Goal: Communication & Community: Participate in discussion

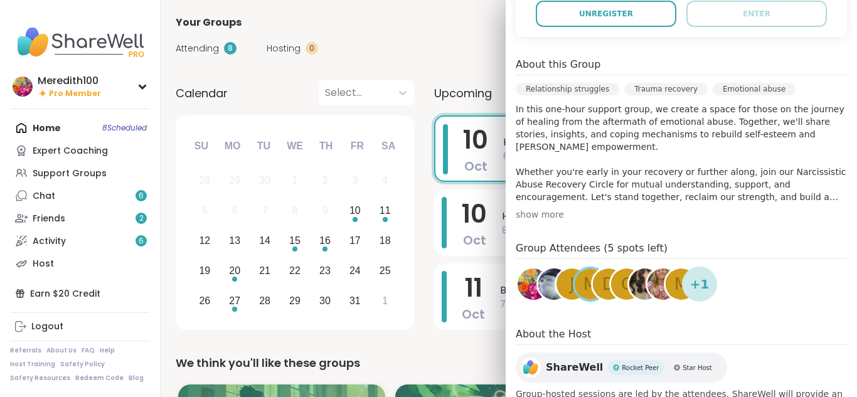
scroll to position [306, 0]
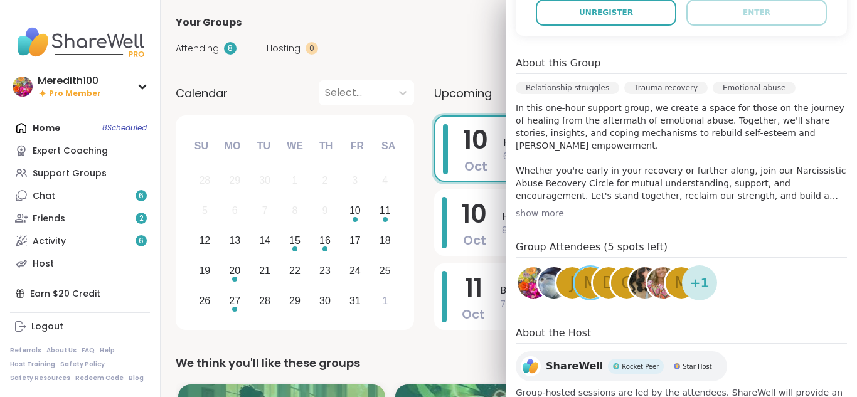
click at [657, 287] on img at bounding box center [662, 282] width 31 height 31
click at [677, 278] on span "M" at bounding box center [681, 283] width 14 height 24
click at [637, 289] on img at bounding box center [644, 282] width 31 height 31
click at [625, 284] on span "c" at bounding box center [626, 283] width 11 height 24
click at [619, 283] on div "c" at bounding box center [626, 282] width 31 height 31
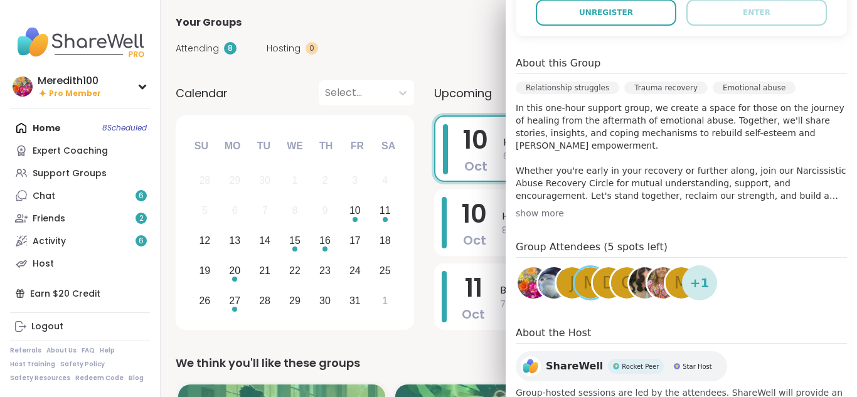
click at [605, 278] on span "D" at bounding box center [608, 283] width 13 height 24
click at [563, 280] on div "j" at bounding box center [571, 282] width 31 height 31
click at [565, 285] on div "j" at bounding box center [571, 282] width 31 height 31
click at [549, 287] on img at bounding box center [553, 282] width 31 height 31
click at [581, 284] on div "m" at bounding box center [589, 282] width 31 height 31
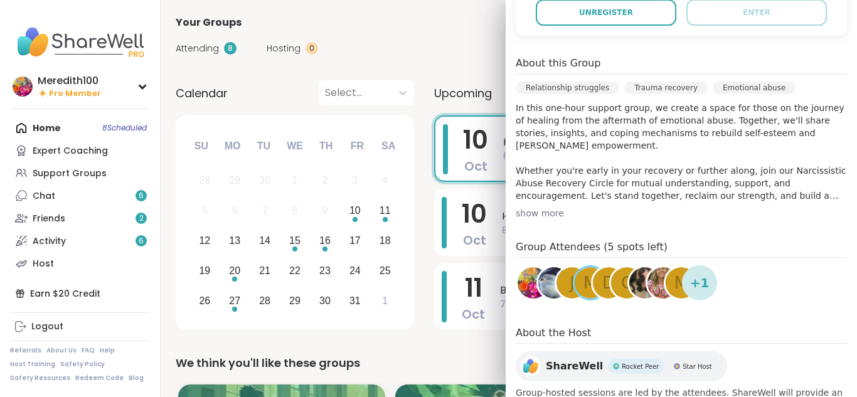
click at [605, 287] on span "D" at bounding box center [608, 283] width 13 height 24
click at [657, 287] on img at bounding box center [662, 282] width 31 height 31
click at [674, 283] on span "M" at bounding box center [681, 283] width 14 height 24
click at [549, 286] on img at bounding box center [553, 282] width 31 height 31
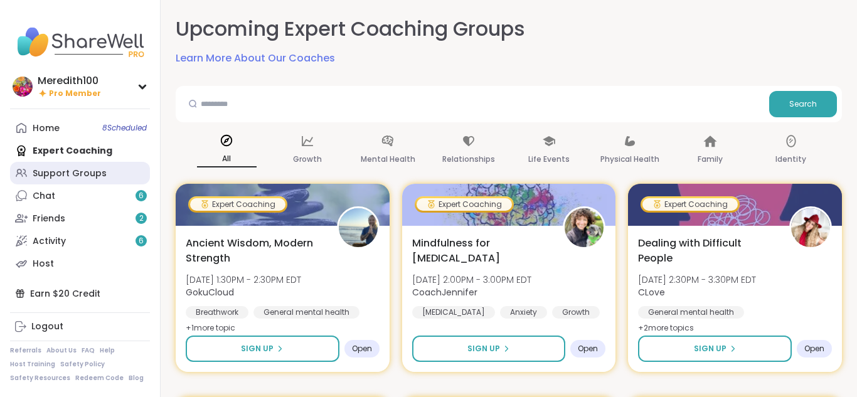
click at [48, 169] on div "Support Groups" at bounding box center [70, 173] width 74 height 13
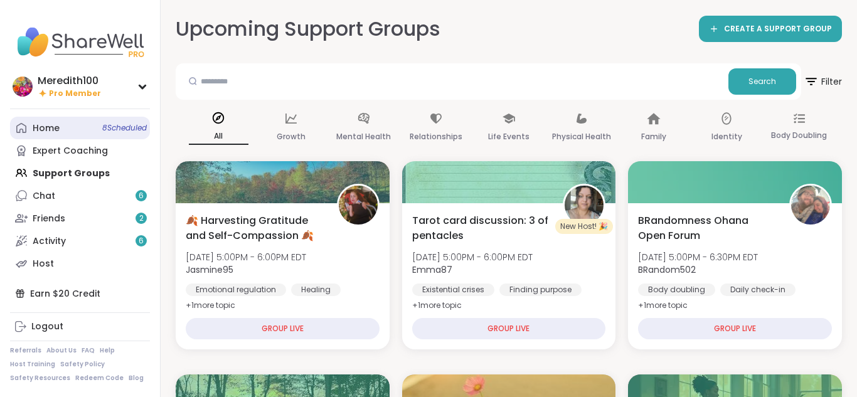
click at [65, 132] on link "Home 8 Scheduled" at bounding box center [80, 128] width 140 height 23
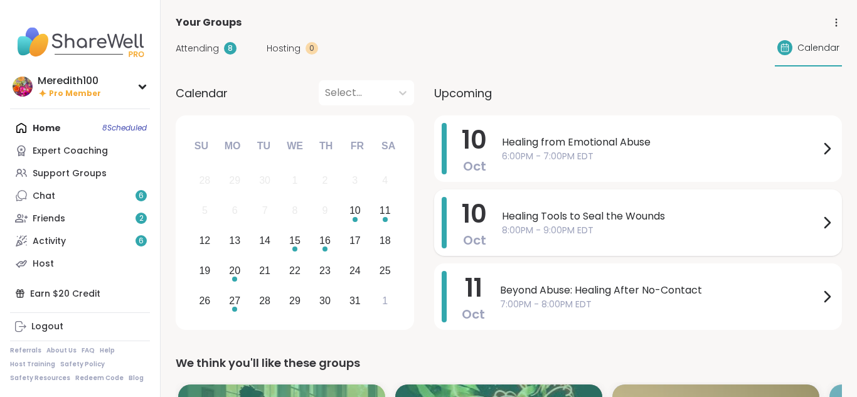
click at [562, 205] on div "Healing Tools to Seal the Wounds 8:00PM - 9:00PM EDT" at bounding box center [668, 222] width 332 height 51
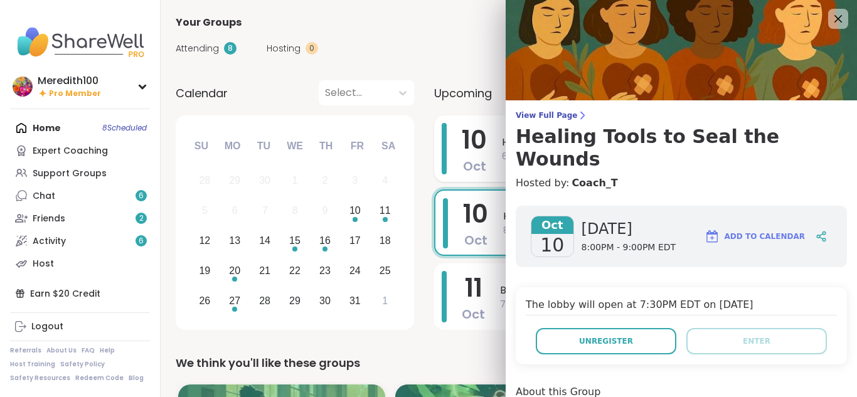
click at [457, 135] on div "10 Oct" at bounding box center [464, 148] width 45 height 51
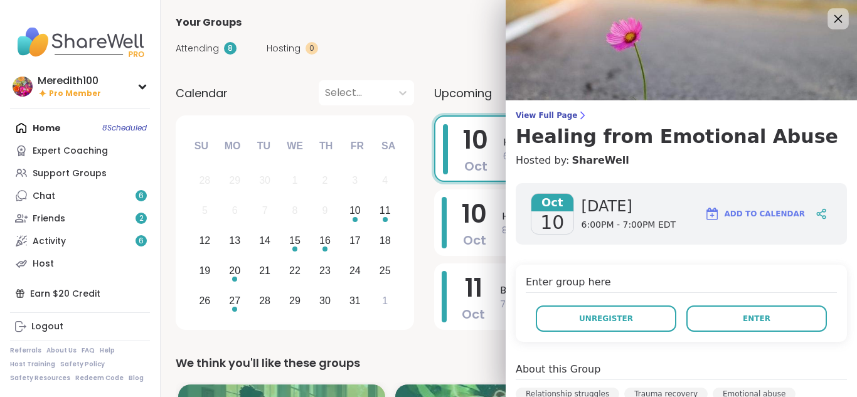
click at [836, 18] on icon at bounding box center [838, 19] width 16 height 16
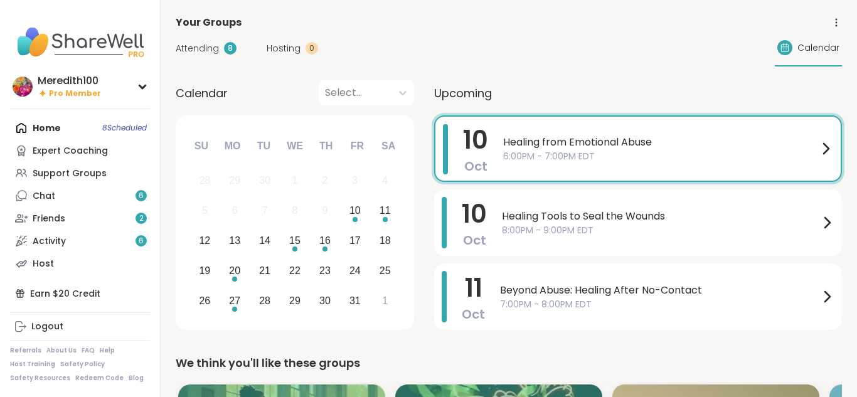
click at [694, 154] on span "6:00PM - 7:00PM EDT" at bounding box center [660, 156] width 315 height 13
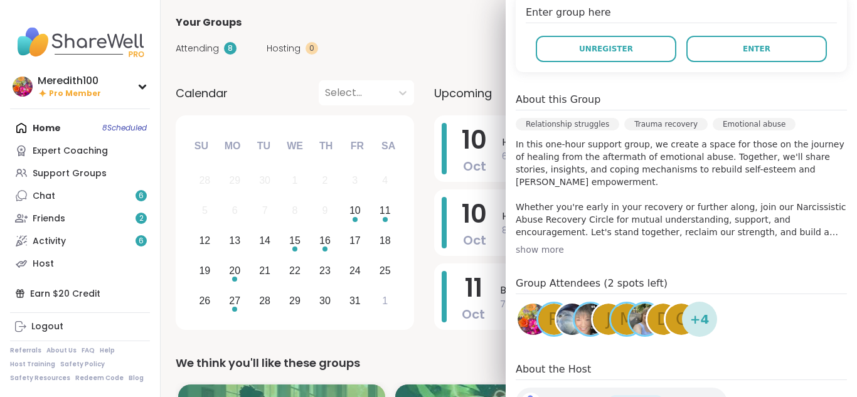
scroll to position [268, 0]
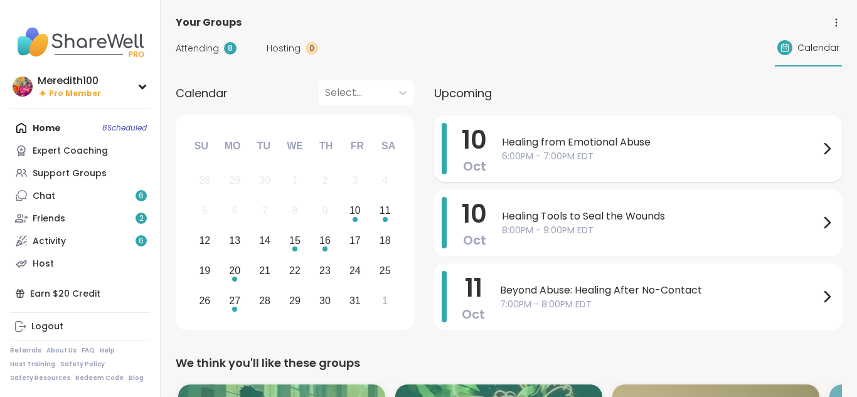
click at [494, 156] on div "10 Oct Healing from Emotional Abuse 6:00PM - 7:00PM EDT" at bounding box center [638, 148] width 408 height 66
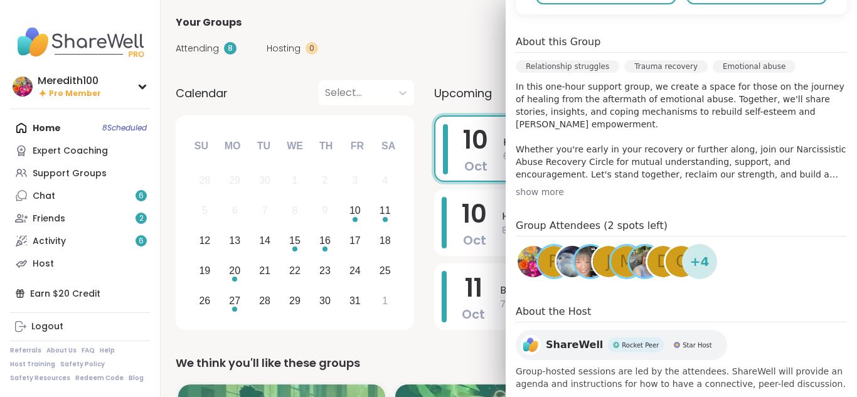
scroll to position [341, 0]
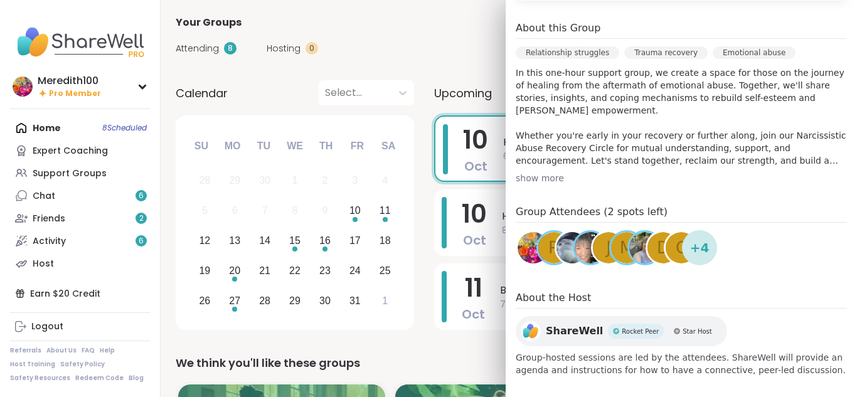
click at [674, 252] on div "c" at bounding box center [680, 247] width 31 height 31
click at [659, 245] on span "D" at bounding box center [663, 248] width 13 height 24
click at [620, 246] on span "m" at bounding box center [627, 248] width 14 height 24
click at [598, 248] on div "j" at bounding box center [608, 247] width 31 height 31
click at [567, 253] on img at bounding box center [571, 247] width 31 height 31
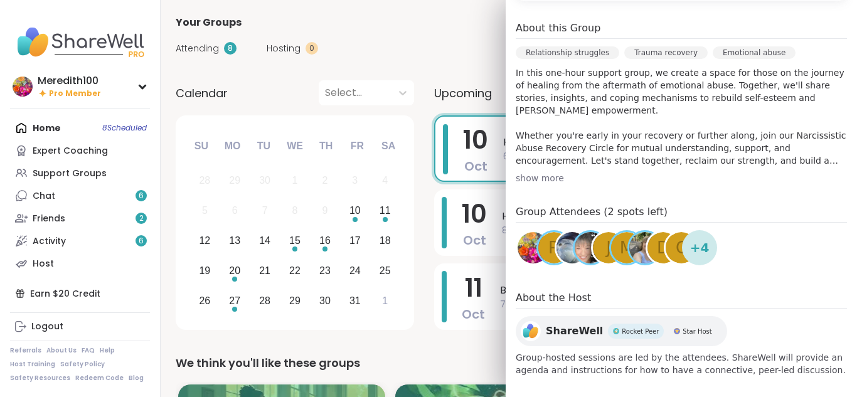
click at [546, 247] on div "R" at bounding box center [553, 247] width 31 height 31
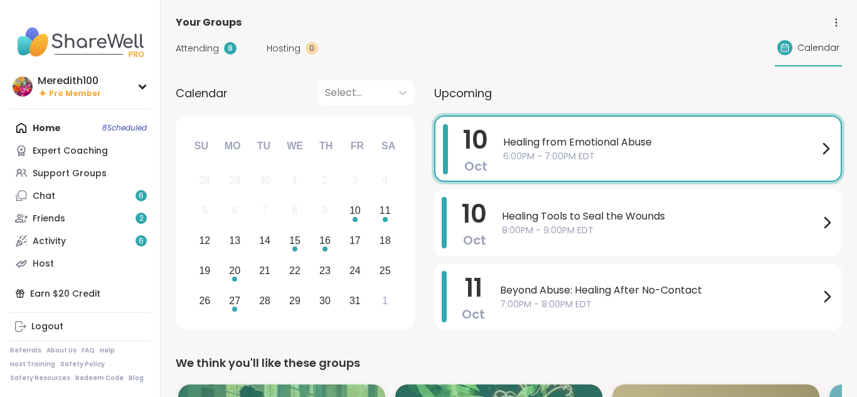
click at [494, 168] on div "10 Oct Healing from Emotional Abuse 6:00PM - 7:00PM EDT" at bounding box center [638, 148] width 408 height 66
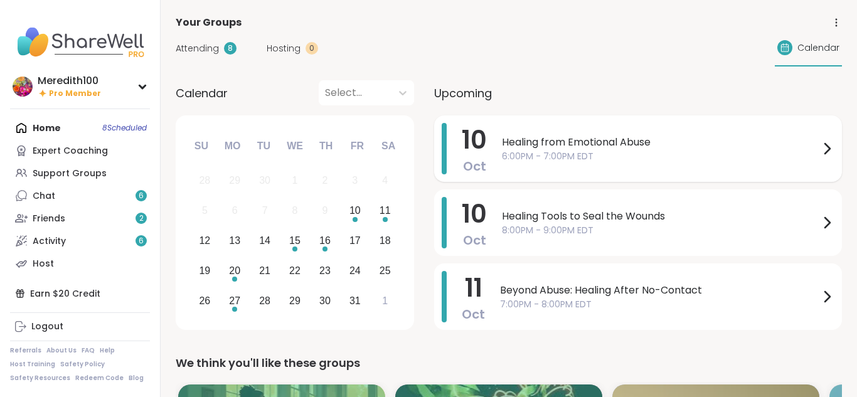
click at [639, 159] on span "6:00PM - 7:00PM EDT" at bounding box center [660, 156] width 317 height 13
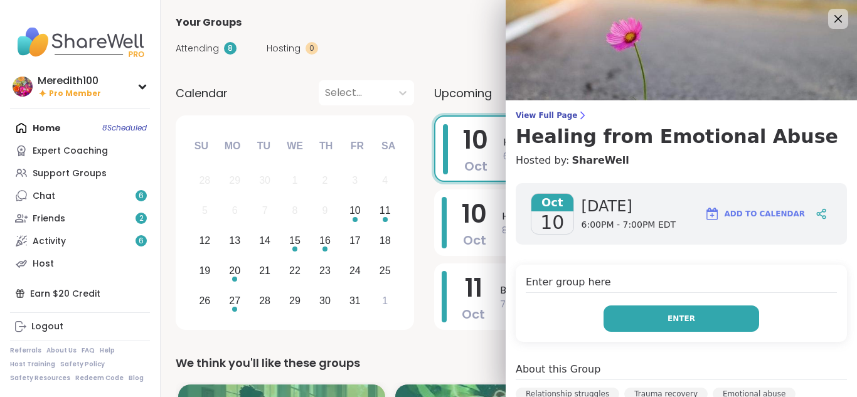
click at [643, 323] on button "Enter" at bounding box center [681, 318] width 156 height 26
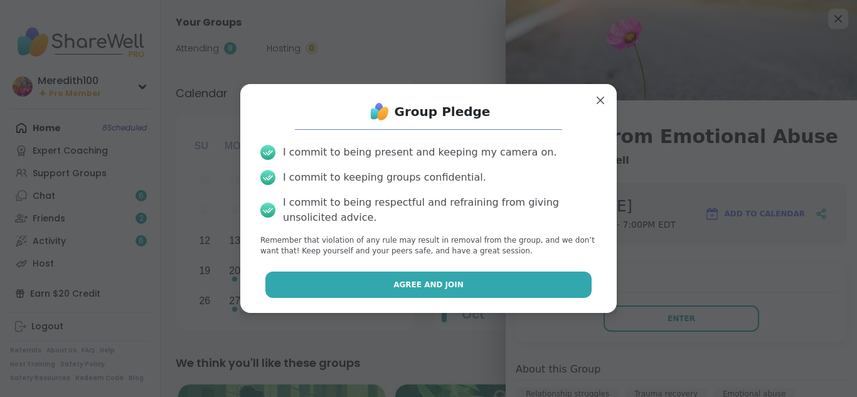
click at [568, 285] on button "Agree and Join" at bounding box center [428, 285] width 327 height 26
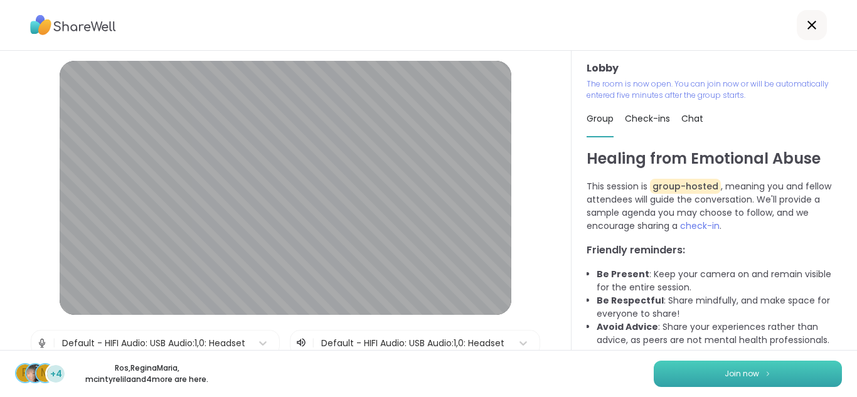
click at [680, 380] on button "Join now" at bounding box center [747, 374] width 188 height 26
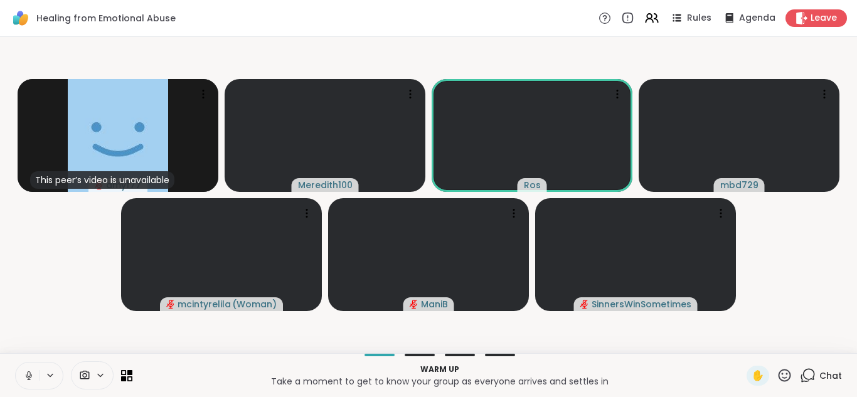
click at [784, 376] on icon at bounding box center [784, 376] width 16 height 16
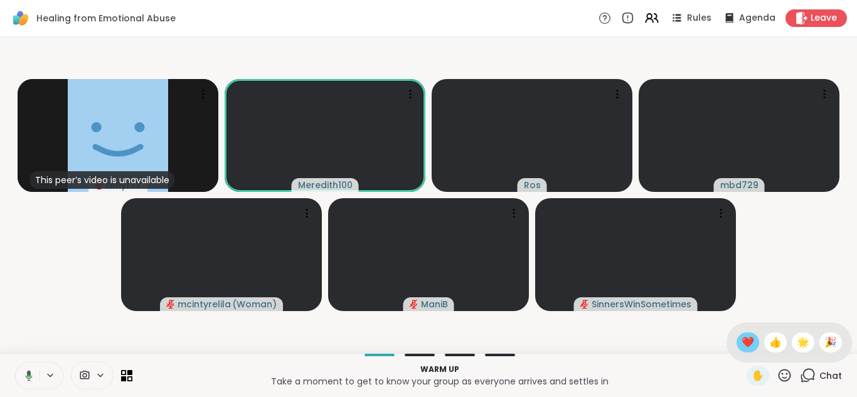
click at [749, 341] on span "❤️" at bounding box center [747, 342] width 13 height 15
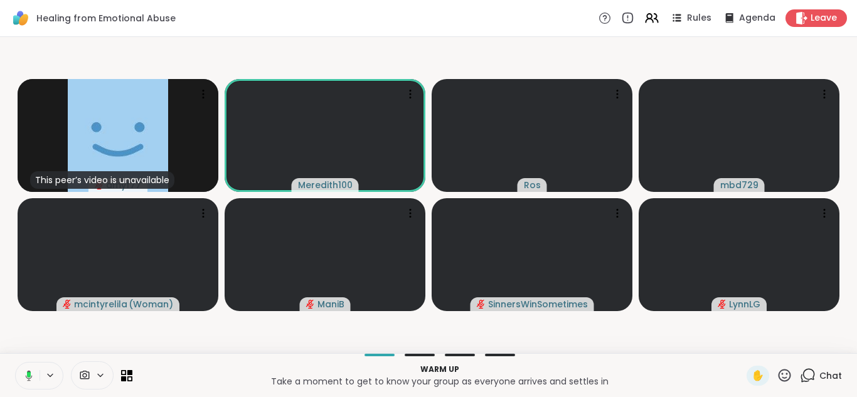
click at [785, 377] on icon at bounding box center [784, 376] width 16 height 16
click at [749, 337] on span "❤️" at bounding box center [747, 342] width 13 height 15
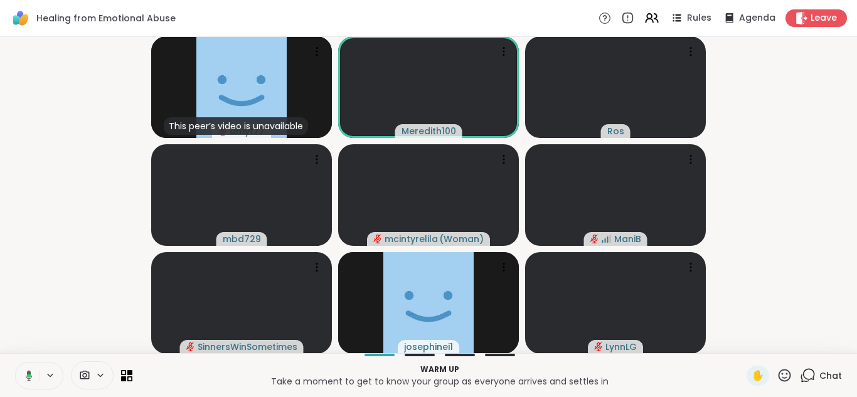
click at [785, 378] on icon at bounding box center [784, 375] width 13 height 13
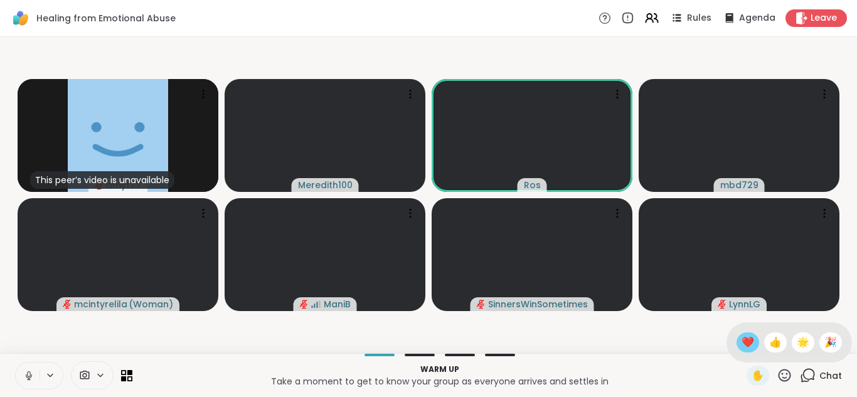
click at [749, 344] on span "❤️" at bounding box center [747, 342] width 13 height 15
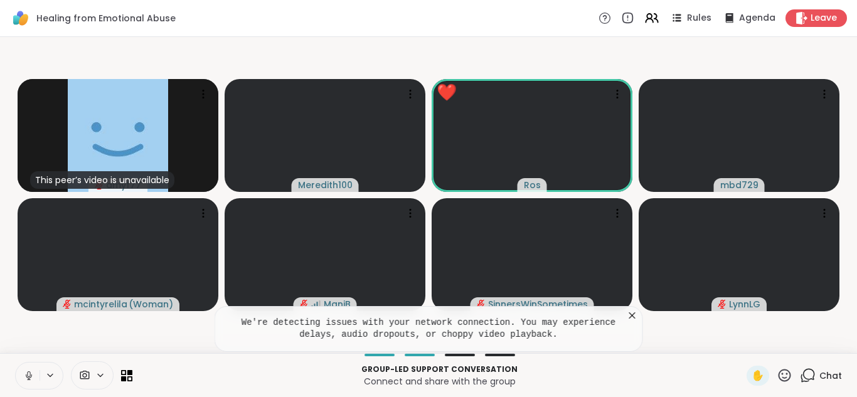
click at [811, 373] on icon at bounding box center [808, 376] width 16 height 16
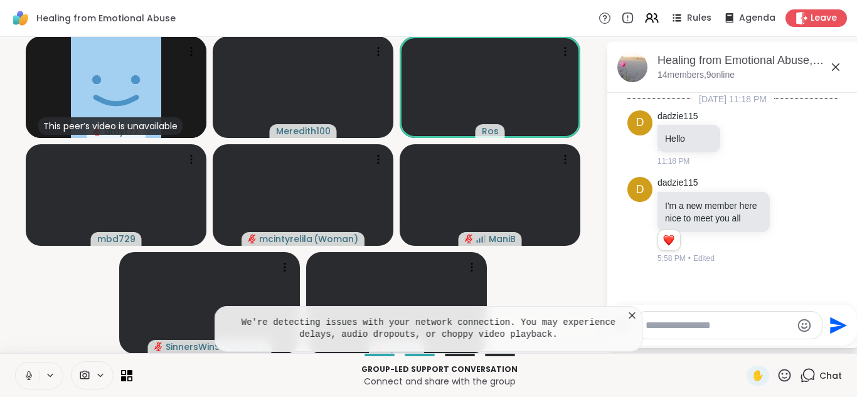
click at [687, 326] on textarea "Type your message" at bounding box center [718, 325] width 146 height 13
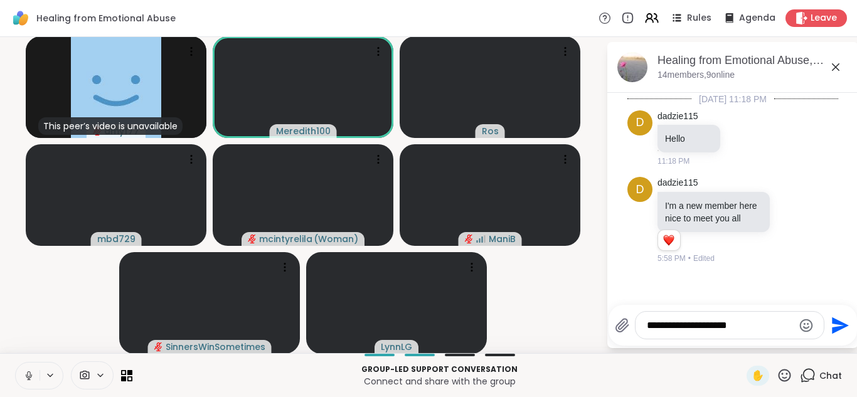
type textarea "**********"
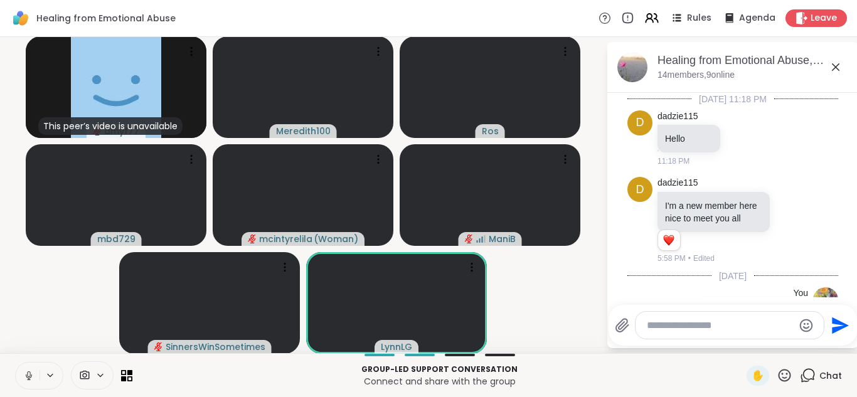
scroll to position [51, 0]
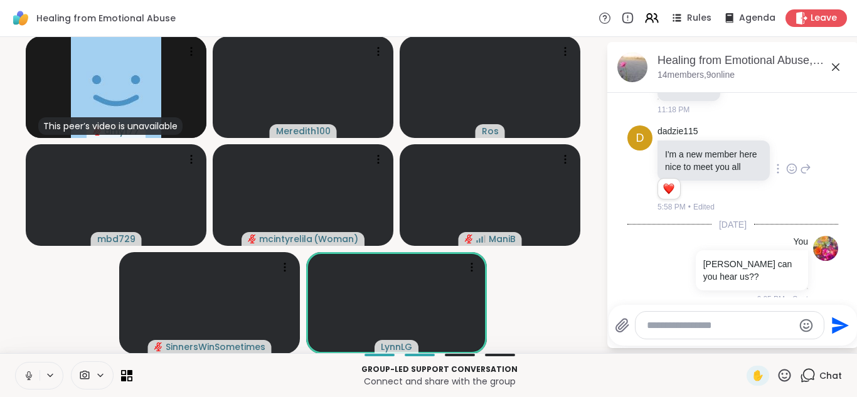
click at [792, 171] on icon at bounding box center [791, 168] width 11 height 13
click at [692, 147] on div "Select Reaction: Heart" at bounding box center [691, 148] width 11 height 11
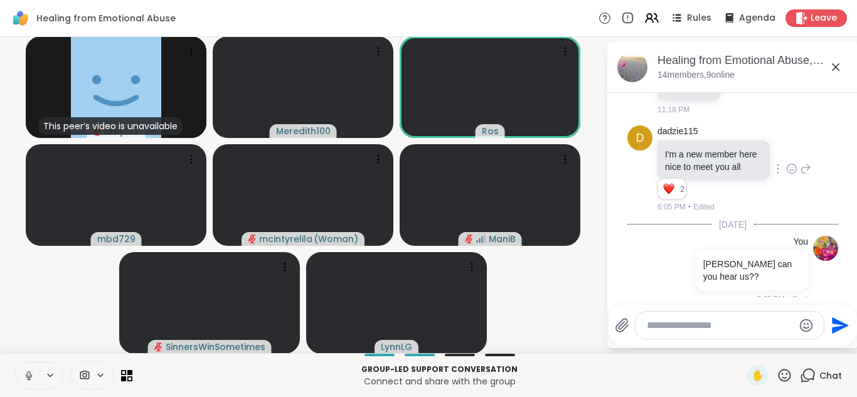
click at [657, 329] on textarea "Type your message" at bounding box center [720, 325] width 146 height 13
type textarea "**********"
click at [836, 324] on icon "Send" at bounding box center [840, 325] width 17 height 17
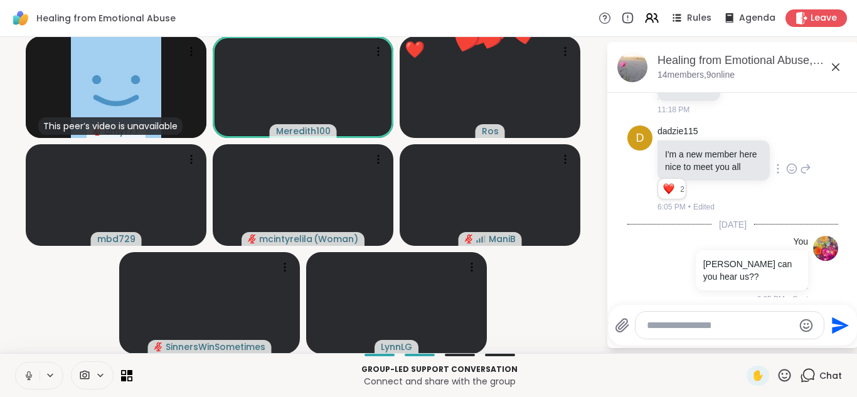
scroll to position [131, 0]
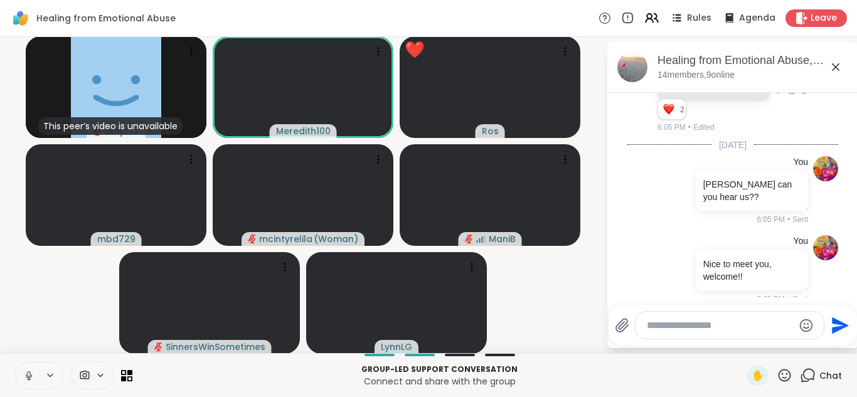
click at [788, 376] on icon at bounding box center [784, 376] width 16 height 16
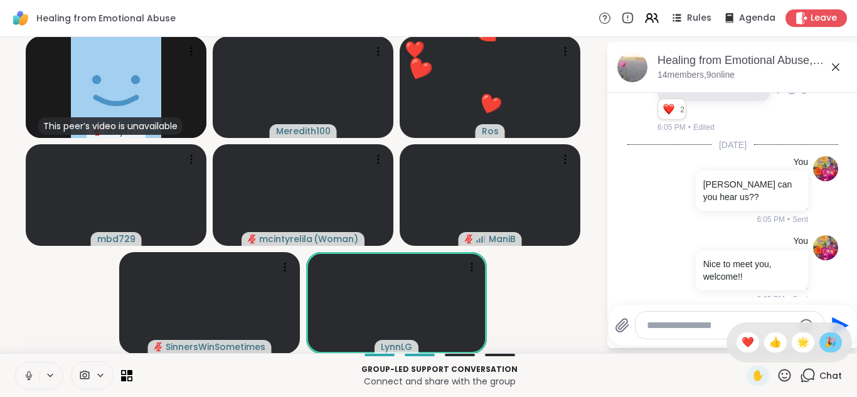
click at [830, 346] on span "🎉" at bounding box center [830, 342] width 13 height 15
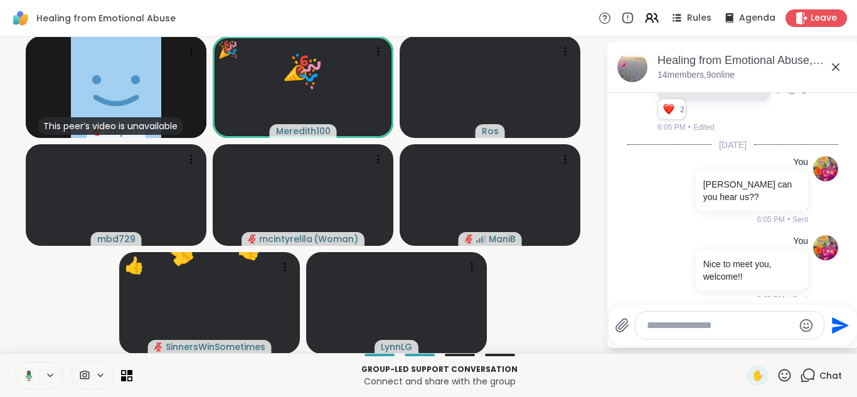
click at [833, 67] on icon at bounding box center [835, 67] width 15 height 15
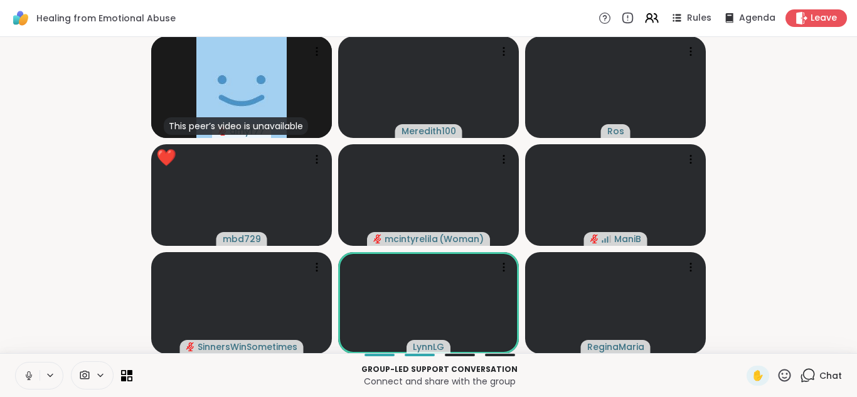
click at [786, 373] on icon at bounding box center [784, 375] width 13 height 13
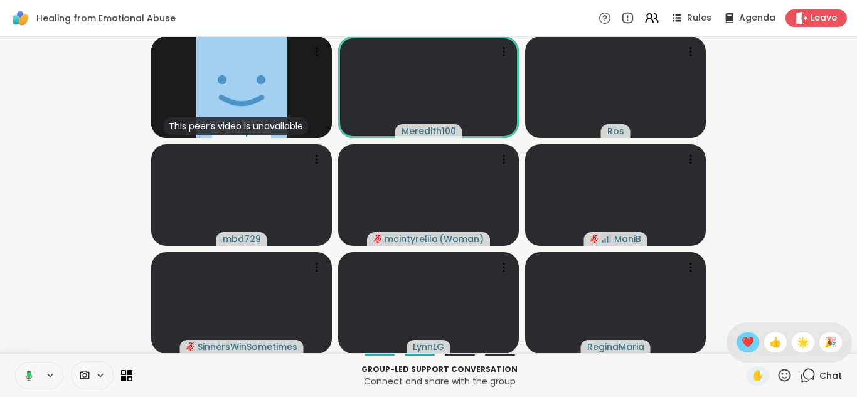
click at [748, 342] on span "❤️" at bounding box center [747, 342] width 13 height 15
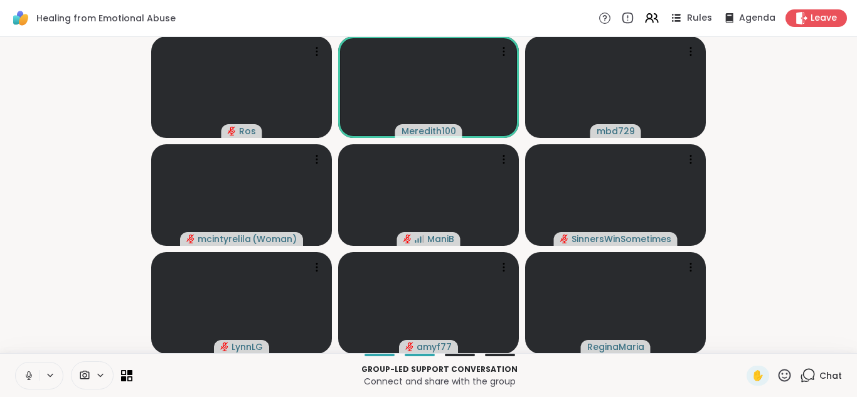
click at [680, 19] on icon at bounding box center [676, 18] width 16 height 16
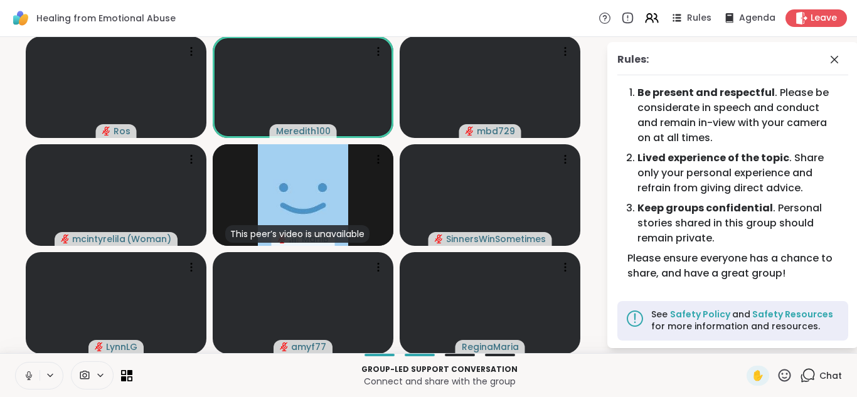
click at [783, 376] on icon at bounding box center [784, 376] width 16 height 16
click at [775, 345] on span "👍" at bounding box center [775, 342] width 13 height 15
click at [758, 377] on span "✋" at bounding box center [757, 375] width 13 height 15
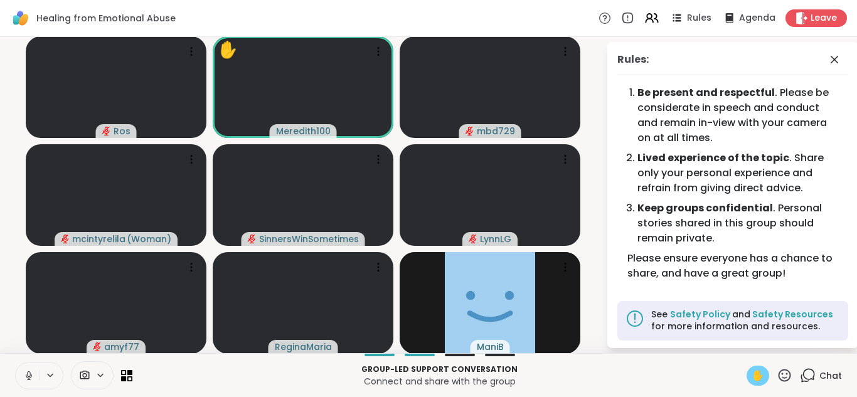
click at [758, 377] on span "✋" at bounding box center [757, 375] width 13 height 15
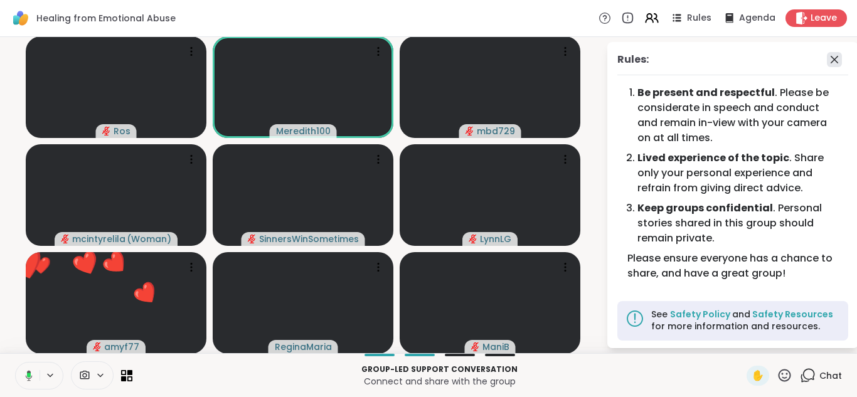
click at [832, 61] on icon at bounding box center [834, 60] width 8 height 8
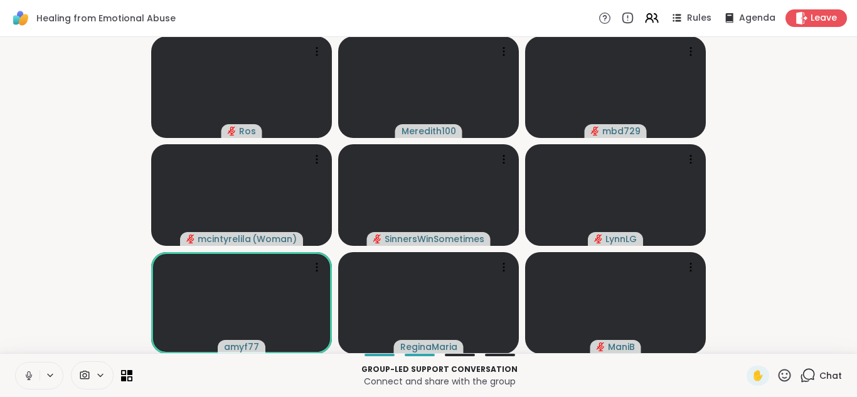
click at [784, 376] on icon at bounding box center [784, 376] width 16 height 16
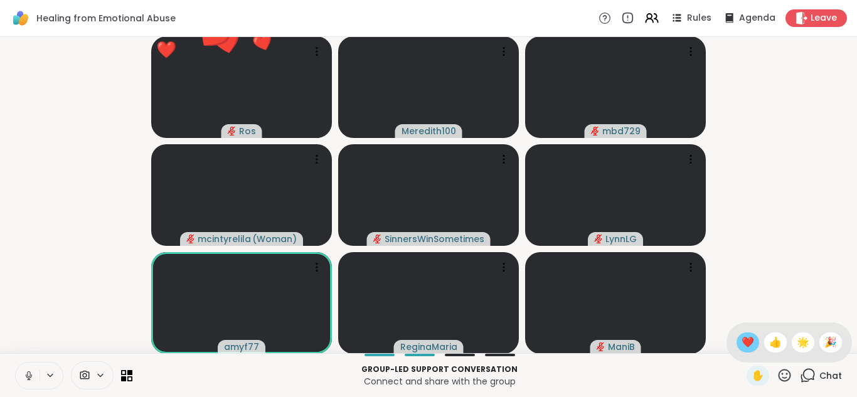
click at [749, 342] on span "❤️" at bounding box center [747, 342] width 13 height 15
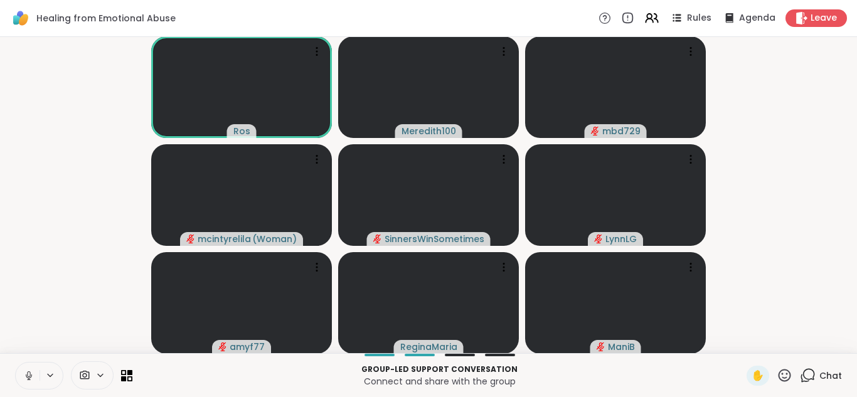
click at [786, 373] on icon at bounding box center [784, 375] width 13 height 13
click at [749, 340] on span "❤️" at bounding box center [747, 342] width 13 height 15
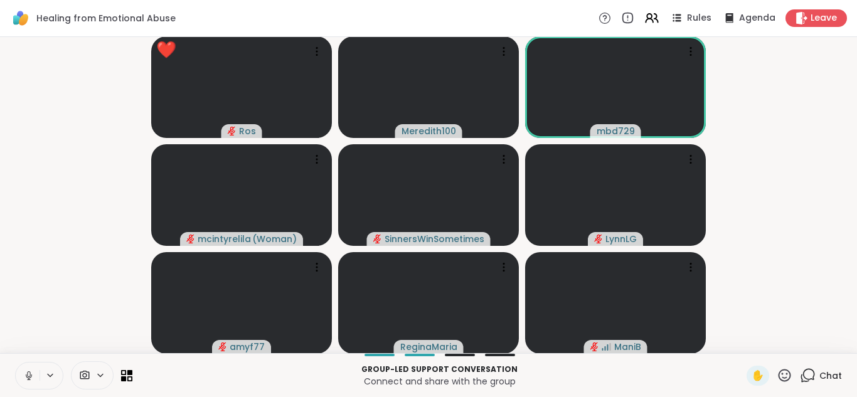
click at [783, 373] on icon at bounding box center [784, 376] width 16 height 16
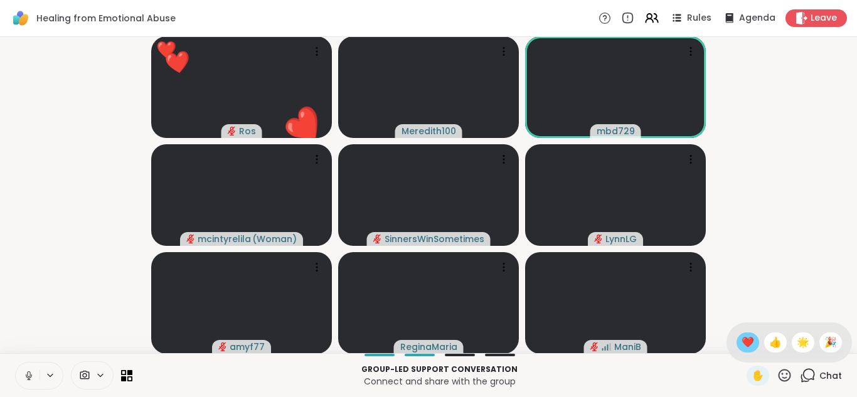
click at [747, 342] on span "❤️" at bounding box center [747, 342] width 13 height 15
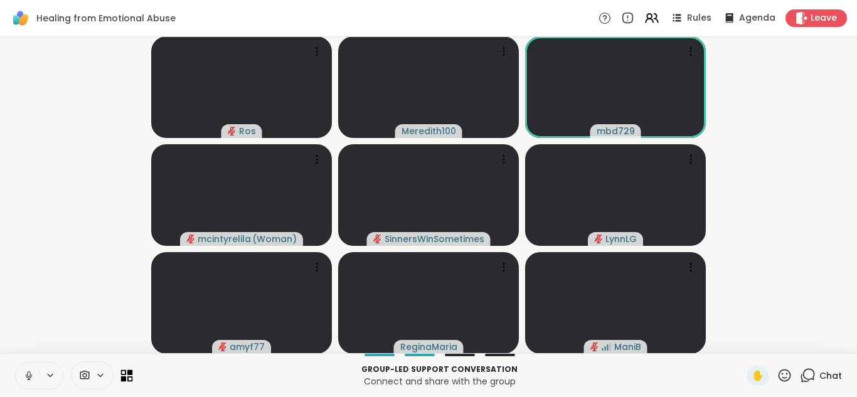
click at [129, 372] on icon at bounding box center [130, 372] width 6 height 6
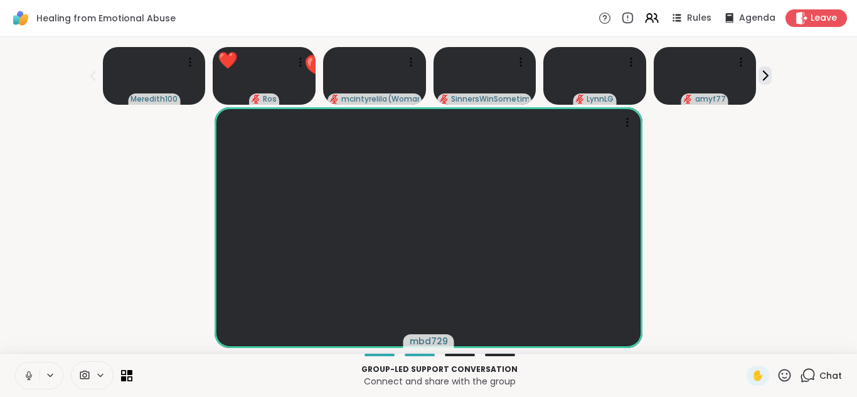
click at [785, 377] on icon at bounding box center [784, 376] width 16 height 16
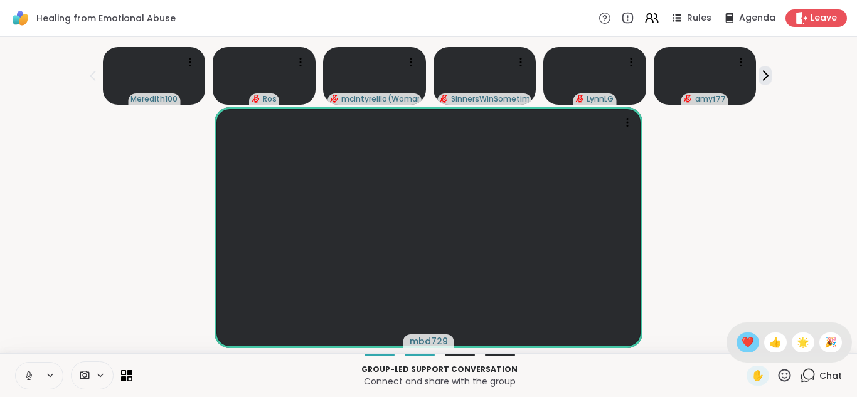
click at [749, 343] on span "❤️" at bounding box center [747, 342] width 13 height 15
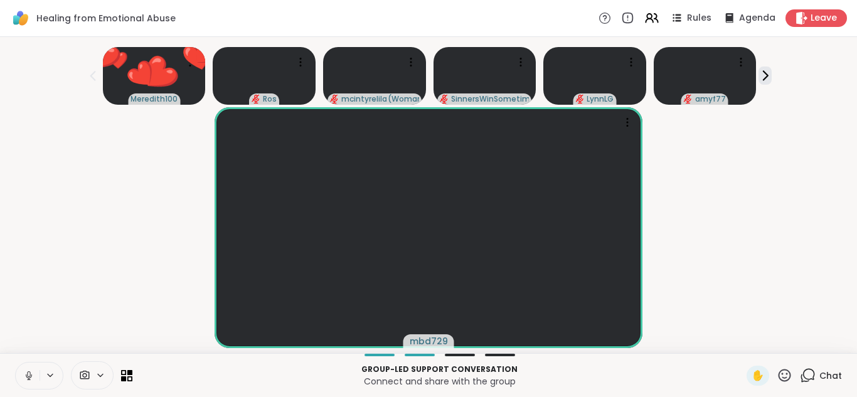
click at [807, 376] on icon at bounding box center [808, 376] width 16 height 16
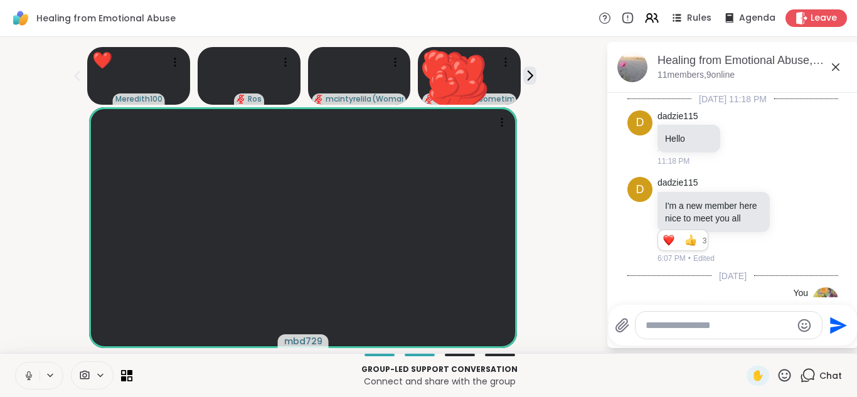
click at [715, 328] on textarea "Type your message" at bounding box center [718, 325] width 146 height 13
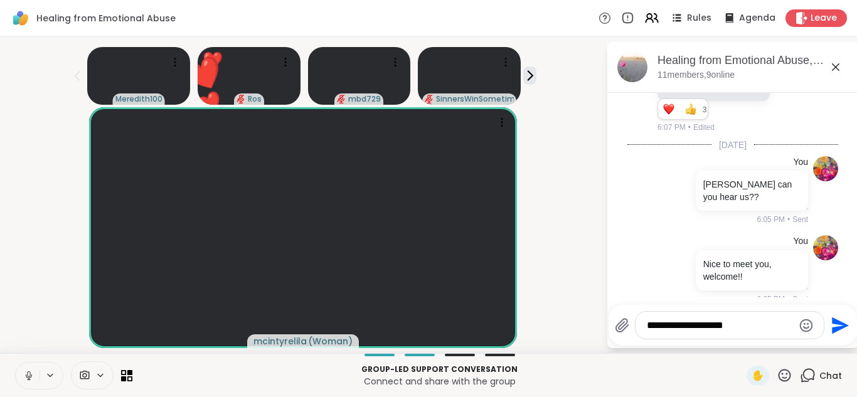
click at [785, 377] on icon at bounding box center [784, 375] width 13 height 13
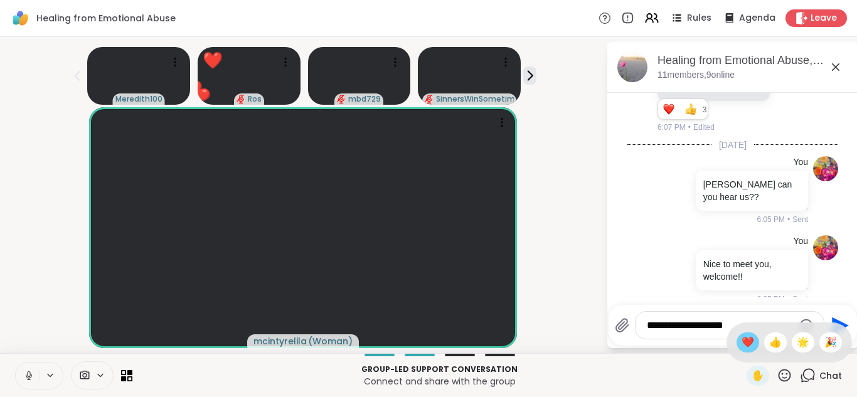
click at [744, 341] on span "❤️" at bounding box center [747, 342] width 13 height 15
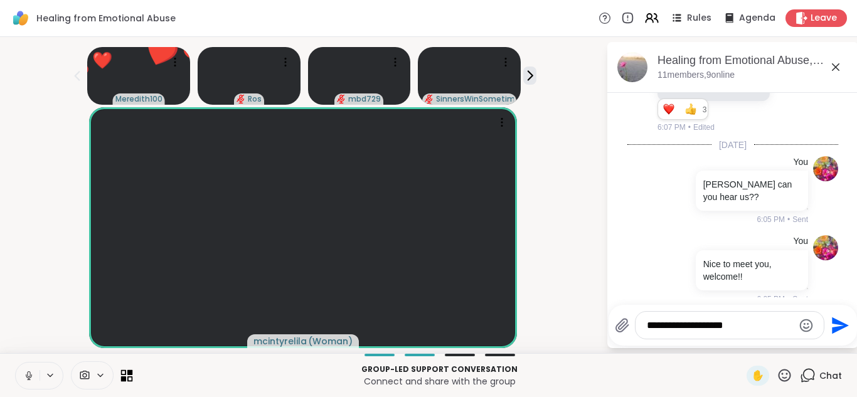
click at [124, 376] on icon at bounding box center [124, 379] width 6 height 6
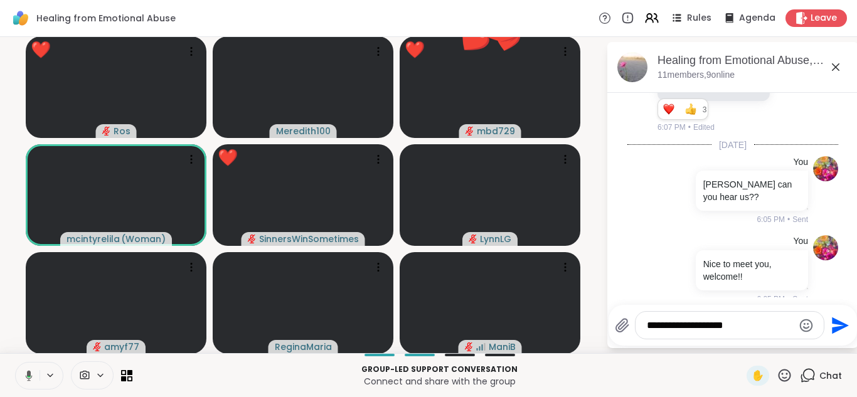
click at [786, 374] on icon at bounding box center [784, 375] width 13 height 13
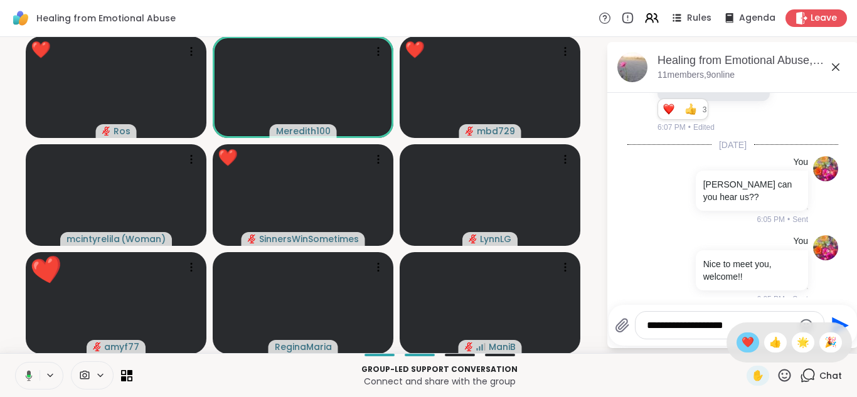
click at [751, 344] on span "❤️" at bounding box center [747, 342] width 13 height 15
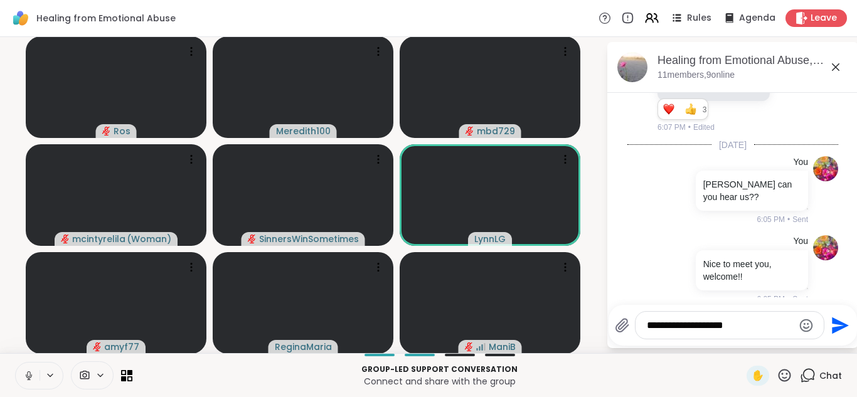
click at [728, 324] on textarea "**********" at bounding box center [720, 325] width 146 height 13
click at [758, 327] on textarea "**********" at bounding box center [720, 325] width 146 height 13
type textarea "**********"
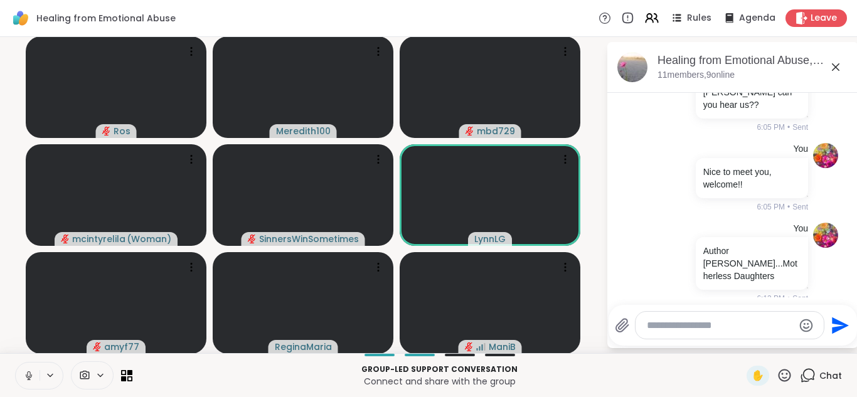
click at [835, 65] on icon at bounding box center [835, 67] width 15 height 15
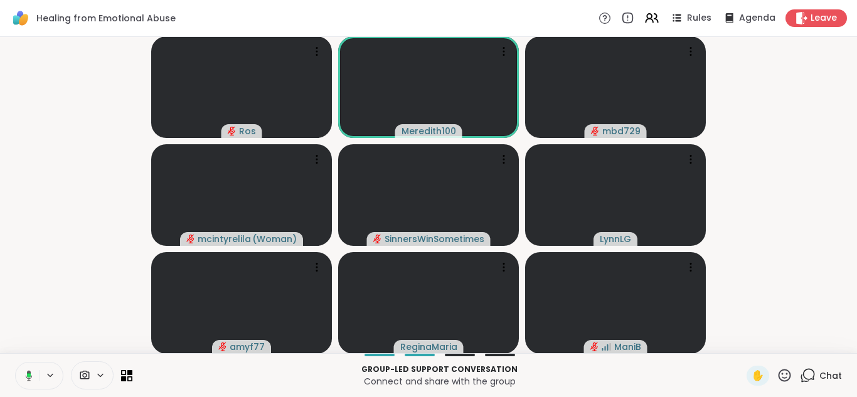
click at [88, 234] on video-player-container "Ros Meredith100 mbd729 mcintyrelila ( Woman ) SinnersWinSometimes LynnLG amyf77…" at bounding box center [429, 195] width 842 height 306
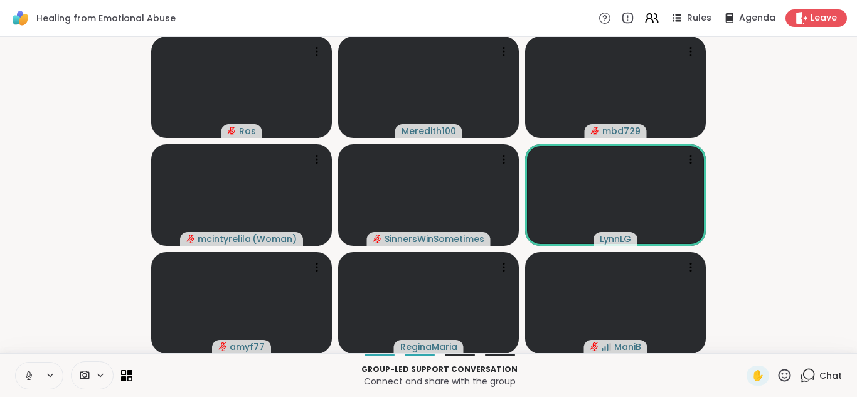
click at [785, 375] on icon at bounding box center [784, 376] width 16 height 16
click at [746, 343] on span "❤️" at bounding box center [747, 342] width 13 height 15
click at [786, 373] on icon at bounding box center [784, 376] width 16 height 16
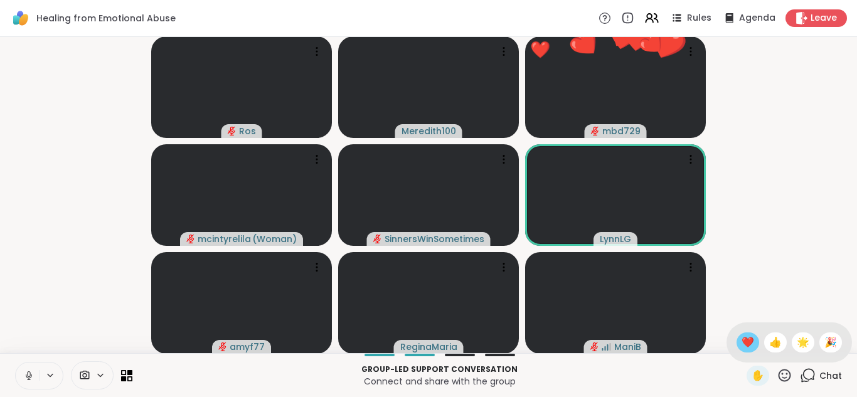
click at [747, 342] on span "❤️" at bounding box center [747, 342] width 13 height 15
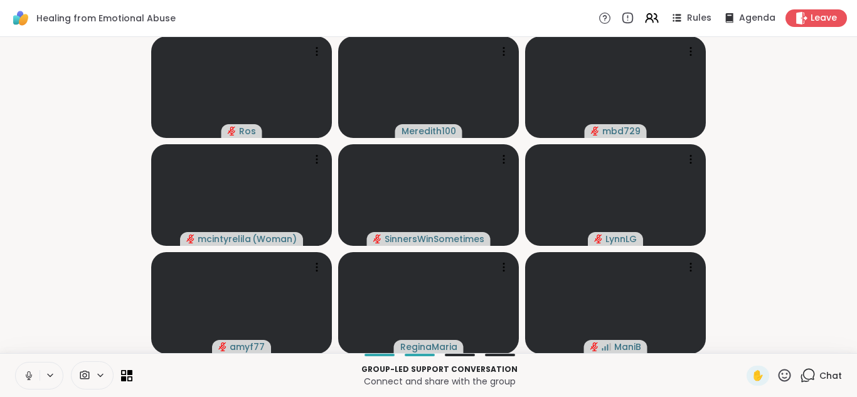
click at [785, 375] on icon at bounding box center [784, 376] width 16 height 16
click at [748, 346] on span "❤️" at bounding box center [747, 342] width 13 height 15
click at [758, 117] on video-player-container "Ros Meredith100 mbd729 mcintyrelila ( Woman ) SinnersWinSometimes LynnLG amyf77…" at bounding box center [429, 195] width 842 height 306
click at [127, 376] on icon at bounding box center [127, 375] width 12 height 12
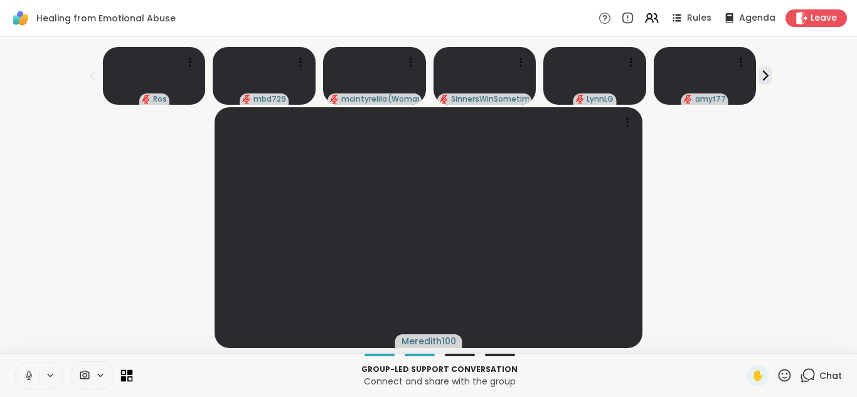
click at [130, 377] on icon at bounding box center [130, 379] width 6 height 6
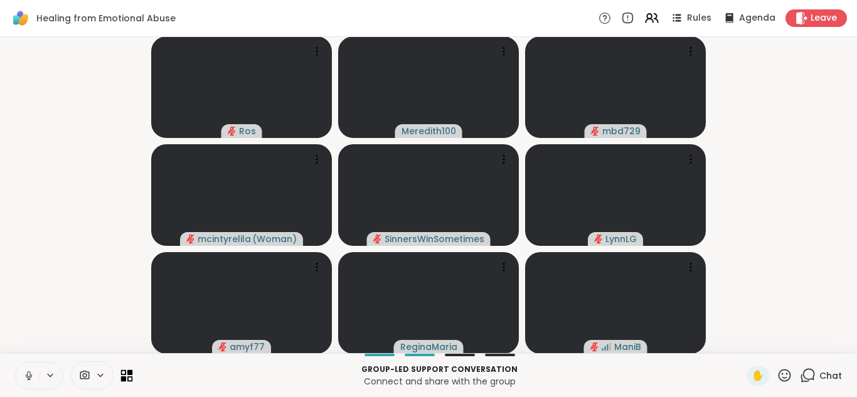
click at [129, 377] on icon at bounding box center [130, 379] width 6 height 6
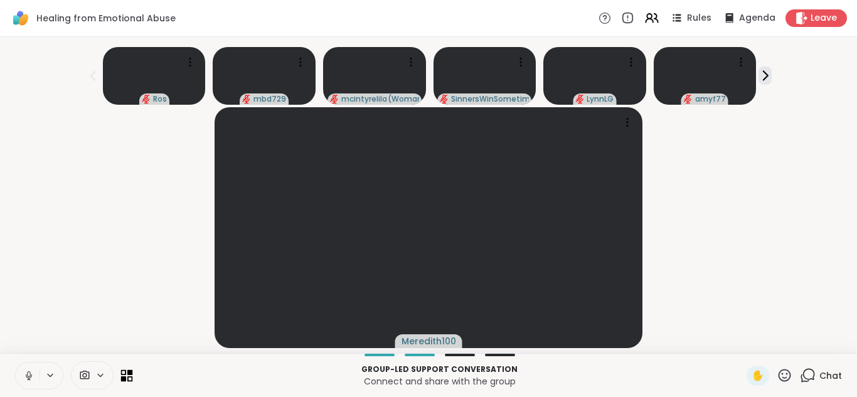
click at [129, 377] on icon at bounding box center [130, 379] width 6 height 6
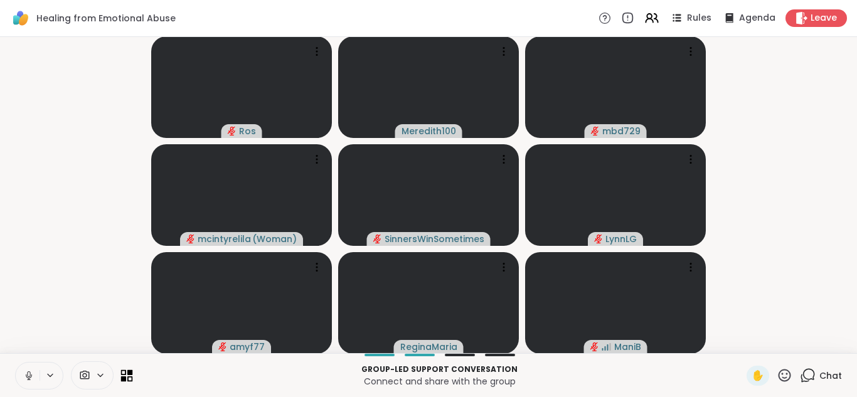
click at [123, 375] on icon at bounding box center [127, 375] width 12 height 12
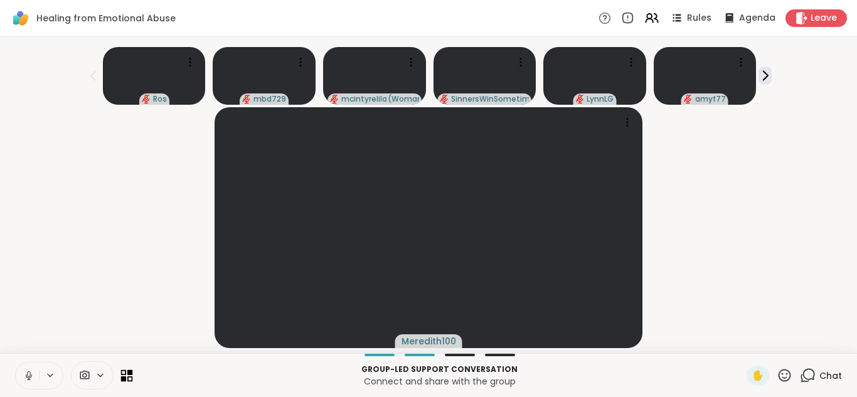
click at [127, 374] on icon at bounding box center [130, 372] width 6 height 6
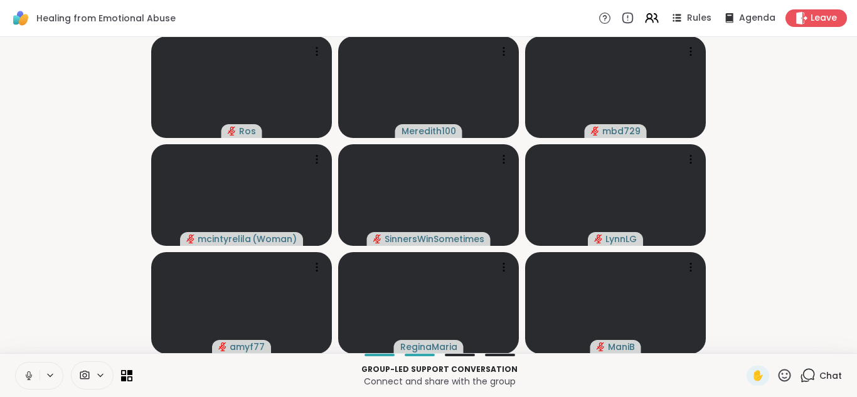
click at [785, 377] on icon at bounding box center [784, 376] width 16 height 16
click at [773, 337] on span "👍" at bounding box center [775, 342] width 13 height 15
click at [785, 374] on icon at bounding box center [784, 376] width 16 height 16
click at [750, 346] on span "❤️" at bounding box center [747, 342] width 13 height 15
click at [807, 375] on icon at bounding box center [808, 376] width 16 height 16
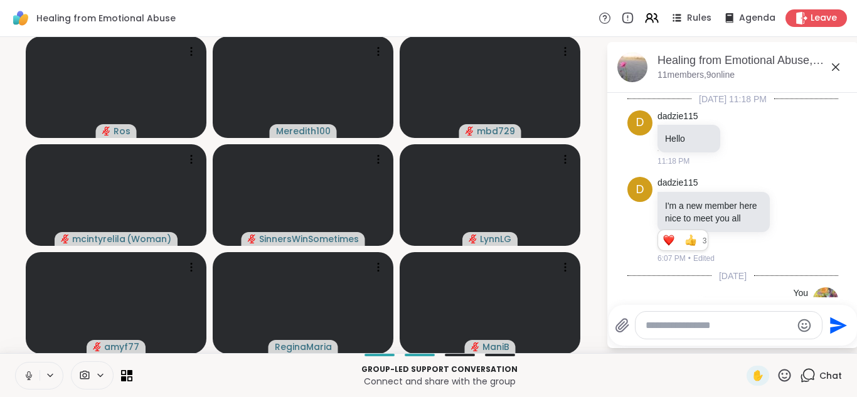
scroll to position [370, 0]
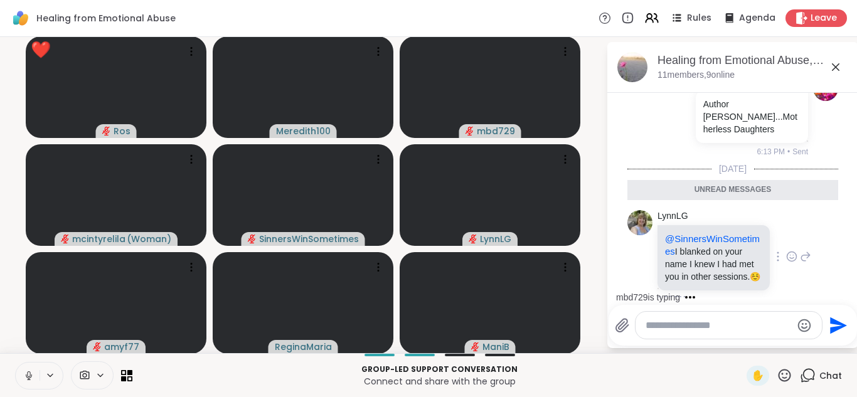
click at [797, 249] on div at bounding box center [791, 256] width 39 height 15
click at [789, 250] on icon at bounding box center [791, 256] width 11 height 13
click at [834, 66] on icon at bounding box center [836, 67] width 8 height 8
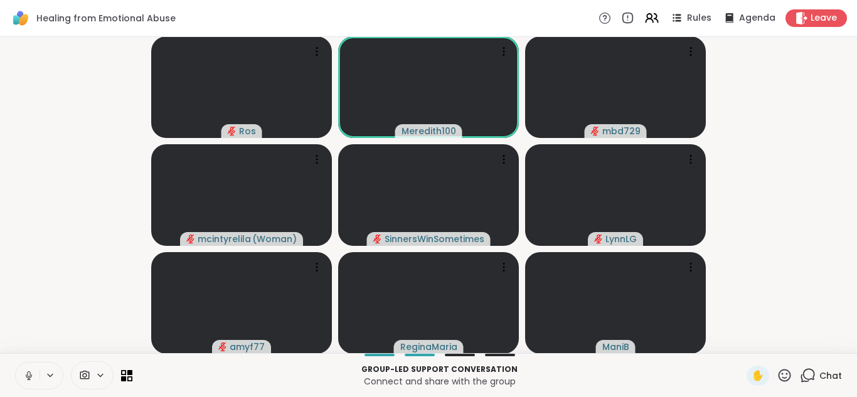
click at [782, 372] on icon at bounding box center [784, 376] width 16 height 16
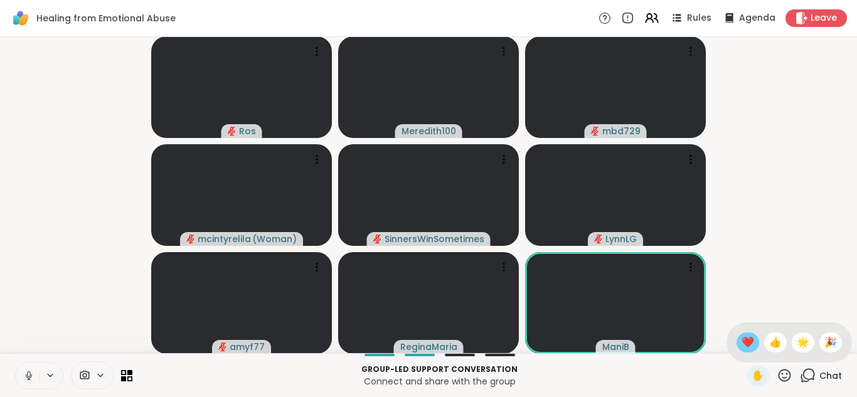
click at [748, 345] on span "❤️" at bounding box center [747, 342] width 13 height 15
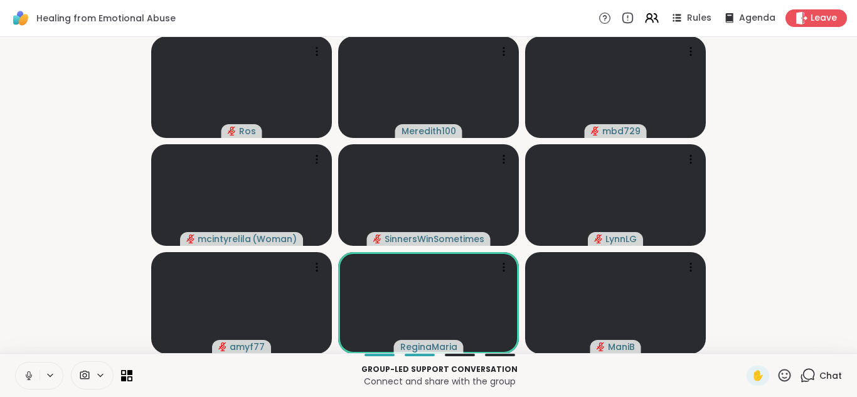
click at [788, 374] on icon at bounding box center [784, 376] width 16 height 16
click at [747, 337] on span "❤️" at bounding box center [747, 342] width 13 height 15
click at [771, 80] on video-player-container "Ros Meredith100 mbd729 mcintyrelila ( Woman ) SinnersWinSometimes LynnLG amyf77…" at bounding box center [429, 195] width 842 height 306
click at [770, 120] on video-player-container "Ros Meredith100 mbd729 mcintyrelila ( Woman ) SinnersWinSometimes LynnLG amyf77…" at bounding box center [429, 195] width 842 height 306
click at [129, 374] on icon at bounding box center [130, 372] width 6 height 6
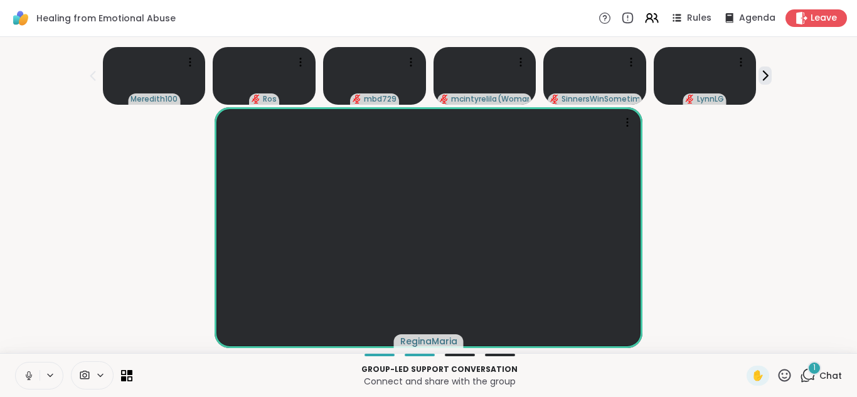
click at [698, 130] on div "ReginaMaria" at bounding box center [429, 227] width 842 height 241
click at [807, 373] on icon at bounding box center [808, 376] width 16 height 16
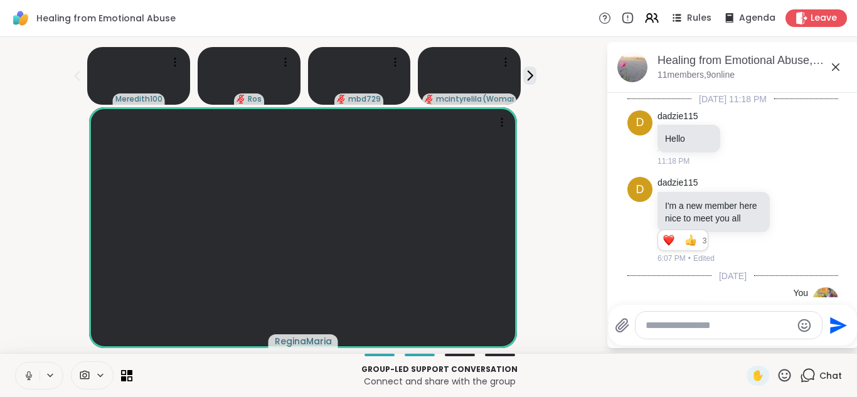
scroll to position [517, 0]
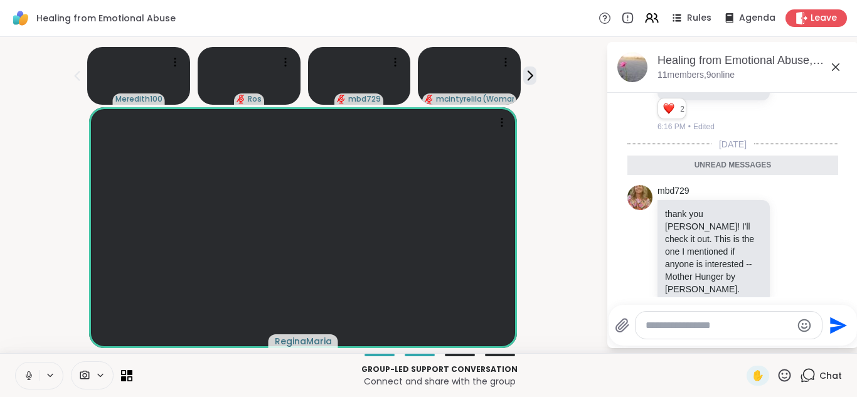
click at [784, 371] on icon at bounding box center [784, 376] width 16 height 16
click at [747, 341] on span "❤️" at bounding box center [747, 342] width 13 height 15
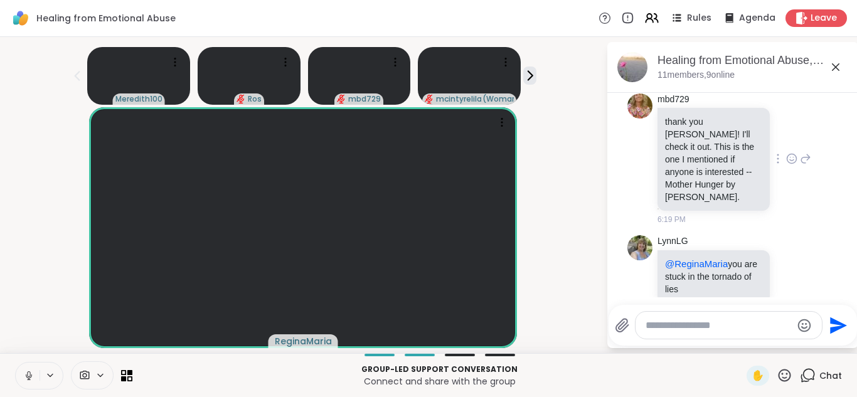
click at [792, 152] on icon at bounding box center [791, 158] width 11 height 13
click at [688, 133] on div "Select Reaction: Heart" at bounding box center [691, 138] width 11 height 11
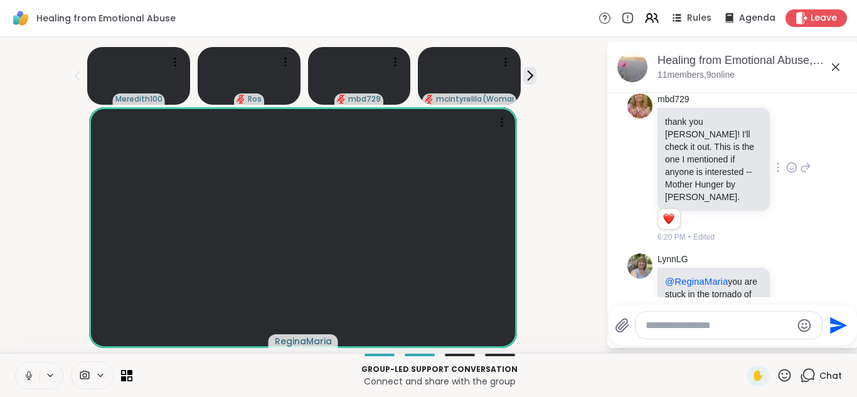
click at [834, 70] on icon at bounding box center [835, 67] width 15 height 15
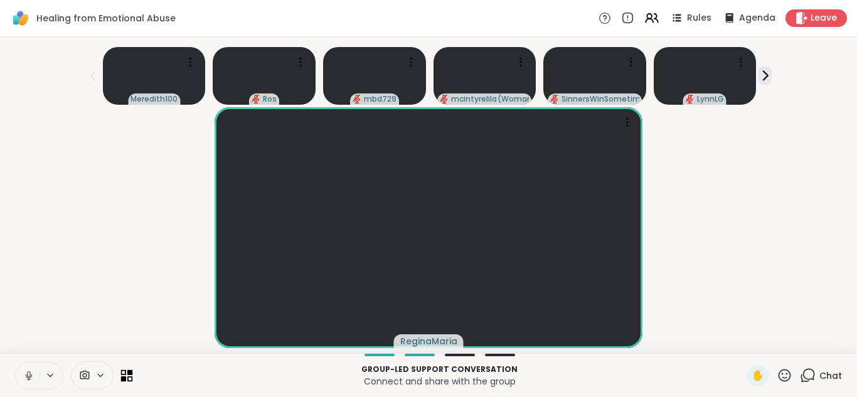
click at [126, 374] on icon at bounding box center [127, 375] width 12 height 12
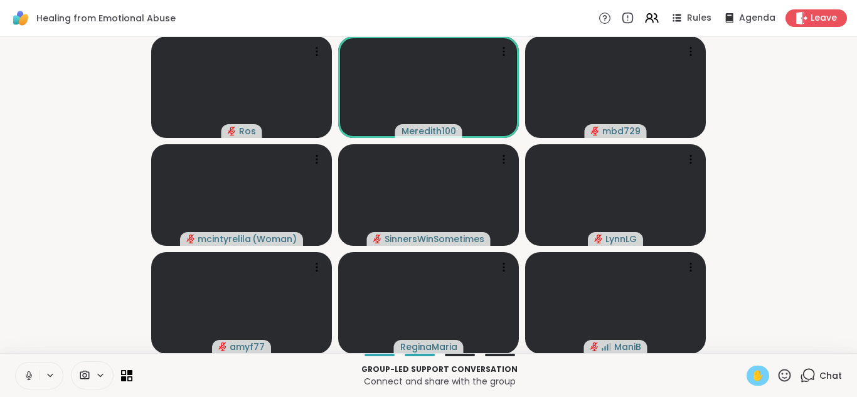
click at [759, 377] on span "✋" at bounding box center [757, 375] width 13 height 15
click at [759, 373] on span "✋" at bounding box center [757, 375] width 13 height 15
click at [758, 331] on video-player-container "❤️ Ros ❤️ ❤️ ❤️ ❤️ ❤️ ❤️ ❤️ ❤️ ❤️ ❤️ ❤️ ❤️ Meredith100 mbd729 mcintyrelila ( Wo…" at bounding box center [429, 195] width 842 height 306
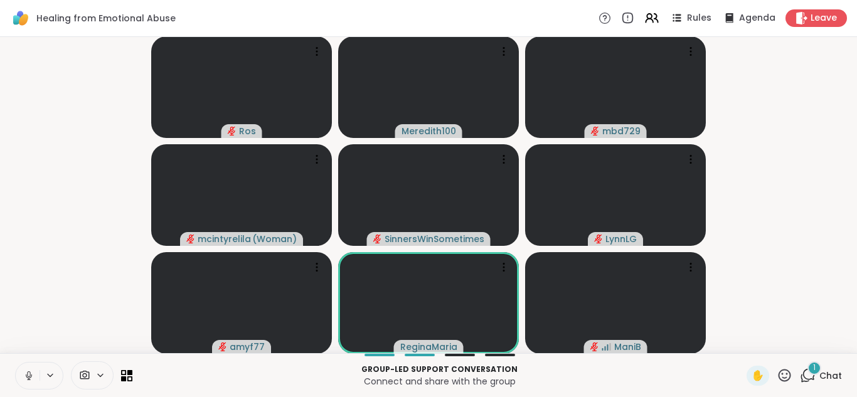
click at [808, 374] on icon at bounding box center [808, 376] width 16 height 16
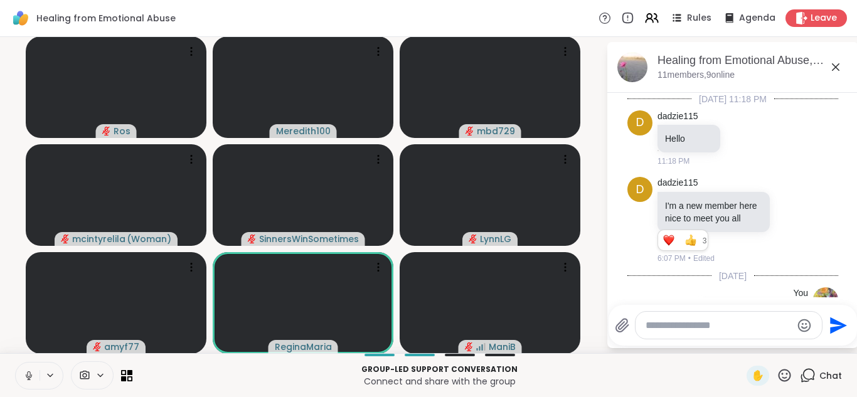
scroll to position [707, 0]
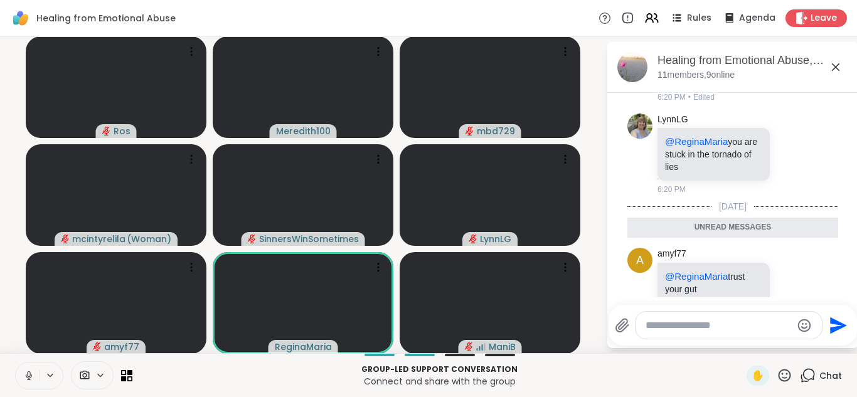
click at [837, 65] on icon at bounding box center [836, 67] width 8 height 8
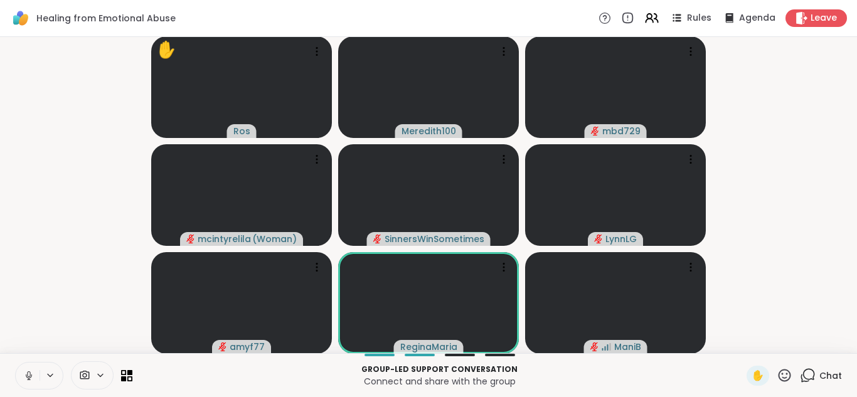
click at [784, 377] on icon at bounding box center [784, 376] width 16 height 16
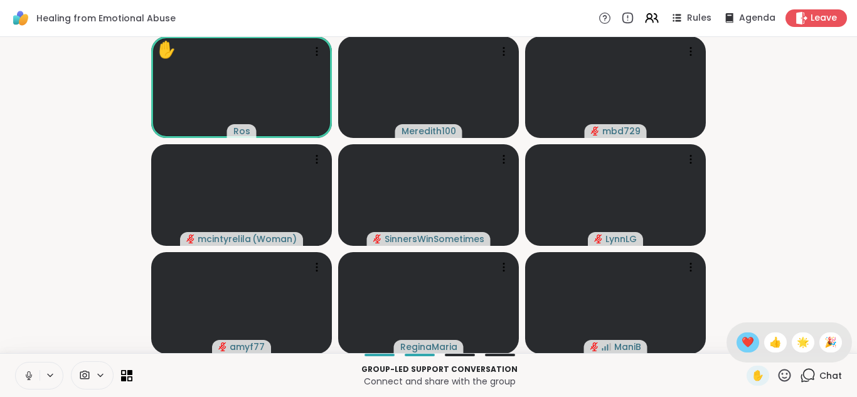
click at [749, 339] on span "❤️" at bounding box center [747, 342] width 13 height 15
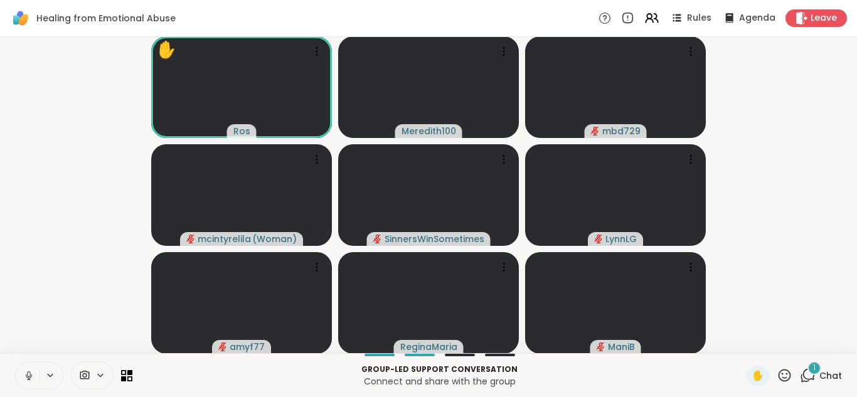
click at [748, 106] on video-player-container "✋ Ros Meredith100 mbd729 mcintyrelila ( Woman ) SinnersWinSometimes LynnLG amyf…" at bounding box center [429, 195] width 842 height 306
click at [807, 376] on icon at bounding box center [808, 376] width 16 height 16
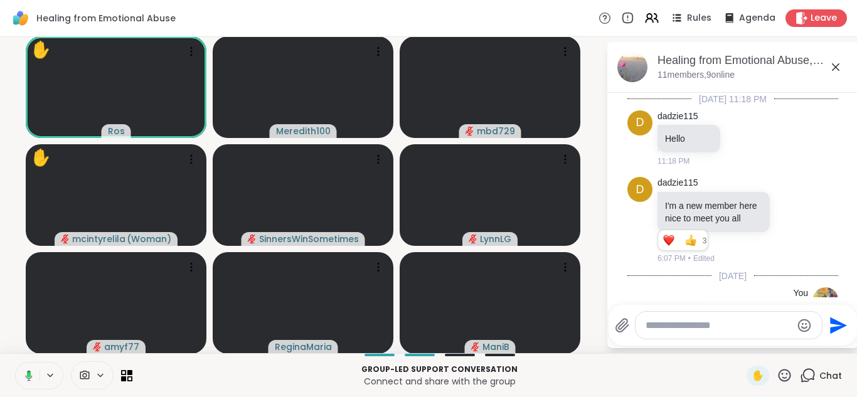
scroll to position [786, 0]
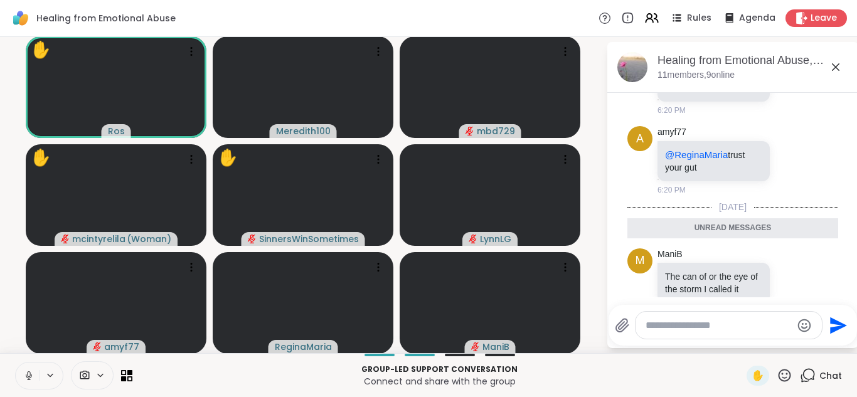
click at [834, 68] on icon at bounding box center [836, 67] width 8 height 8
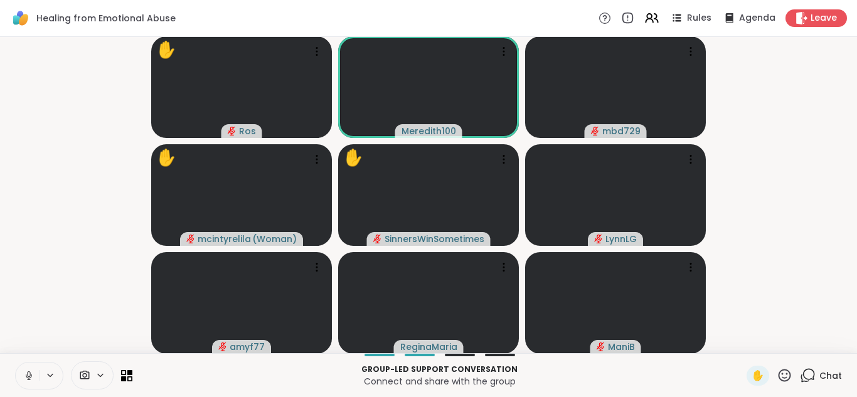
click at [786, 378] on icon at bounding box center [784, 375] width 13 height 13
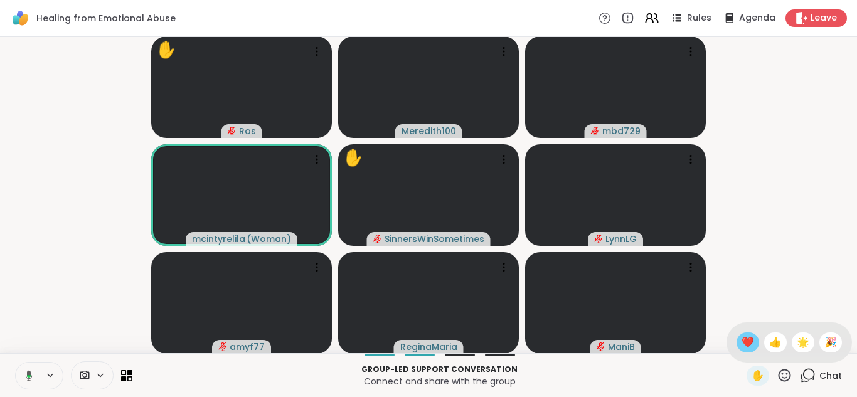
click at [746, 342] on span "❤️" at bounding box center [747, 342] width 13 height 15
click at [806, 374] on icon at bounding box center [808, 376] width 16 height 16
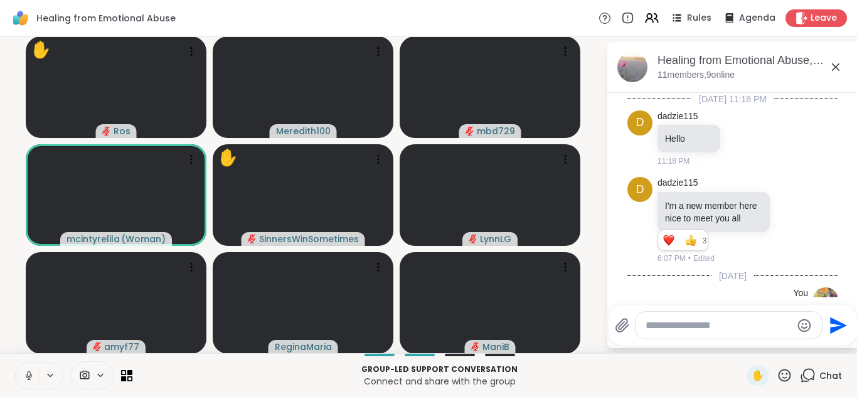
scroll to position [953, 0]
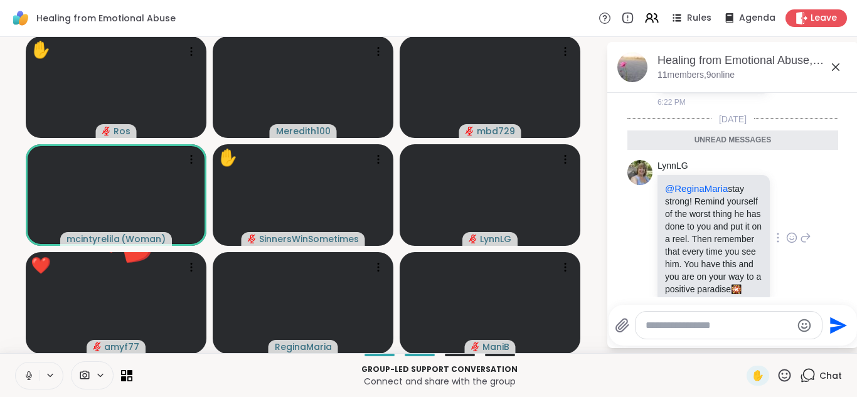
click at [792, 239] on icon at bounding box center [792, 239] width 4 height 1
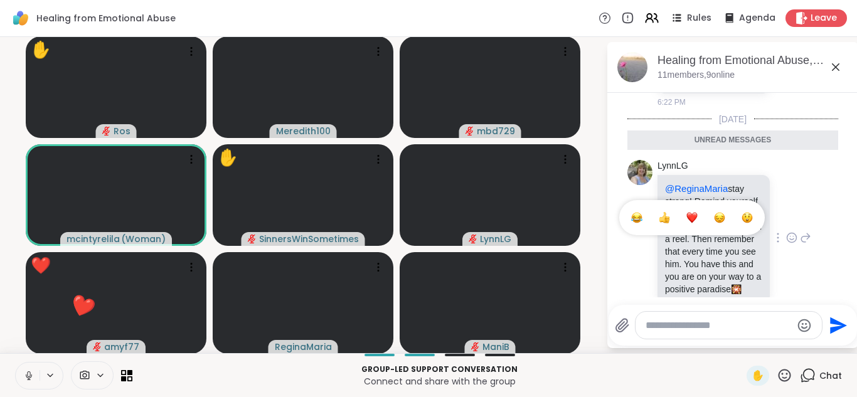
click at [672, 205] on button "Select Reaction: Thumbs up" at bounding box center [664, 217] width 25 height 25
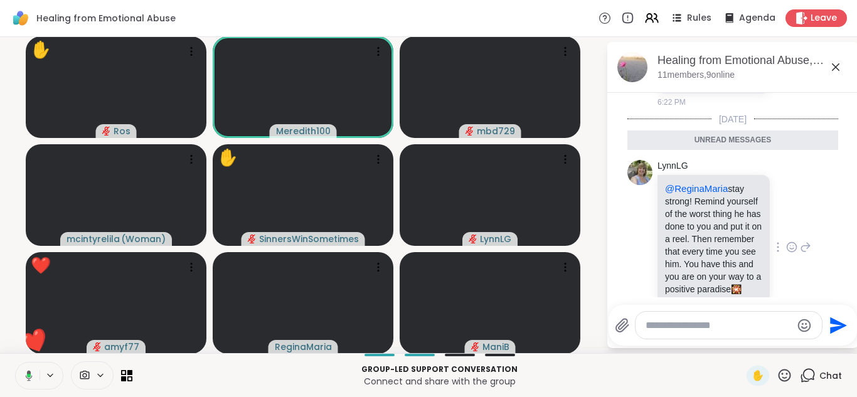
scroll to position [971, 0]
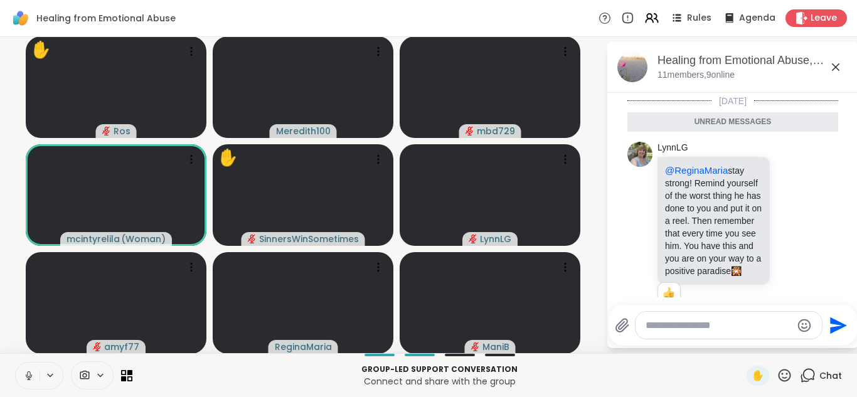
click at [833, 68] on icon at bounding box center [836, 67] width 8 height 8
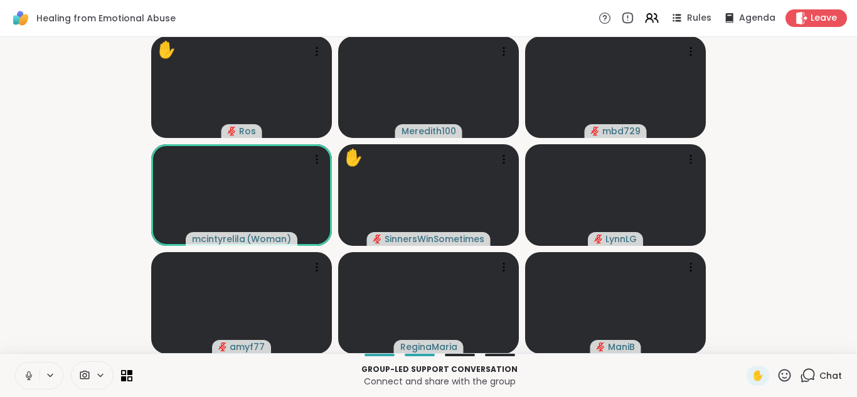
click at [783, 371] on icon at bounding box center [784, 376] width 16 height 16
click at [751, 344] on span "❤️" at bounding box center [747, 342] width 13 height 15
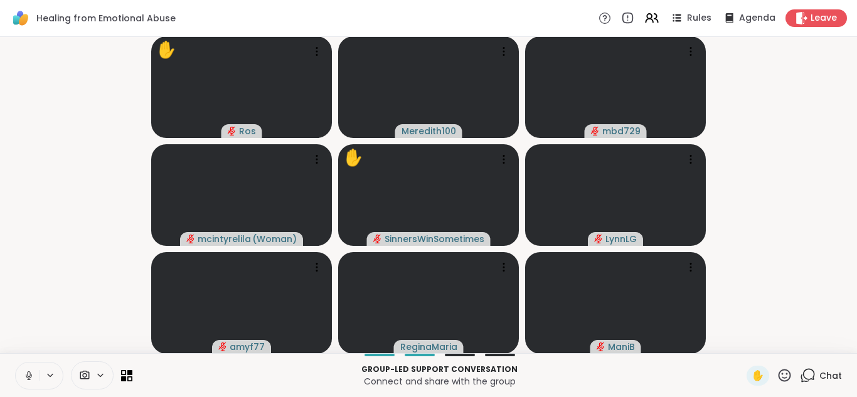
click at [783, 373] on icon at bounding box center [784, 375] width 13 height 13
click at [744, 340] on span "❤️" at bounding box center [747, 342] width 13 height 15
click at [127, 377] on icon at bounding box center [130, 379] width 6 height 6
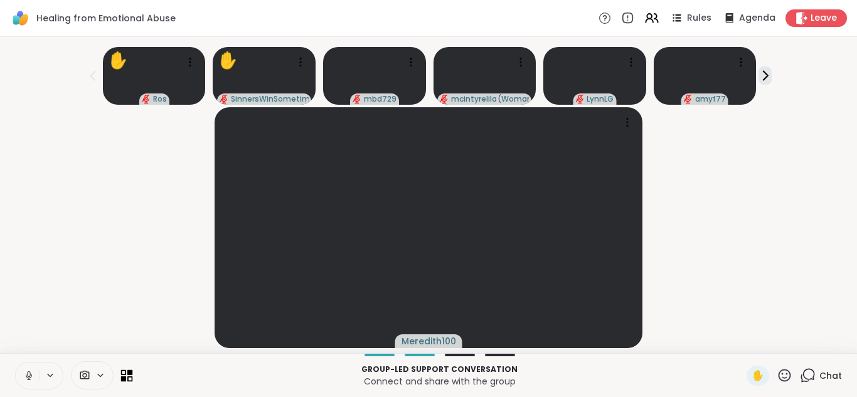
click at [129, 376] on icon at bounding box center [130, 379] width 6 height 6
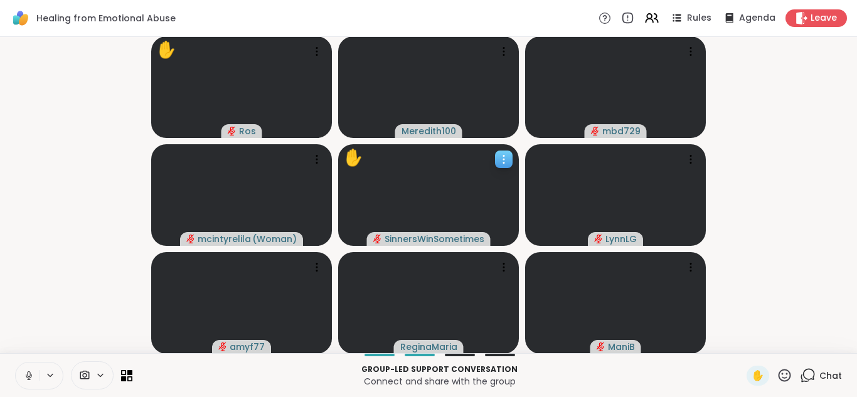
click at [351, 214] on video at bounding box center [428, 195] width 181 height 102
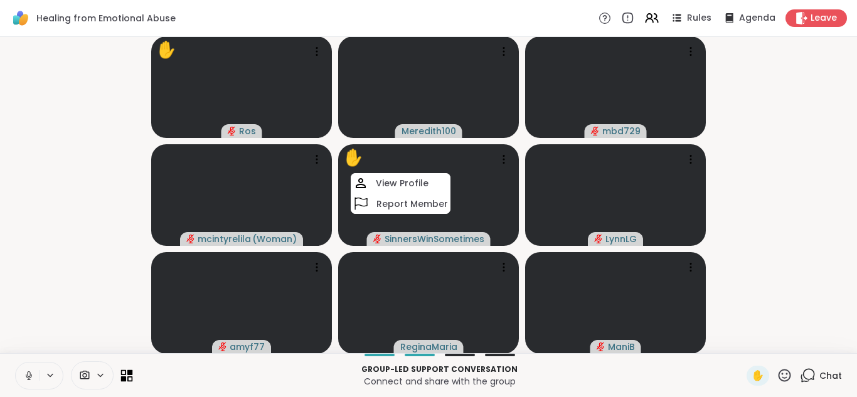
click at [130, 379] on icon at bounding box center [127, 375] width 12 height 12
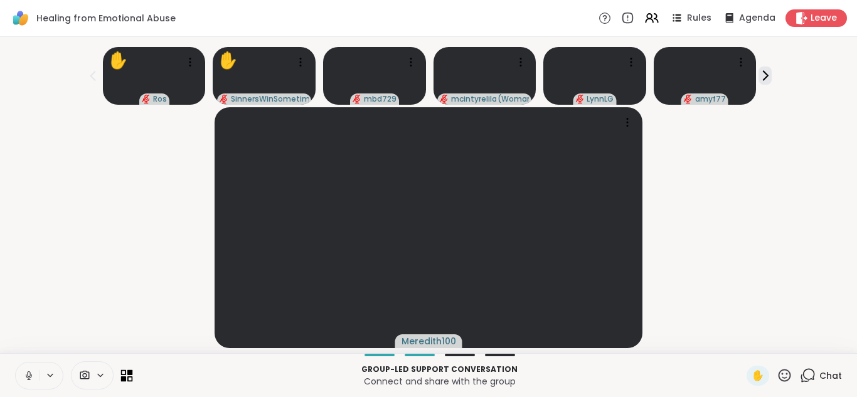
click at [130, 379] on icon at bounding box center [127, 375] width 12 height 12
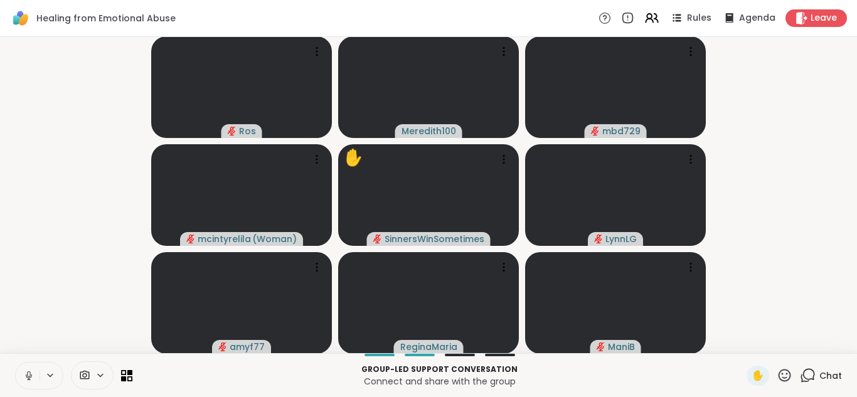
click at [805, 373] on icon at bounding box center [808, 376] width 16 height 16
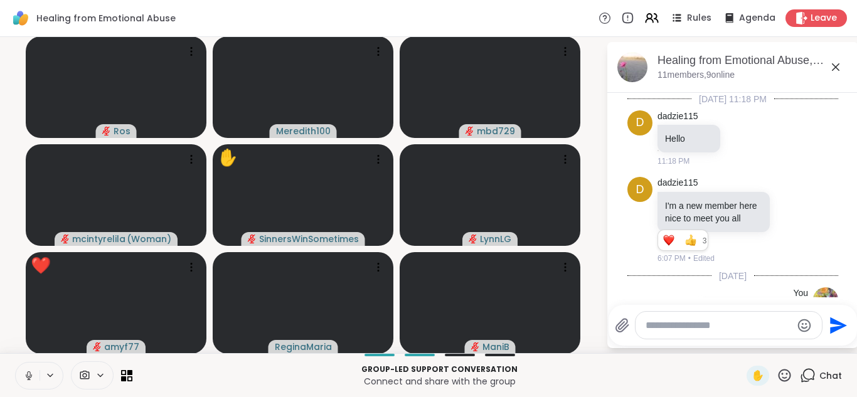
click at [716, 327] on textarea "Type your message" at bounding box center [718, 325] width 146 height 13
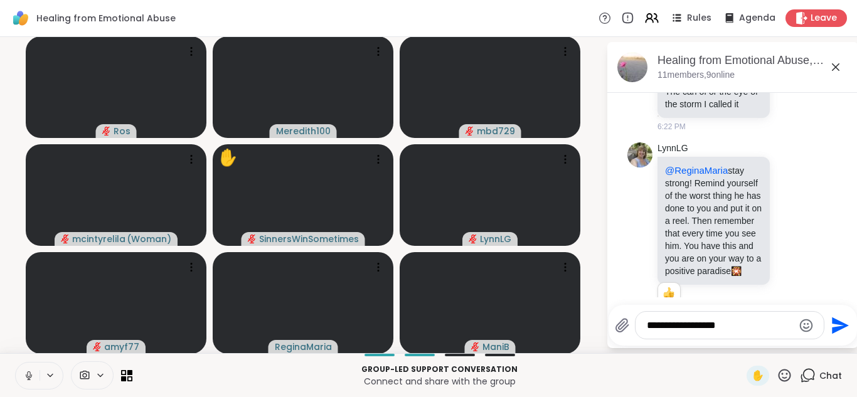
type textarea "**********"
click at [840, 322] on icon "Send" at bounding box center [840, 325] width 17 height 17
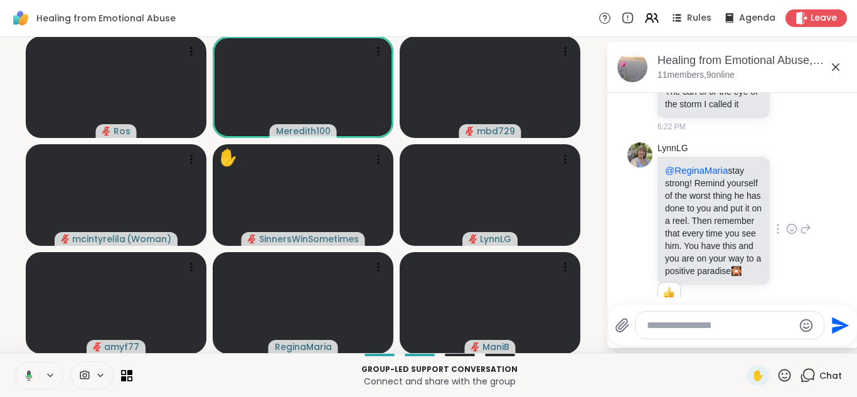
scroll to position [996, 0]
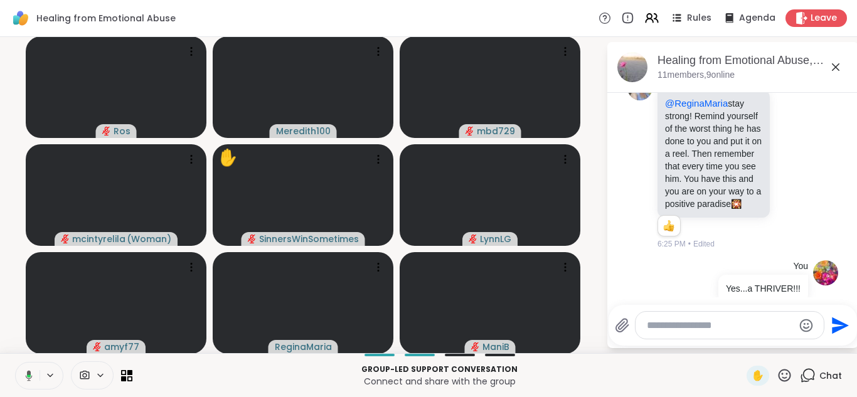
click at [835, 66] on icon at bounding box center [836, 67] width 8 height 8
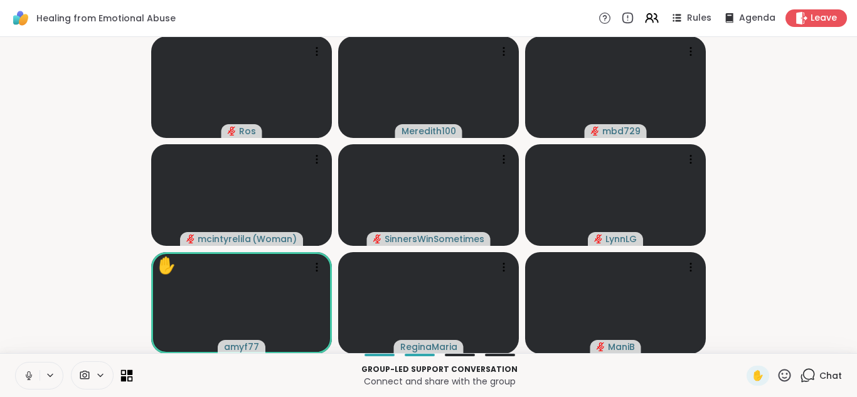
click at [127, 377] on icon at bounding box center [130, 379] width 6 height 6
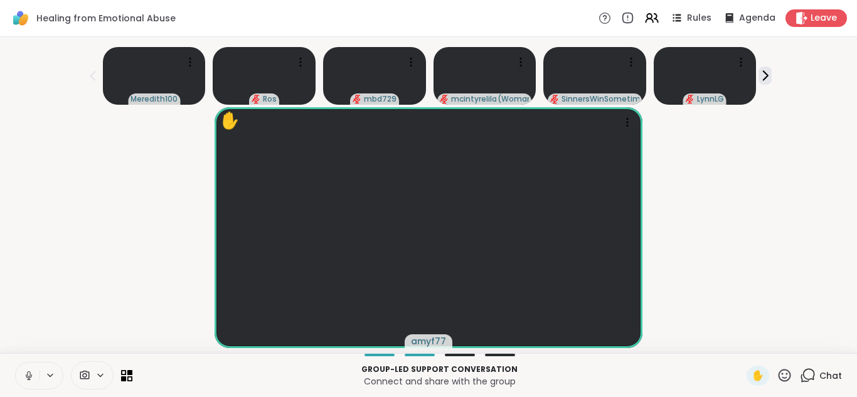
click at [810, 376] on icon at bounding box center [808, 376] width 16 height 16
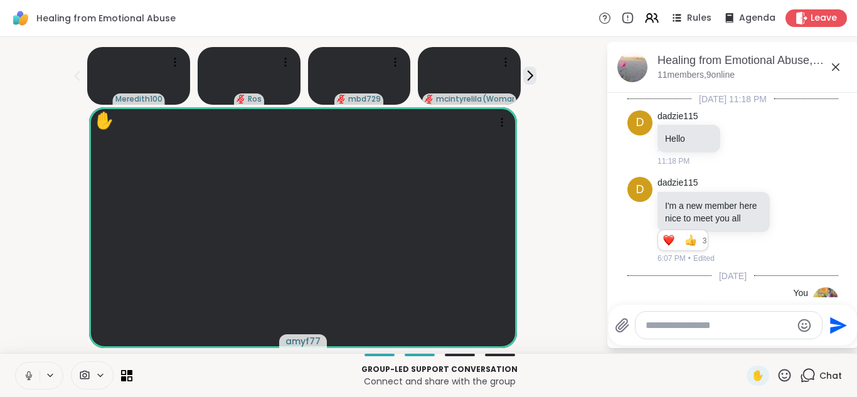
click at [722, 326] on textarea "Type your message" at bounding box center [718, 325] width 146 height 13
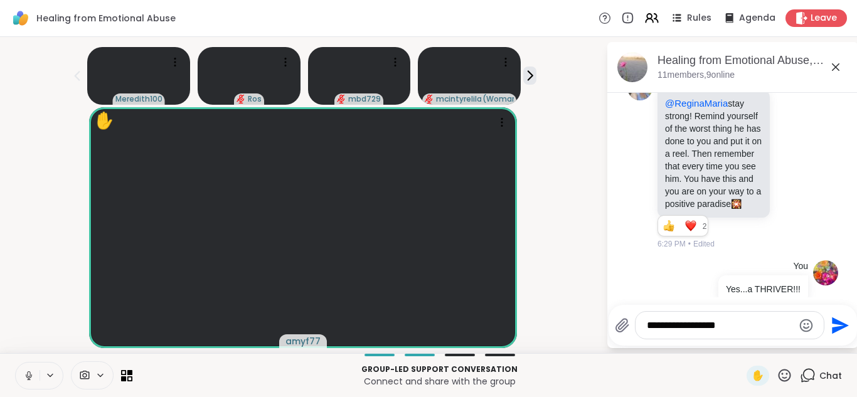
type textarea "**********"
click at [785, 374] on icon at bounding box center [784, 376] width 16 height 16
click at [748, 339] on span "❤️" at bounding box center [747, 342] width 13 height 15
click at [837, 325] on icon "Send" at bounding box center [840, 325] width 17 height 17
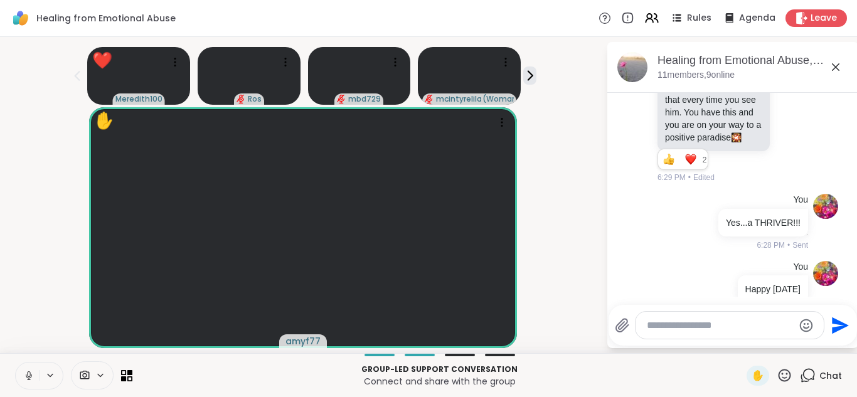
click at [833, 64] on icon at bounding box center [835, 67] width 15 height 15
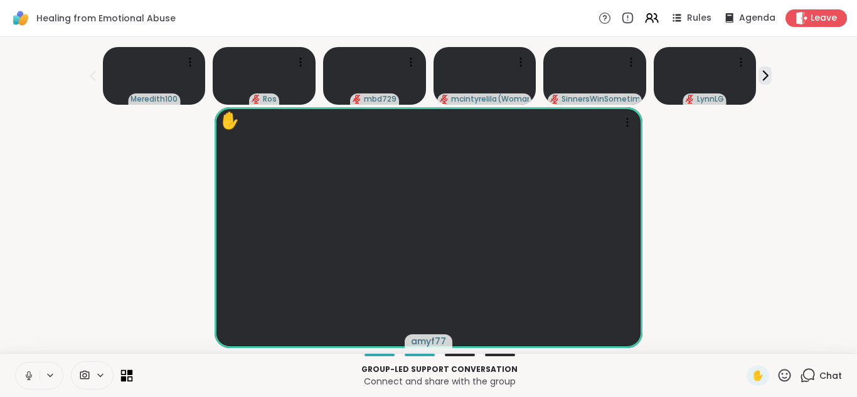
click at [129, 375] on icon at bounding box center [127, 375] width 12 height 12
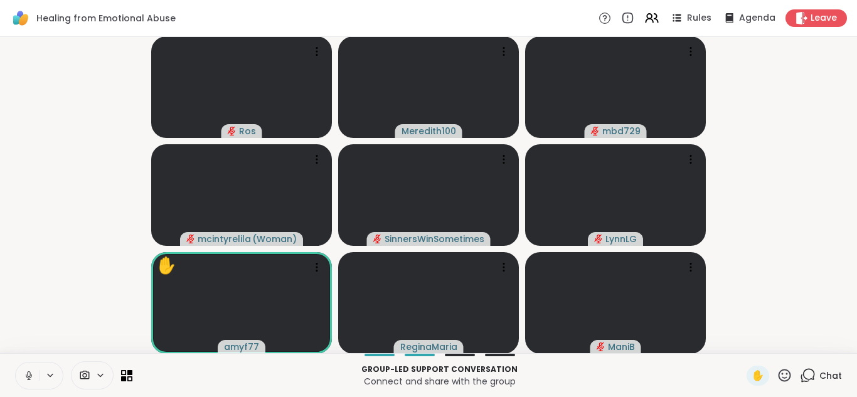
click at [786, 373] on icon at bounding box center [784, 375] width 13 height 13
click at [749, 339] on span "❤️" at bounding box center [747, 342] width 13 height 15
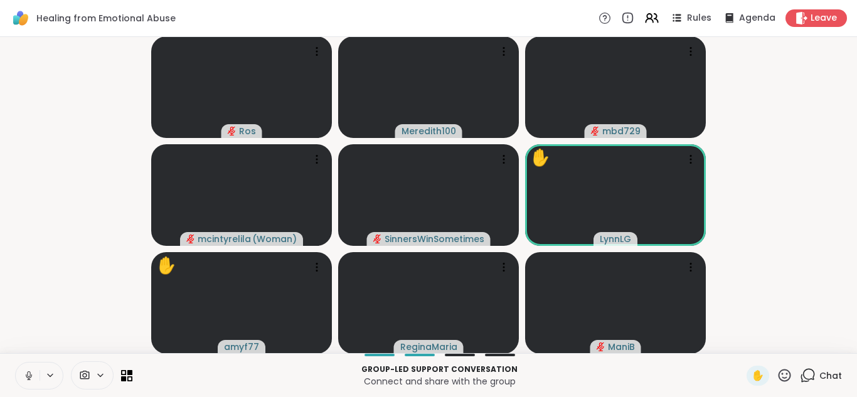
click at [783, 373] on icon at bounding box center [784, 375] width 13 height 13
click at [746, 342] on span "❤️" at bounding box center [747, 342] width 13 height 15
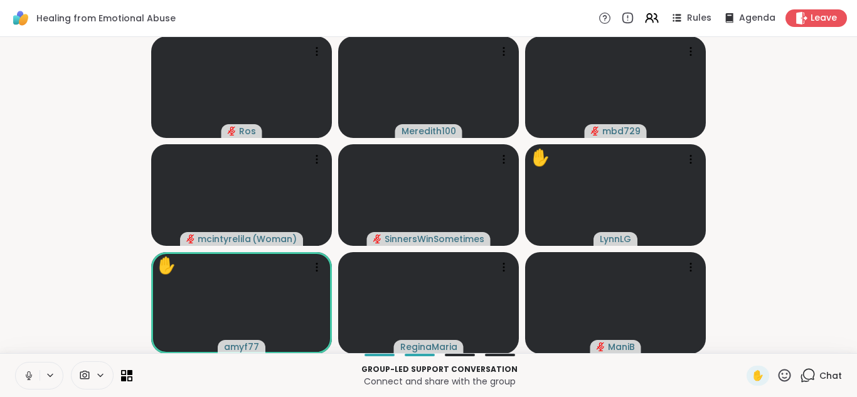
click at [783, 376] on icon at bounding box center [784, 376] width 16 height 16
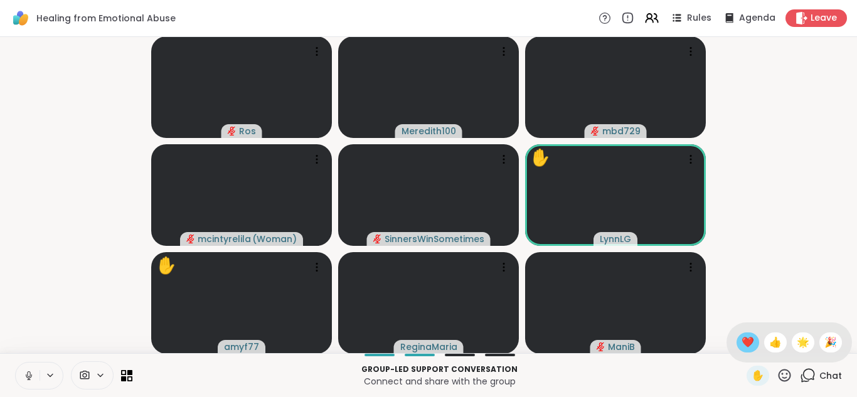
click at [752, 339] on span "❤️" at bounding box center [747, 342] width 13 height 15
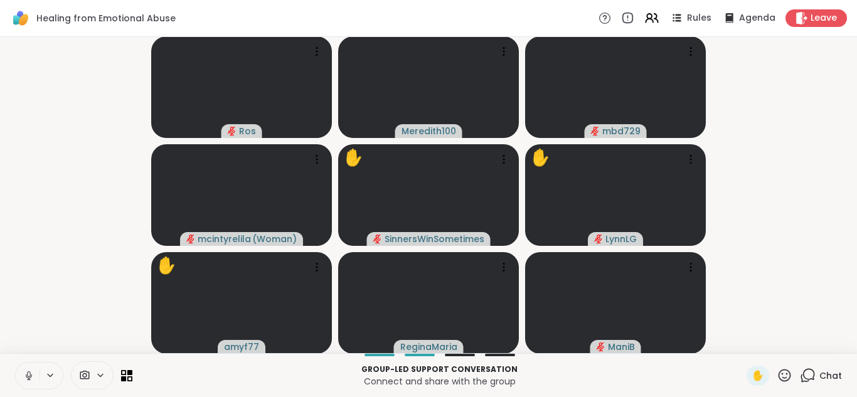
click at [785, 376] on icon at bounding box center [784, 376] width 16 height 16
click at [748, 343] on span "❤️" at bounding box center [747, 342] width 13 height 15
click at [785, 374] on icon at bounding box center [784, 376] width 16 height 16
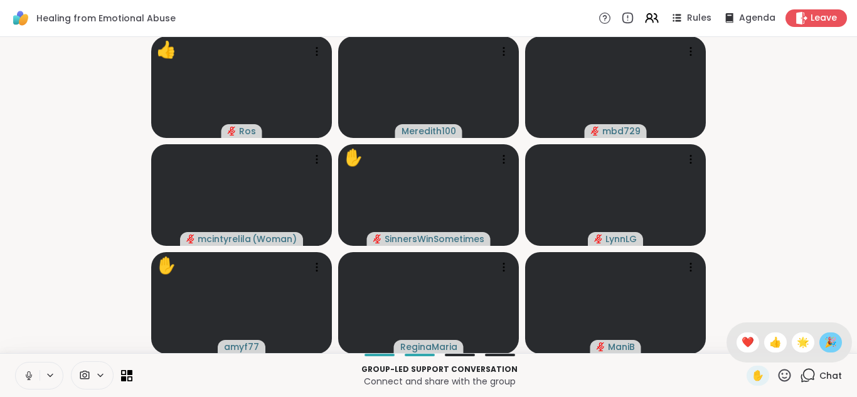
click at [832, 342] on span "🎉" at bounding box center [830, 342] width 13 height 15
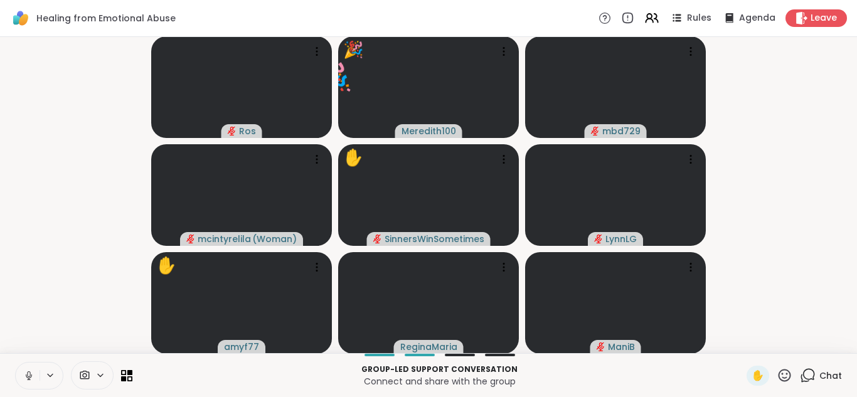
click at [786, 375] on icon at bounding box center [784, 376] width 16 height 16
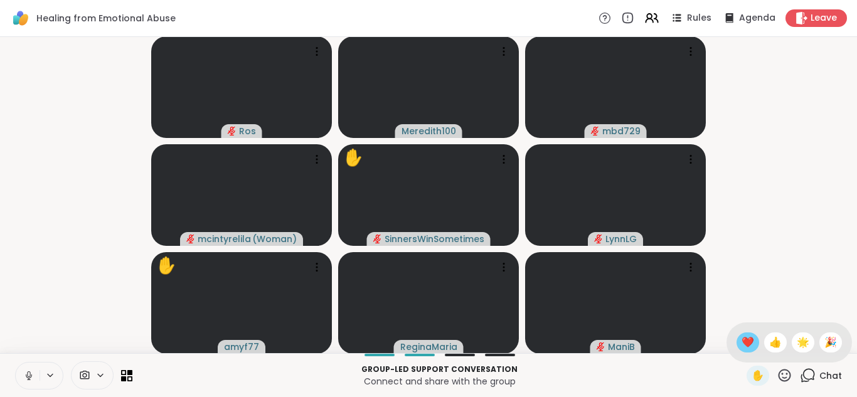
click at [751, 342] on span "❤️" at bounding box center [747, 342] width 13 height 15
click at [128, 376] on icon at bounding box center [127, 375] width 12 height 12
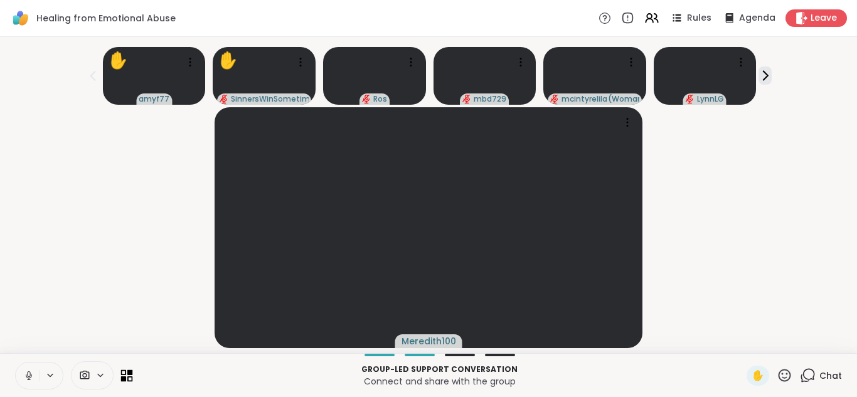
click at [129, 375] on icon at bounding box center [127, 375] width 12 height 12
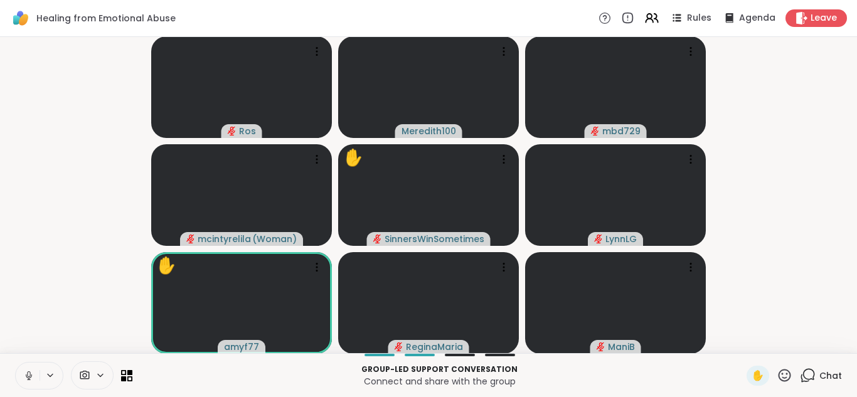
click at [789, 374] on icon at bounding box center [784, 376] width 16 height 16
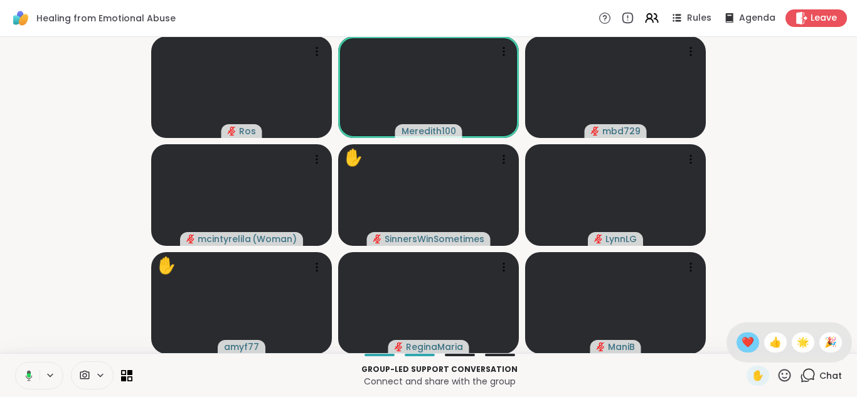
click at [749, 345] on span "❤️" at bounding box center [747, 342] width 13 height 15
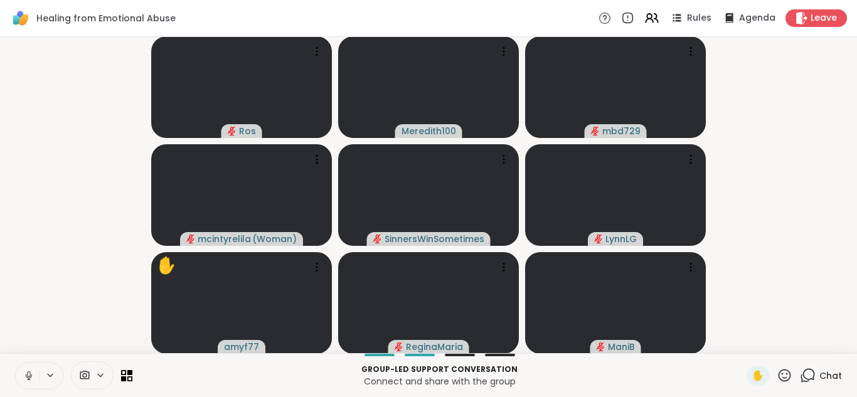
click at [785, 378] on icon at bounding box center [784, 376] width 16 height 16
click at [779, 346] on span "👍" at bounding box center [775, 342] width 13 height 15
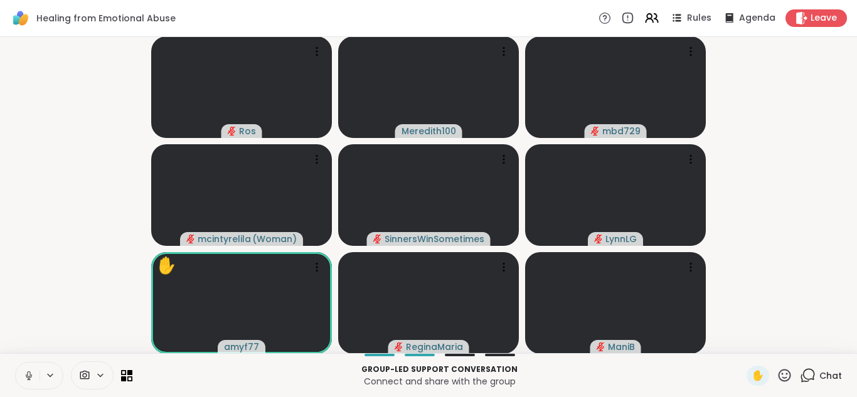
click at [785, 373] on icon at bounding box center [784, 376] width 16 height 16
click at [747, 339] on span "❤️" at bounding box center [747, 342] width 13 height 15
click at [807, 372] on icon at bounding box center [808, 376] width 16 height 16
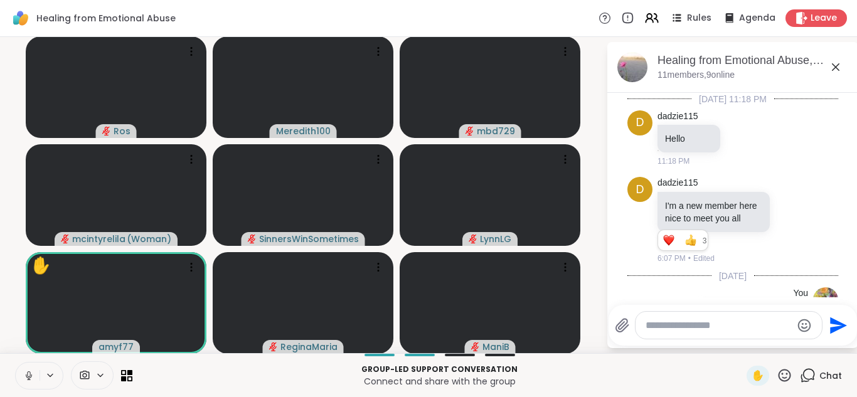
scroll to position [1238, 0]
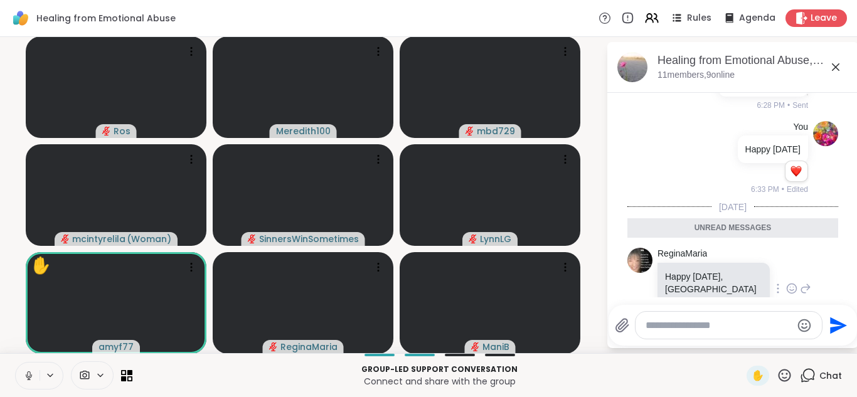
click at [793, 282] on icon at bounding box center [791, 288] width 11 height 13
click at [692, 263] on div "Select Reaction: Heart" at bounding box center [691, 268] width 11 height 11
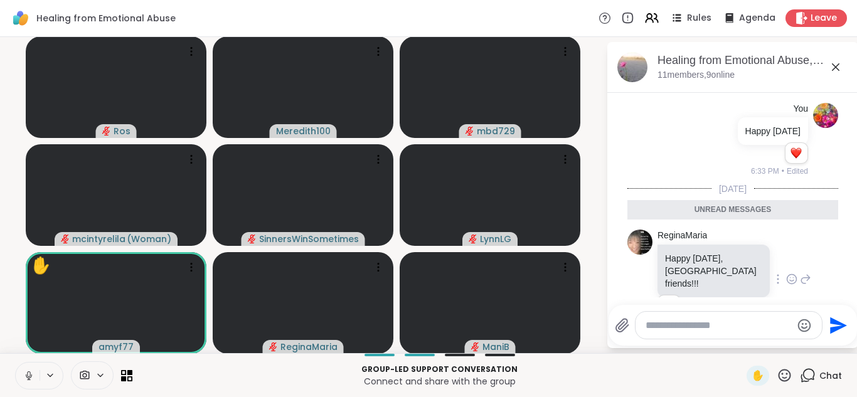
click at [836, 70] on icon at bounding box center [835, 67] width 15 height 15
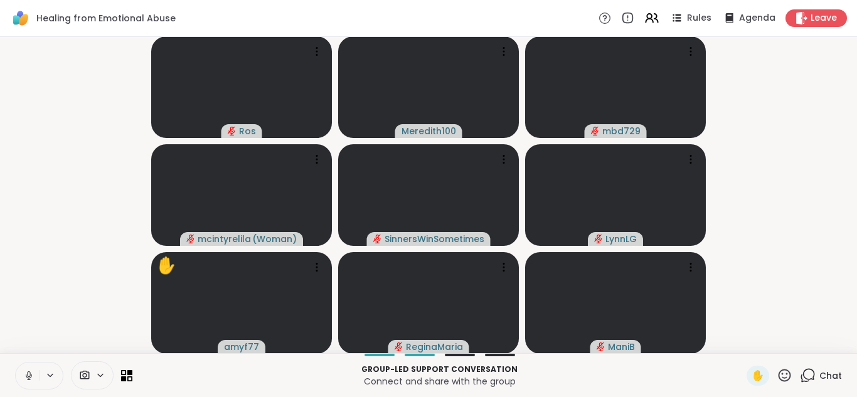
click at [785, 374] on icon at bounding box center [784, 376] width 16 height 16
click at [779, 342] on span "👍" at bounding box center [775, 342] width 13 height 15
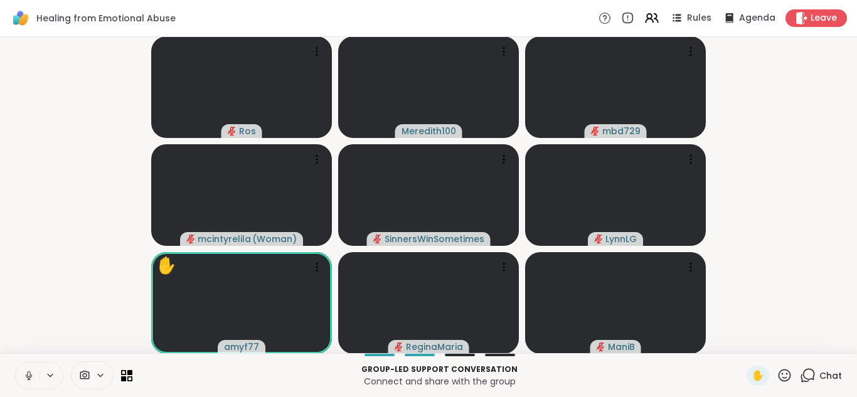
click at [785, 376] on icon at bounding box center [784, 376] width 16 height 16
click at [745, 344] on span "❤️" at bounding box center [747, 342] width 13 height 15
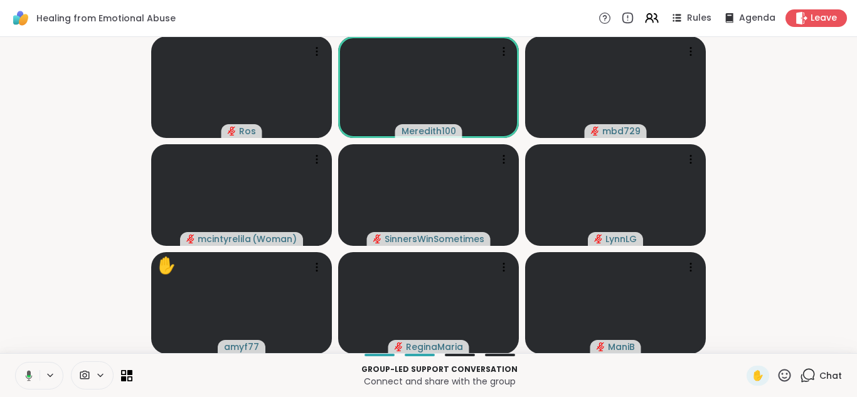
click at [785, 378] on icon at bounding box center [784, 375] width 13 height 13
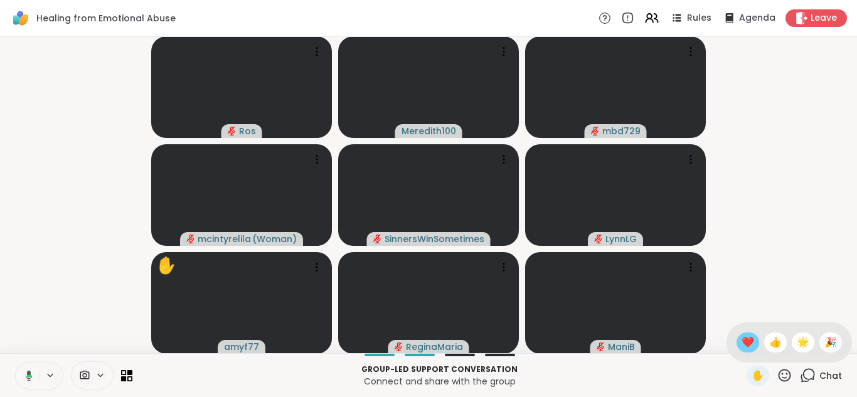
click at [749, 344] on span "❤️" at bounding box center [747, 342] width 13 height 15
click at [811, 376] on icon at bounding box center [808, 376] width 16 height 16
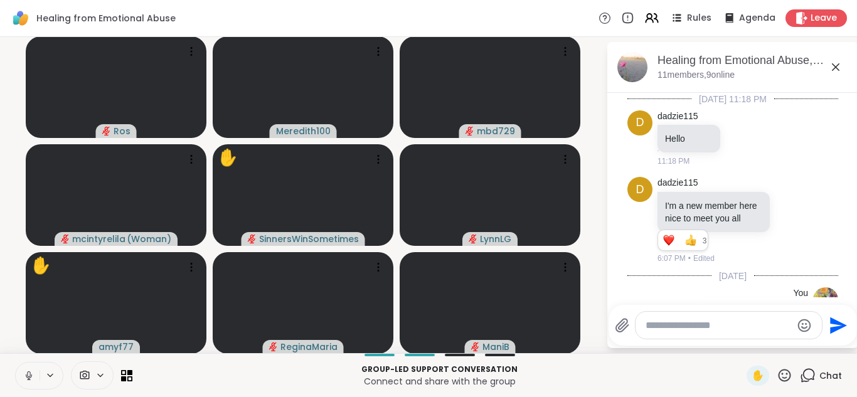
click at [707, 324] on textarea "Type your message" at bounding box center [718, 325] width 146 height 13
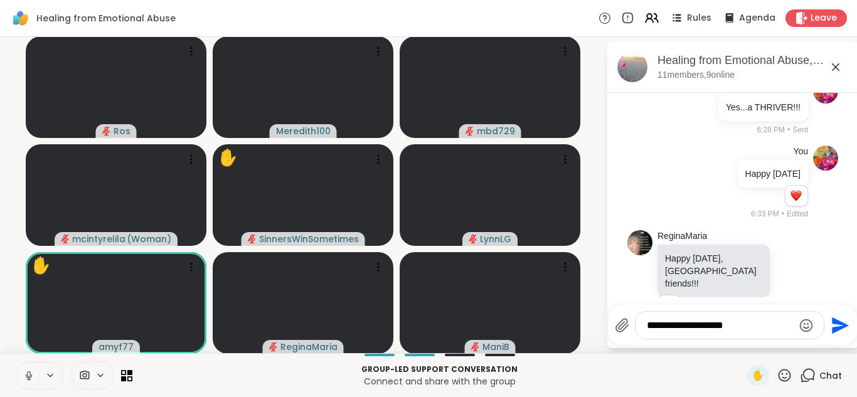
type textarea "**********"
click at [835, 319] on icon "Send" at bounding box center [838, 325] width 20 height 20
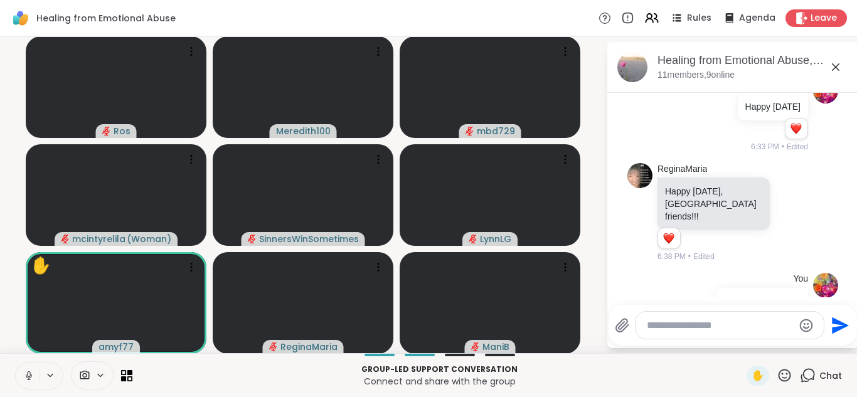
click at [833, 69] on icon at bounding box center [836, 67] width 8 height 8
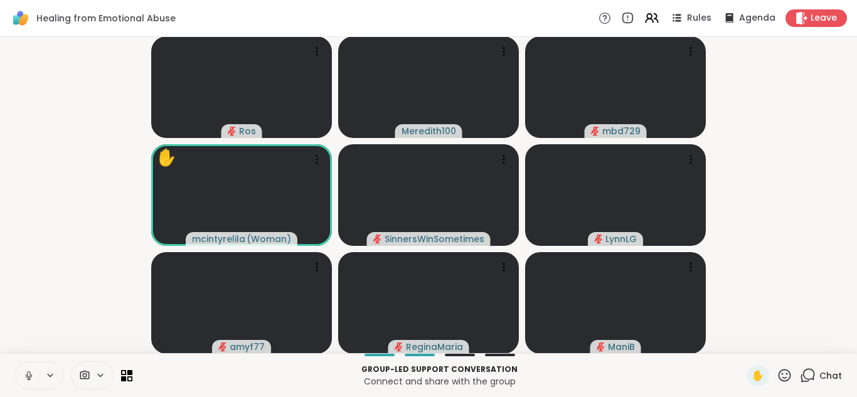
click at [783, 378] on icon at bounding box center [784, 375] width 13 height 13
click at [749, 346] on span "❤️" at bounding box center [747, 342] width 13 height 15
click at [784, 374] on icon at bounding box center [784, 376] width 16 height 16
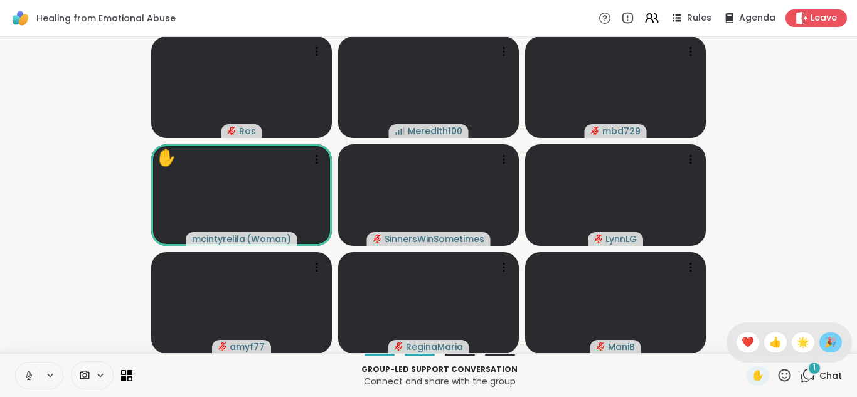
click at [831, 345] on span "🎉" at bounding box center [830, 342] width 13 height 15
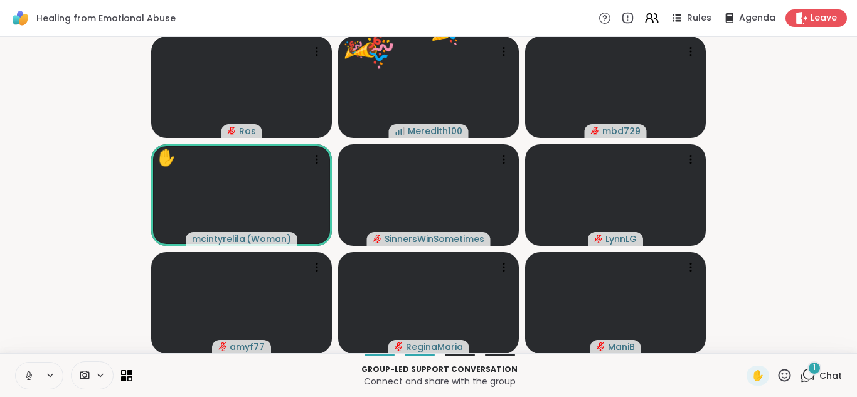
click at [809, 376] on icon at bounding box center [808, 376] width 16 height 16
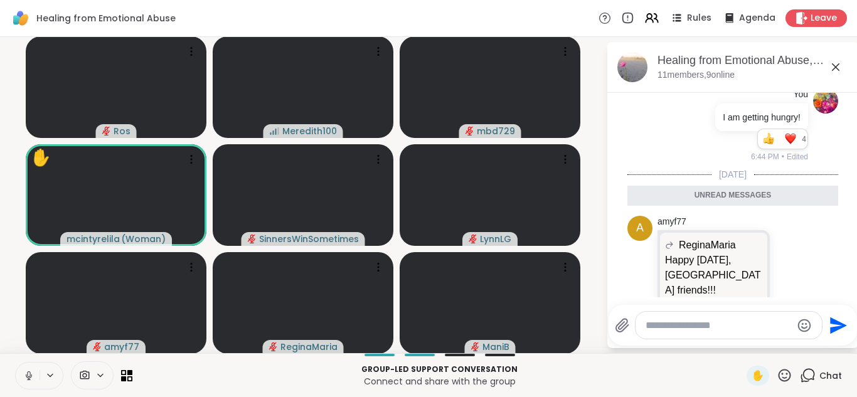
scroll to position [1, 0]
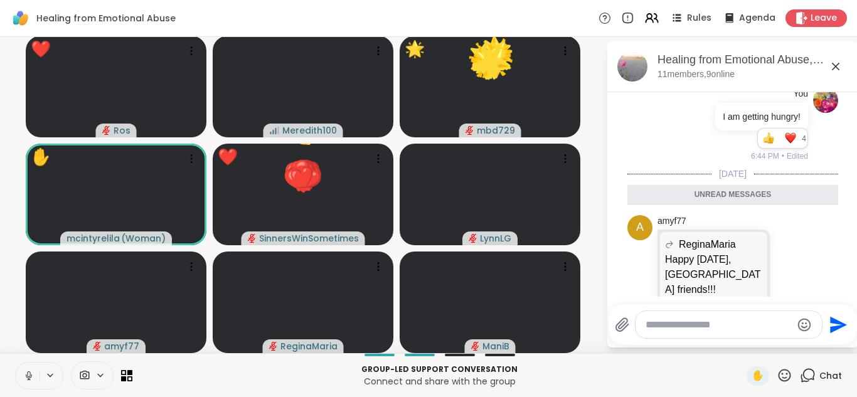
click at [839, 68] on icon at bounding box center [835, 66] width 15 height 15
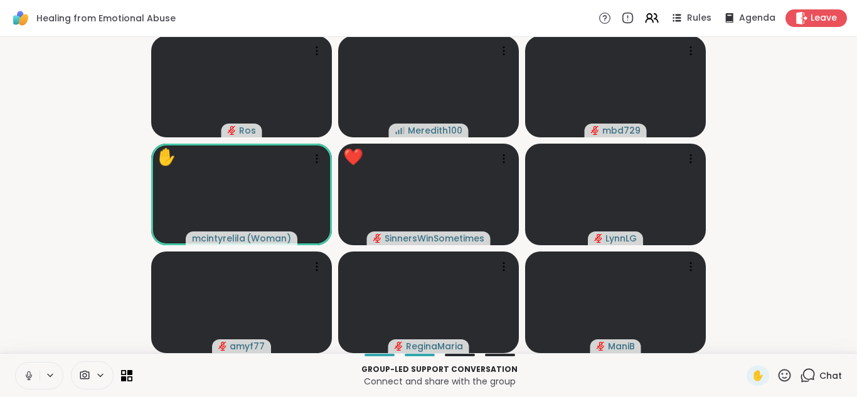
click at [783, 378] on icon at bounding box center [784, 375] width 13 height 13
click at [744, 342] on span "❤️" at bounding box center [747, 342] width 13 height 15
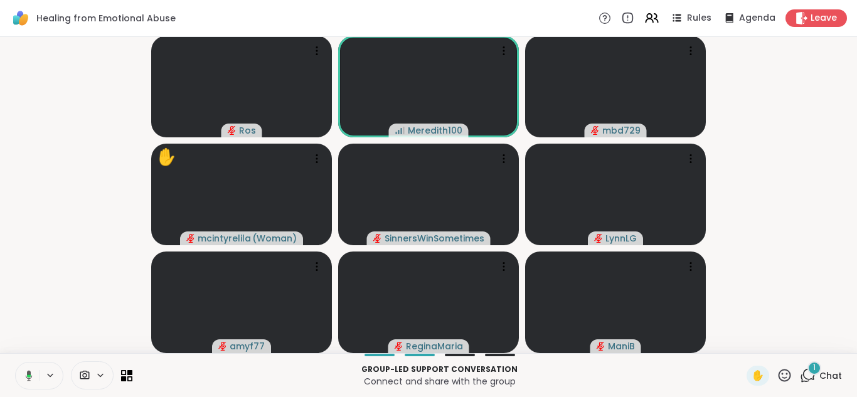
click at [807, 375] on icon at bounding box center [808, 376] width 16 height 16
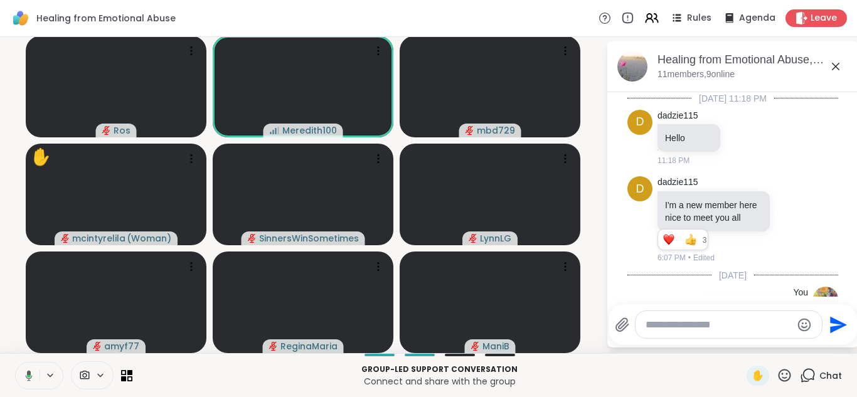
scroll to position [1563, 0]
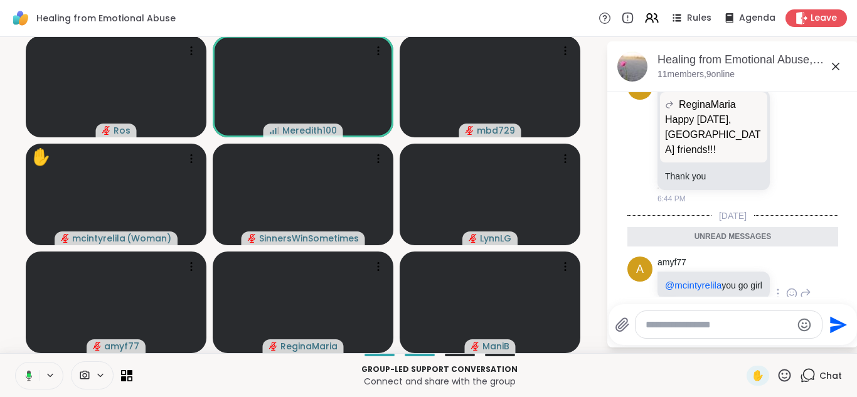
click at [791, 287] on icon at bounding box center [791, 293] width 11 height 13
click at [689, 268] on div "Select Reaction: Heart" at bounding box center [691, 273] width 11 height 11
click at [837, 65] on icon at bounding box center [836, 67] width 8 height 8
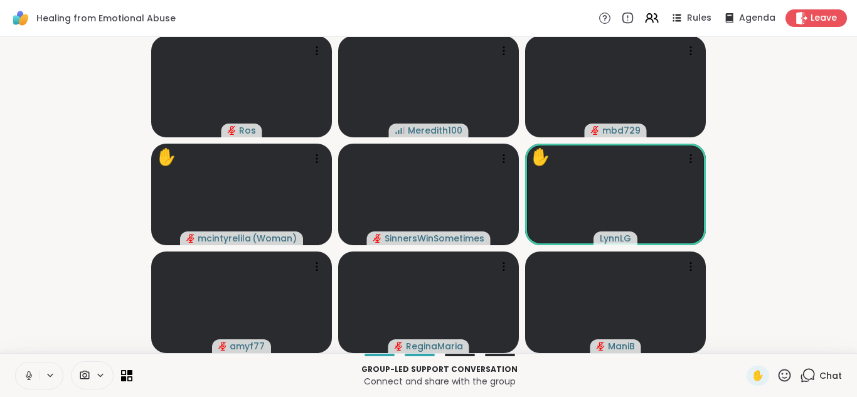
click at [790, 378] on icon at bounding box center [784, 375] width 13 height 13
click at [746, 342] on span "❤️" at bounding box center [747, 342] width 13 height 15
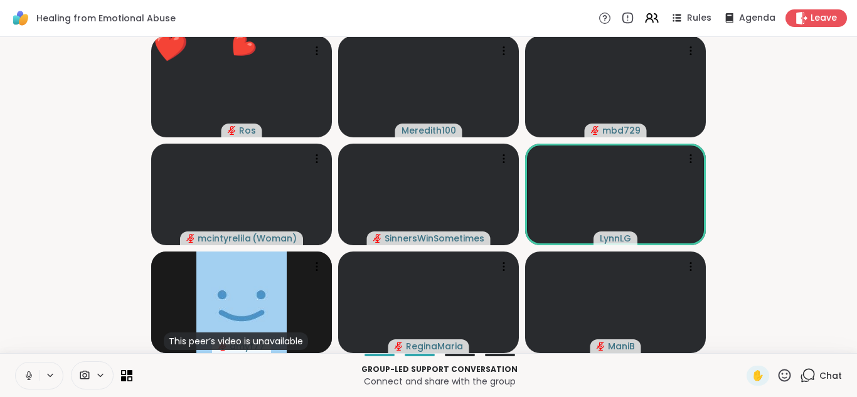
click at [784, 373] on icon at bounding box center [784, 376] width 16 height 16
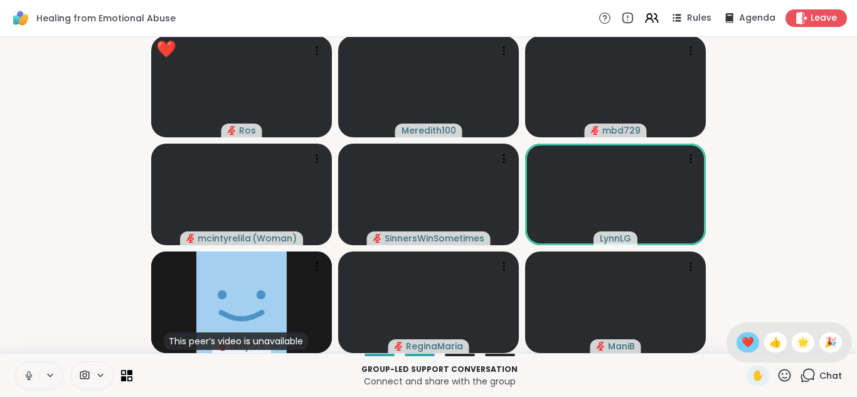
click at [747, 340] on span "❤️" at bounding box center [747, 342] width 13 height 15
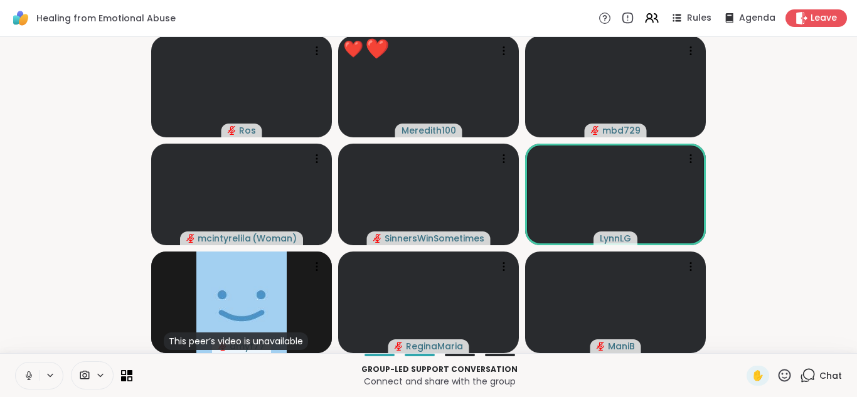
click at [811, 376] on icon at bounding box center [808, 376] width 16 height 16
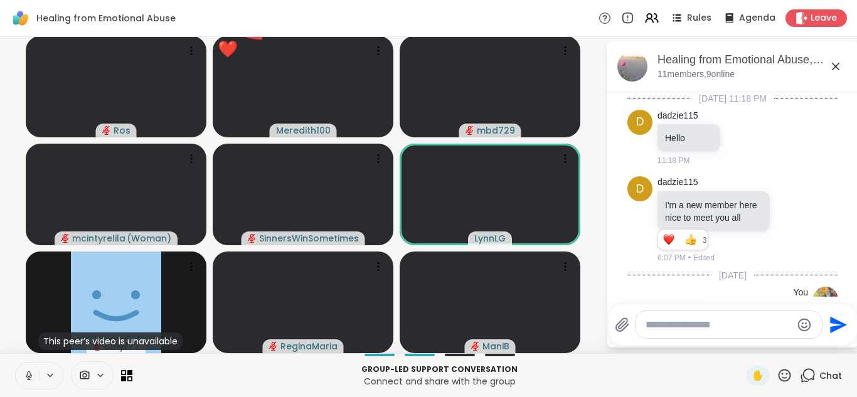
scroll to position [1520, 0]
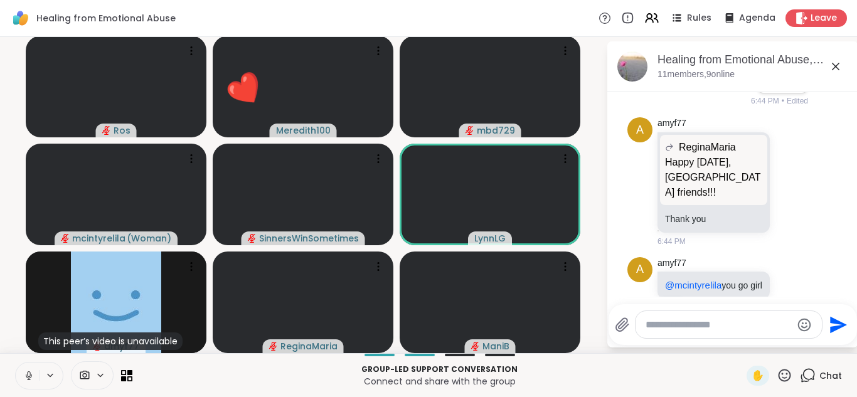
click at [698, 322] on textarea "Type your message" at bounding box center [718, 325] width 146 height 13
type textarea "**********"
click at [833, 327] on icon "Send" at bounding box center [840, 324] width 17 height 17
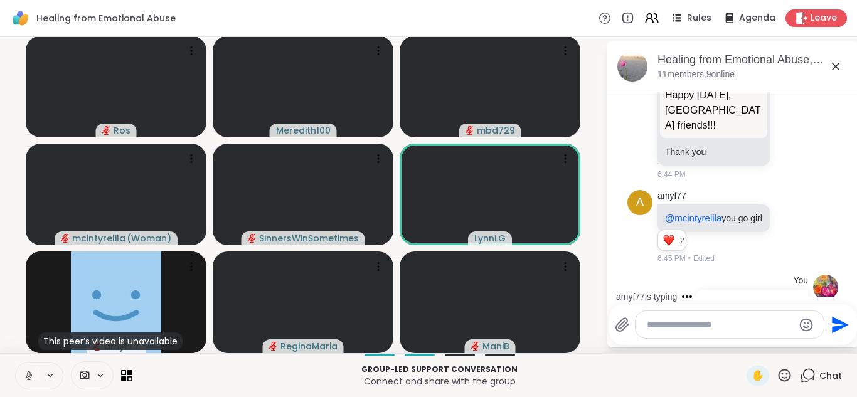
click at [836, 65] on icon at bounding box center [836, 67] width 8 height 8
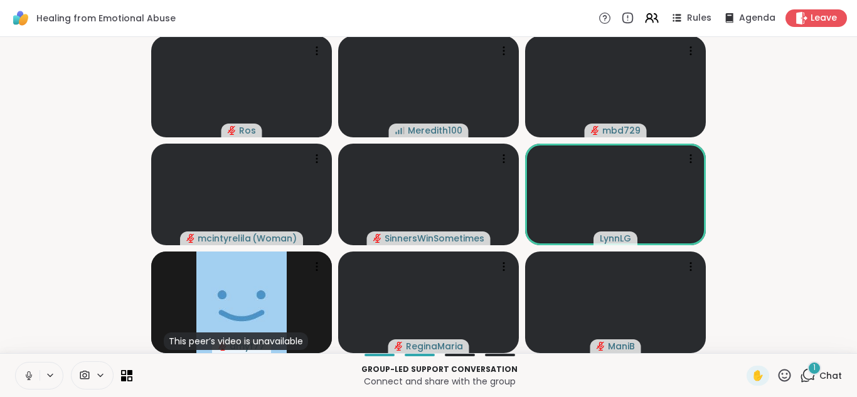
click at [808, 376] on icon at bounding box center [808, 376] width 16 height 16
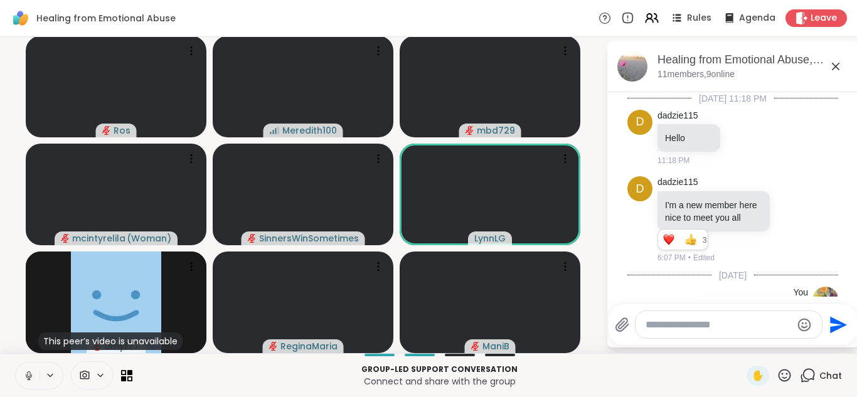
scroll to position [1747, 0]
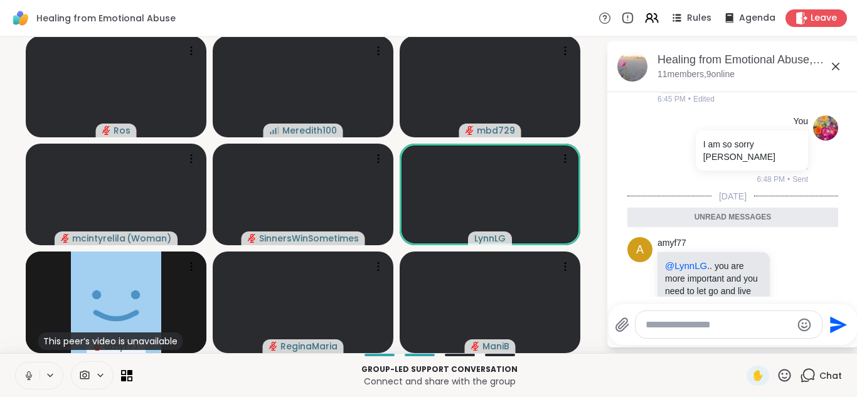
click at [836, 64] on icon at bounding box center [835, 66] width 15 height 15
click at [598, 64] on video-player-container "Ros Meredith100 mbd729 [PERSON_NAME] ( Woman ) SinnersWinSometimes [PERSON_NAME…" at bounding box center [303, 194] width 591 height 306
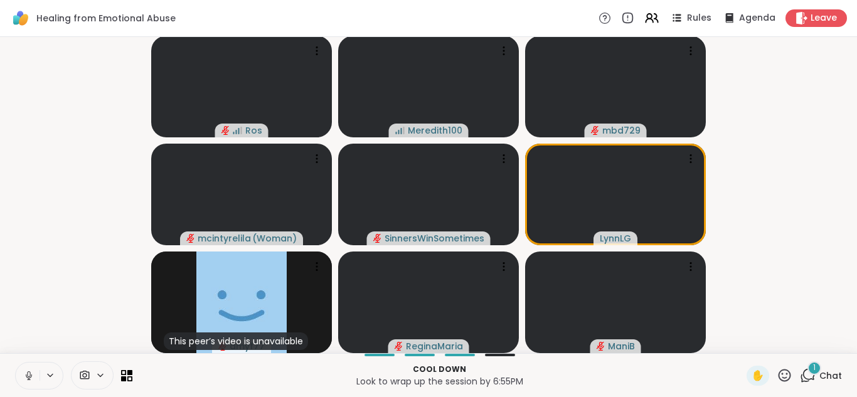
click at [784, 377] on icon at bounding box center [784, 375] width 13 height 13
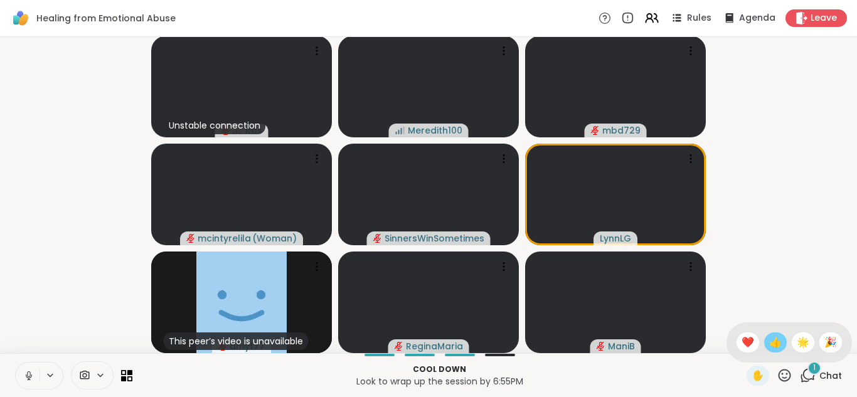
click at [776, 342] on span "👍" at bounding box center [775, 342] width 13 height 15
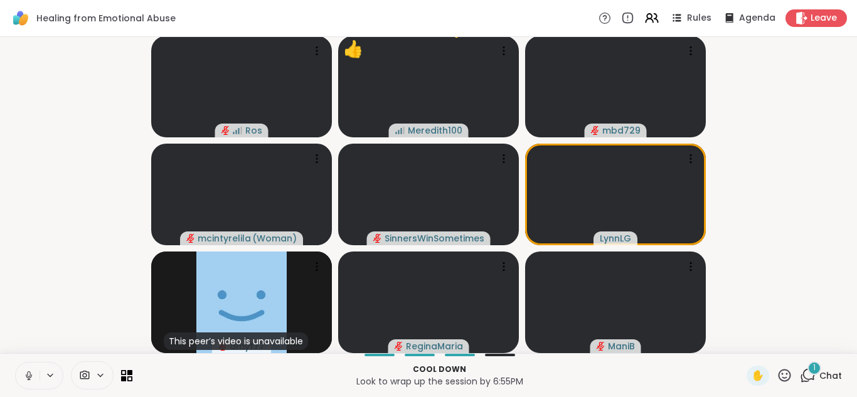
click at [808, 376] on icon at bounding box center [808, 376] width 16 height 16
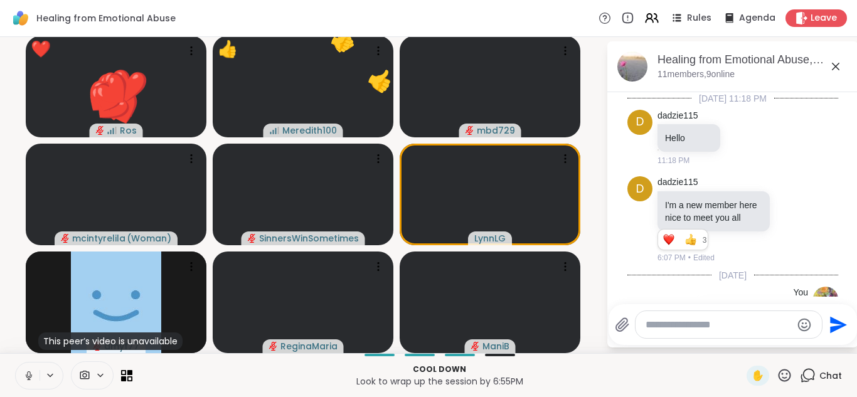
scroll to position [1831, 0]
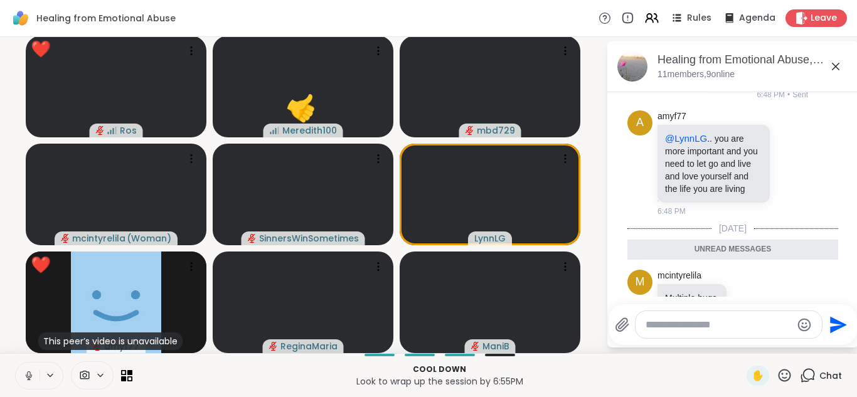
click at [837, 66] on icon at bounding box center [835, 66] width 15 height 15
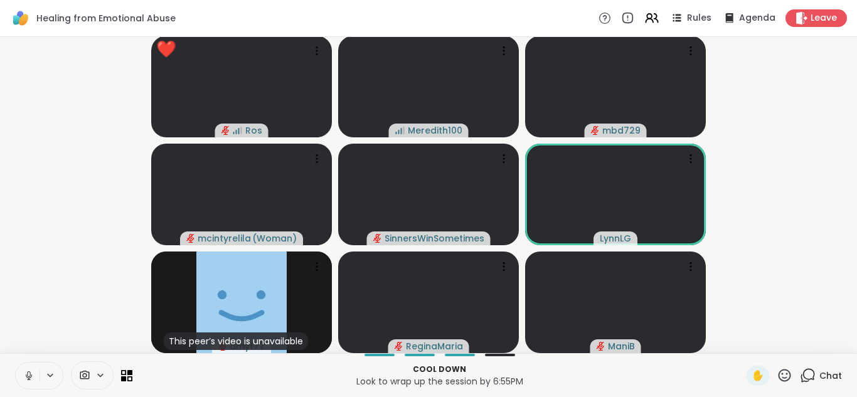
click at [786, 374] on icon at bounding box center [784, 376] width 16 height 16
click at [750, 341] on span "❤️" at bounding box center [747, 342] width 13 height 15
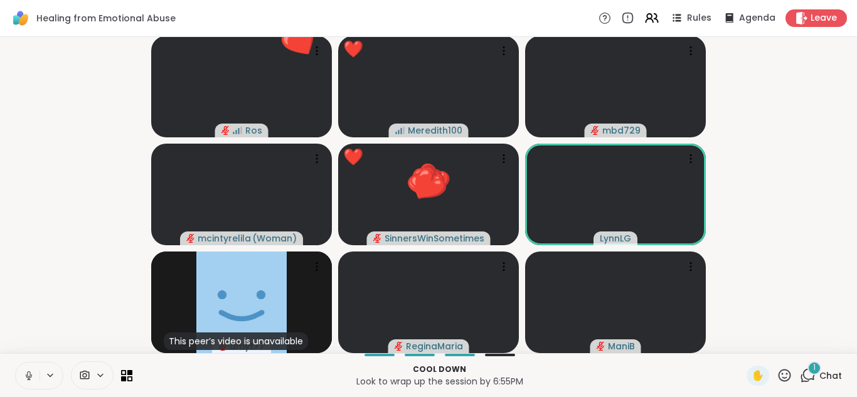
click at [812, 379] on icon at bounding box center [809, 374] width 12 height 11
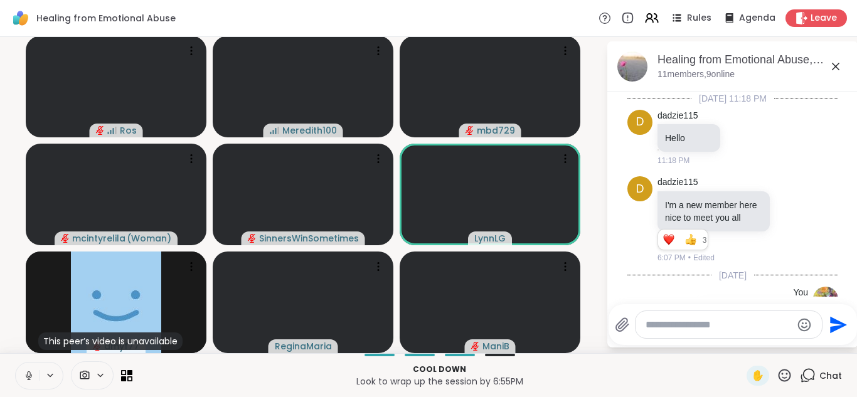
scroll to position [1911, 0]
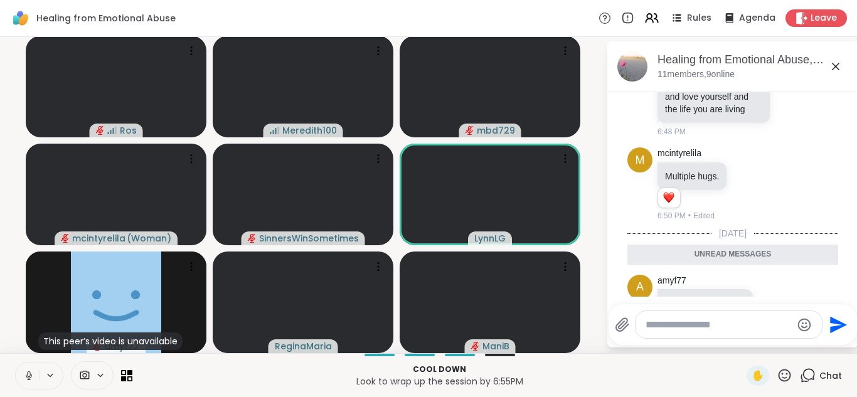
click at [837, 65] on icon at bounding box center [836, 67] width 8 height 8
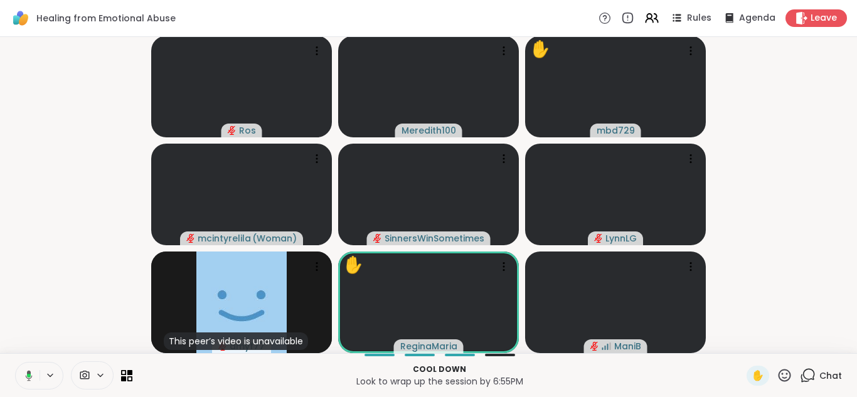
click at [787, 376] on icon at bounding box center [784, 376] width 16 height 16
click at [779, 341] on span "👍" at bounding box center [775, 342] width 13 height 15
click at [808, 373] on icon at bounding box center [808, 376] width 16 height 16
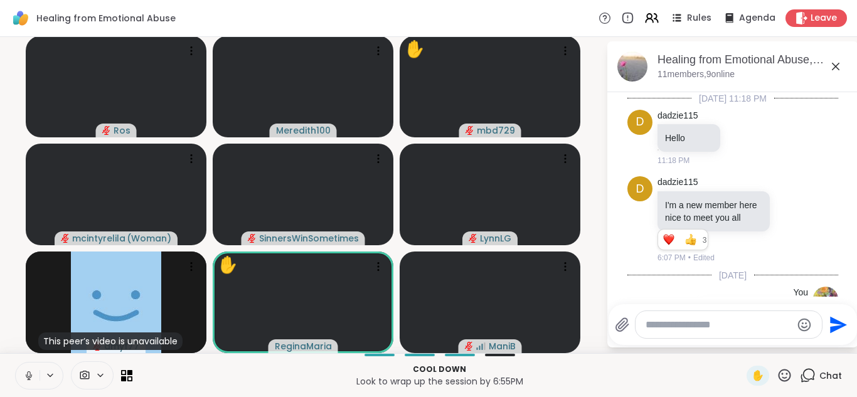
scroll to position [1868, 0]
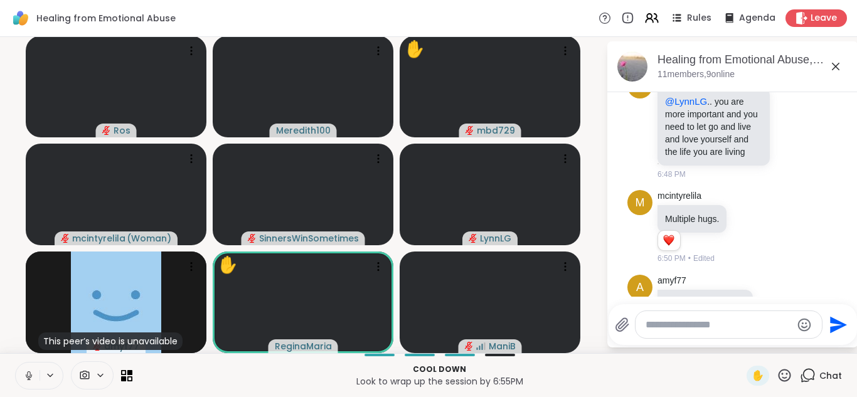
click at [726, 327] on textarea "Type your message" at bounding box center [718, 325] width 146 height 13
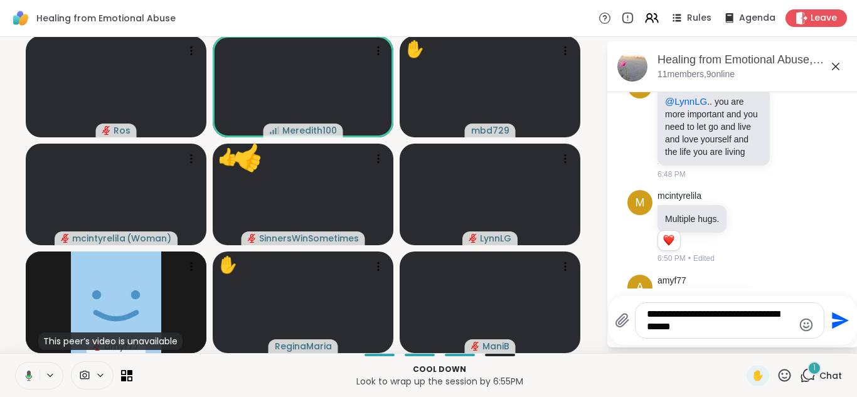
scroll to position [1969, 0]
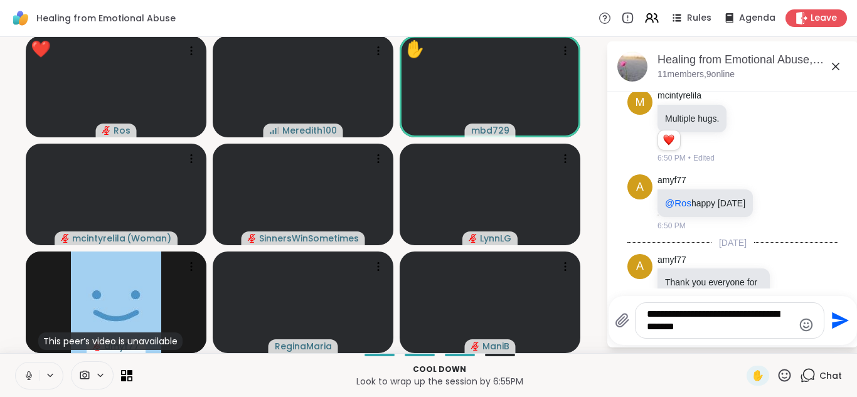
type textarea "**********"
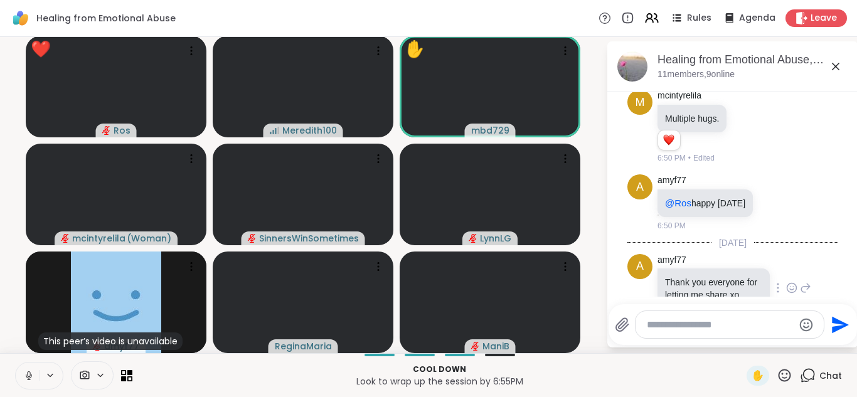
scroll to position [2039, 0]
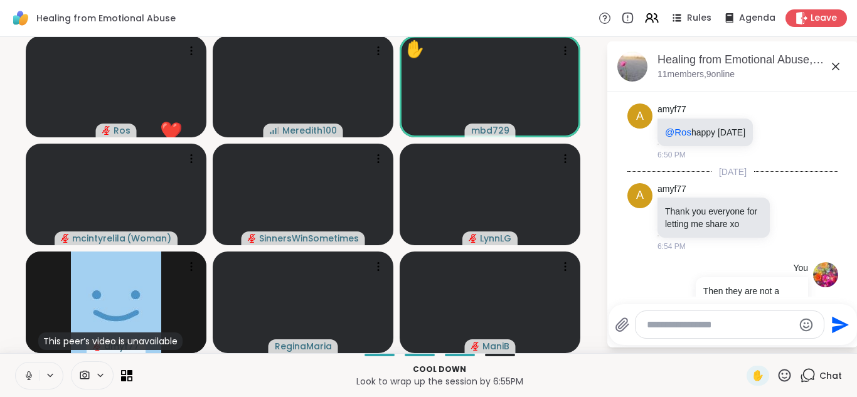
click at [836, 65] on icon at bounding box center [835, 66] width 15 height 15
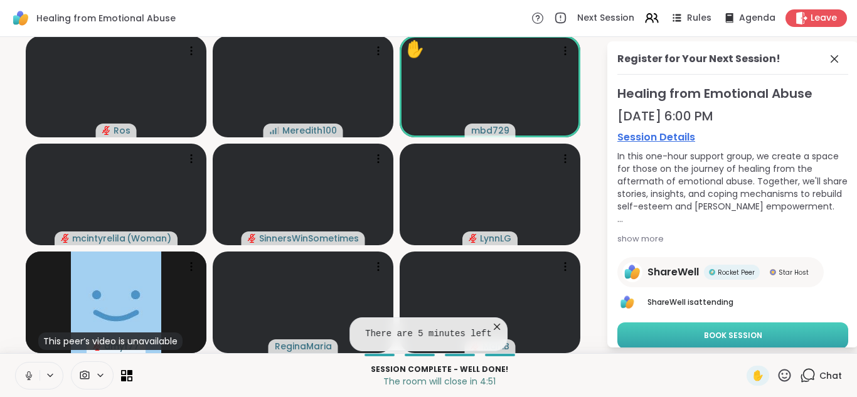
click at [808, 334] on button "Book Session" at bounding box center [732, 335] width 231 height 26
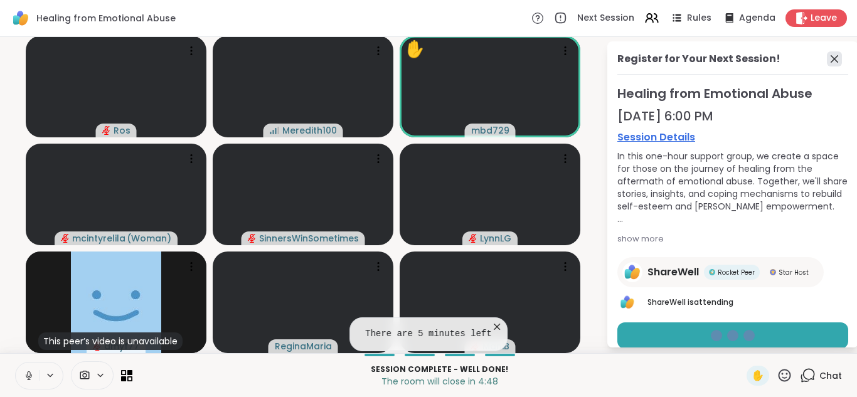
click at [836, 56] on icon at bounding box center [834, 59] width 8 height 8
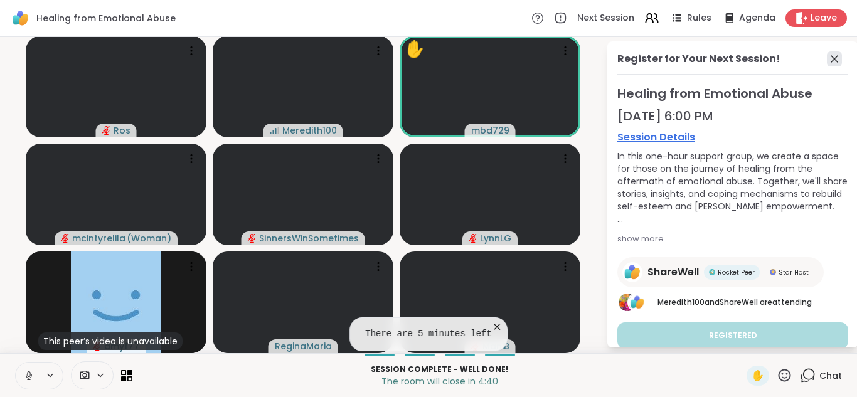
click at [837, 64] on icon at bounding box center [834, 58] width 15 height 15
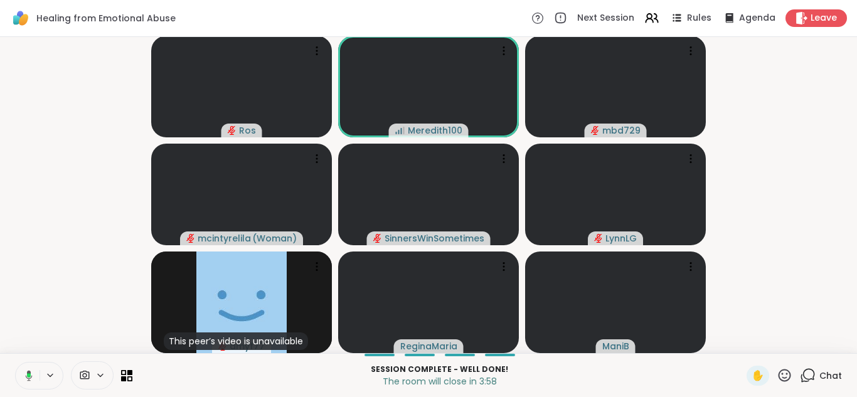
click at [785, 374] on icon at bounding box center [784, 376] width 16 height 16
click at [749, 343] on span "❤️" at bounding box center [747, 342] width 13 height 15
click at [807, 375] on icon at bounding box center [808, 376] width 16 height 16
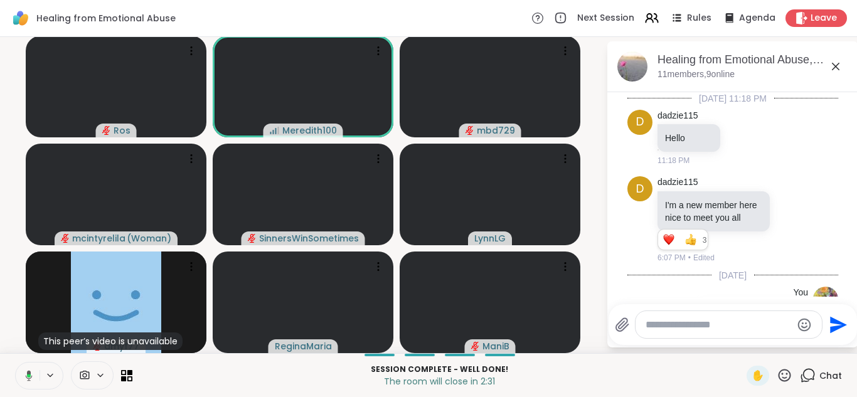
scroll to position [2192, 0]
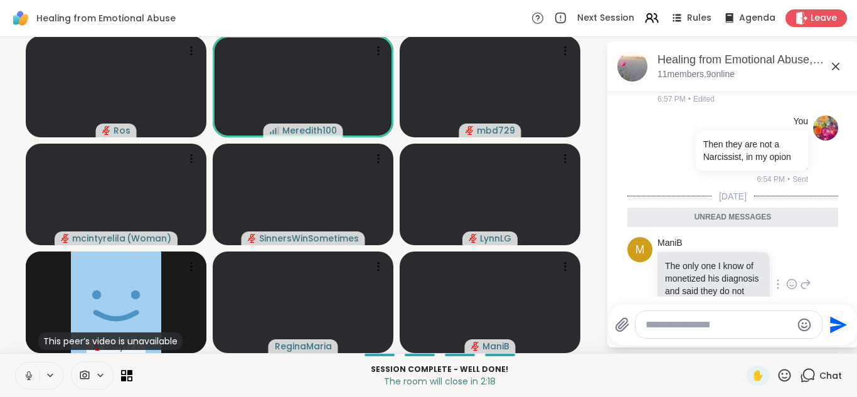
click at [791, 285] on icon at bounding box center [792, 285] width 4 height 1
click at [790, 287] on icon at bounding box center [791, 293] width 11 height 13
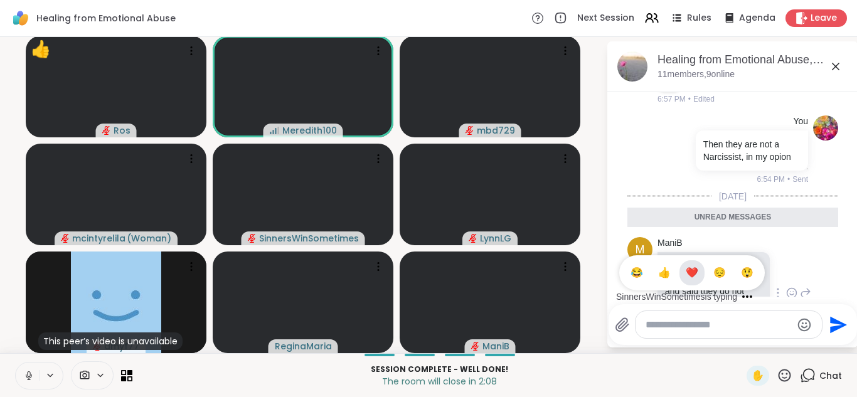
scroll to position [2210, 0]
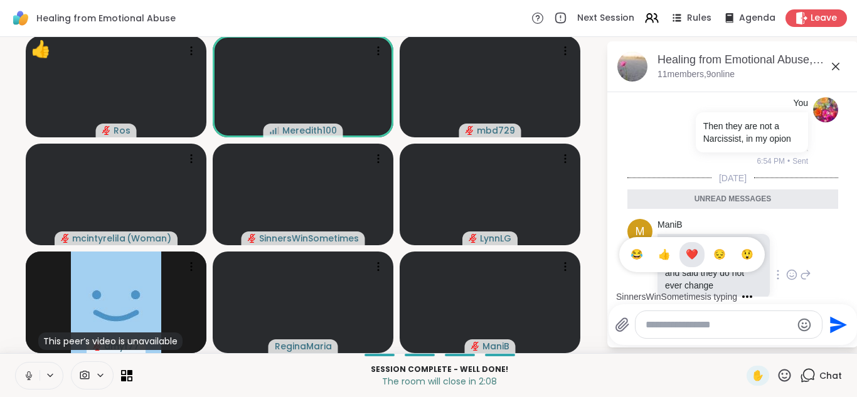
click at [689, 248] on span "❤️" at bounding box center [691, 254] width 13 height 13
click at [675, 322] on textarea "Type your message" at bounding box center [718, 325] width 146 height 13
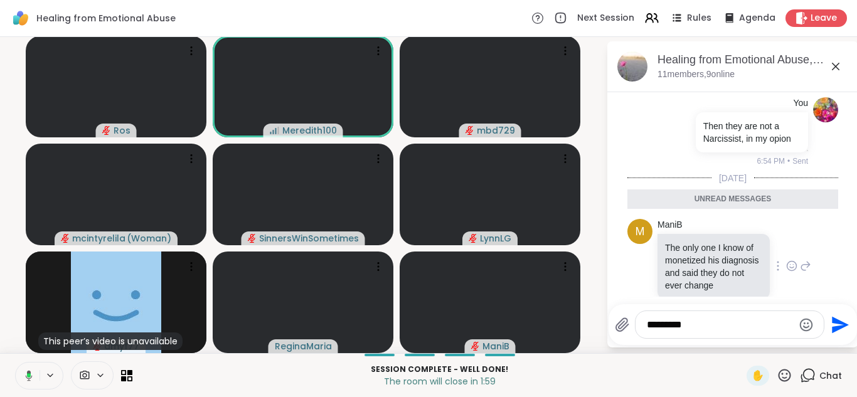
scroll to position [2192, 0]
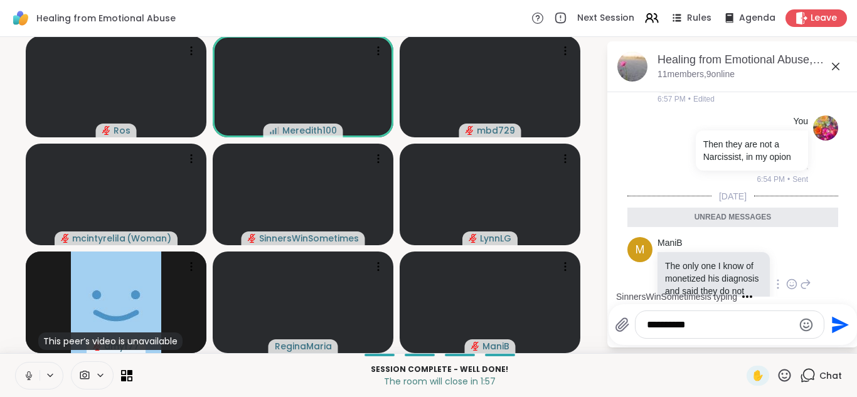
type textarea "**********"
click at [835, 68] on icon at bounding box center [835, 66] width 15 height 15
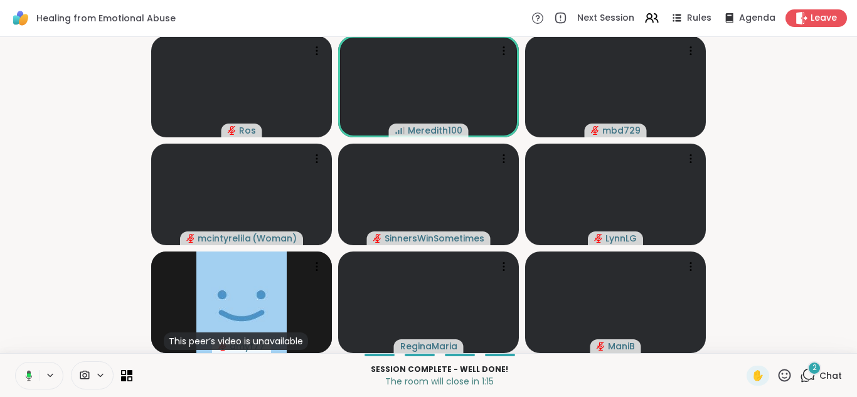
click at [809, 377] on icon at bounding box center [808, 376] width 16 height 16
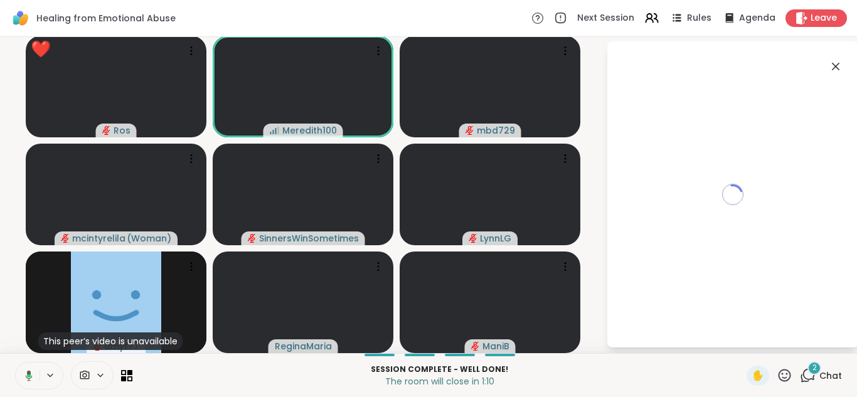
click at [832, 65] on icon at bounding box center [835, 66] width 15 height 15
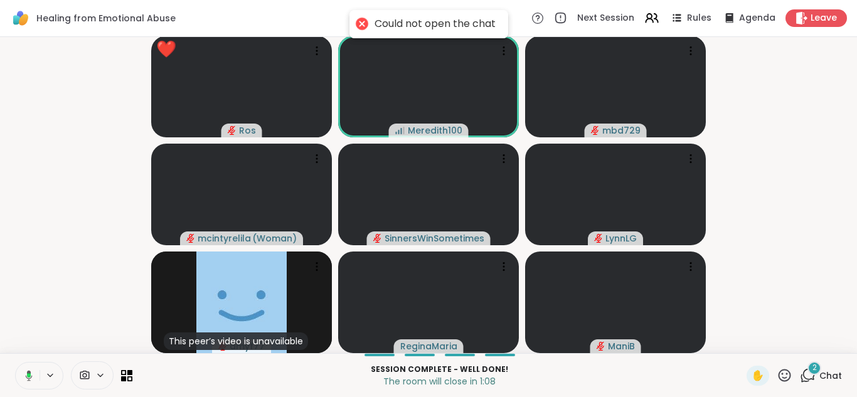
click at [807, 373] on icon at bounding box center [808, 376] width 16 height 16
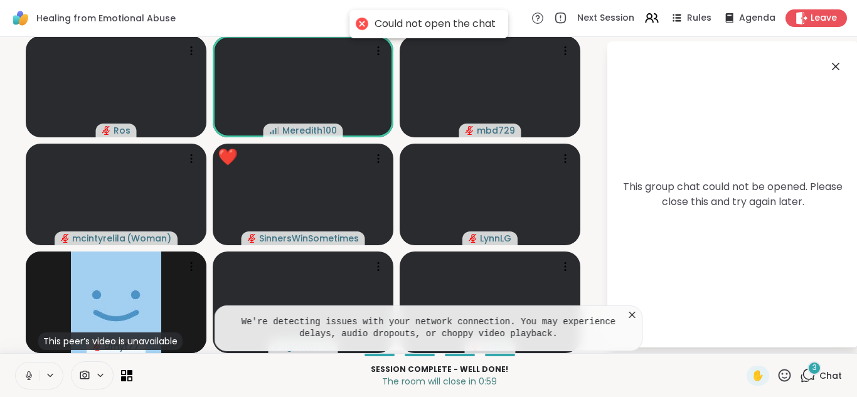
click at [809, 373] on div "3" at bounding box center [814, 368] width 14 height 14
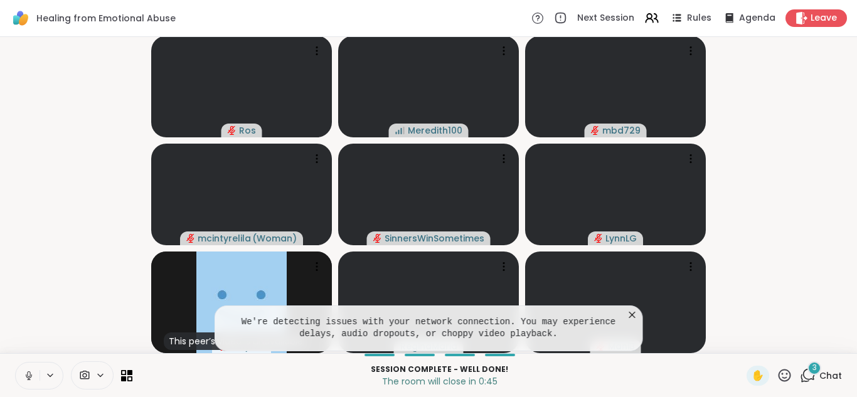
click at [632, 313] on icon at bounding box center [632, 315] width 13 height 13
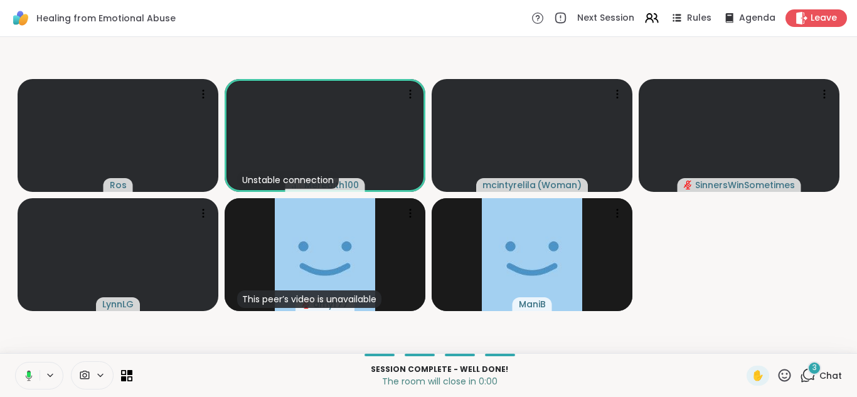
scroll to position [0, 0]
